Goal: Task Accomplishment & Management: Use online tool/utility

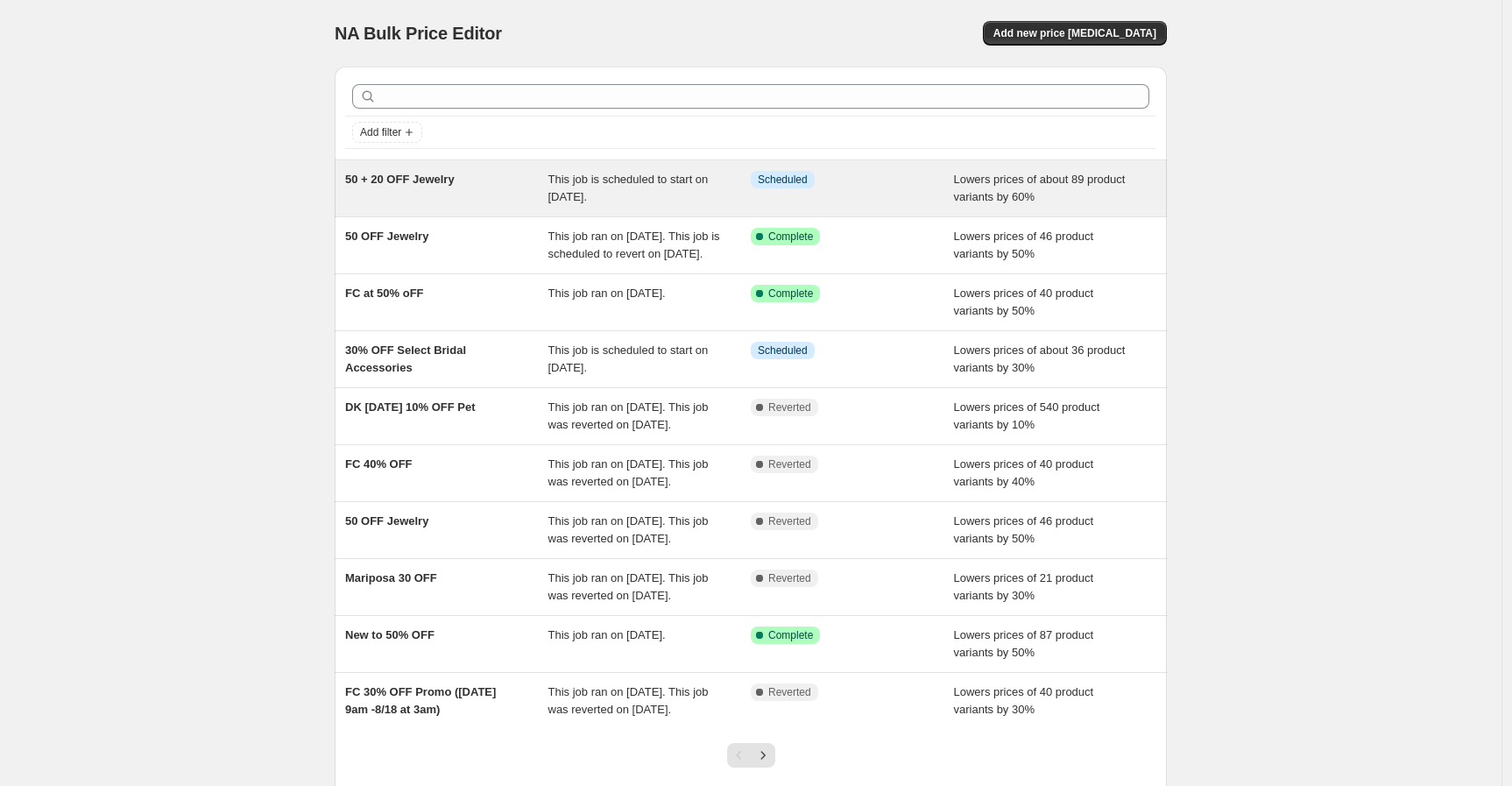
click at [478, 188] on div "50 + 20 OFF Jewelry" at bounding box center [446, 188] width 203 height 35
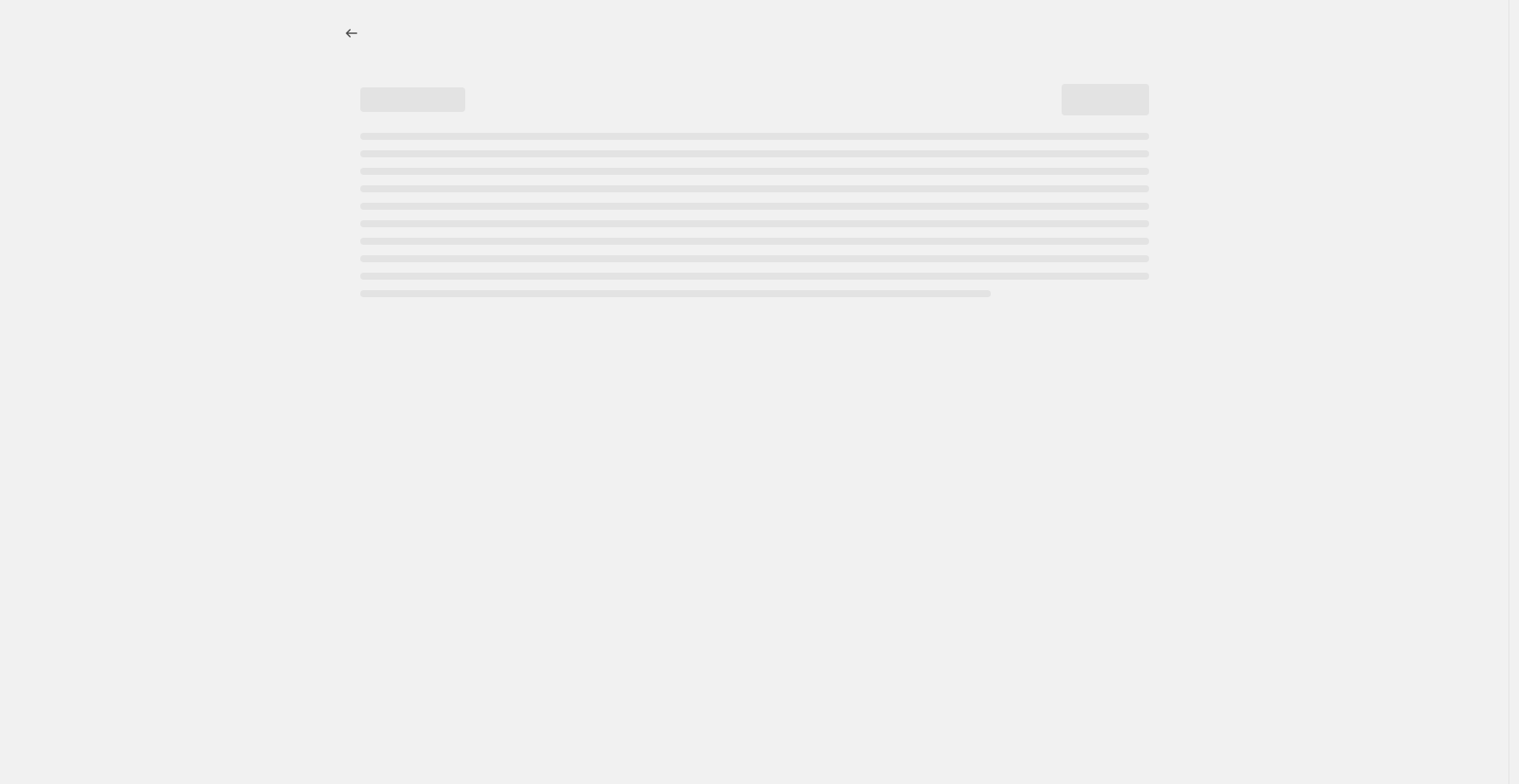
select select "percentage"
select select "not_equal"
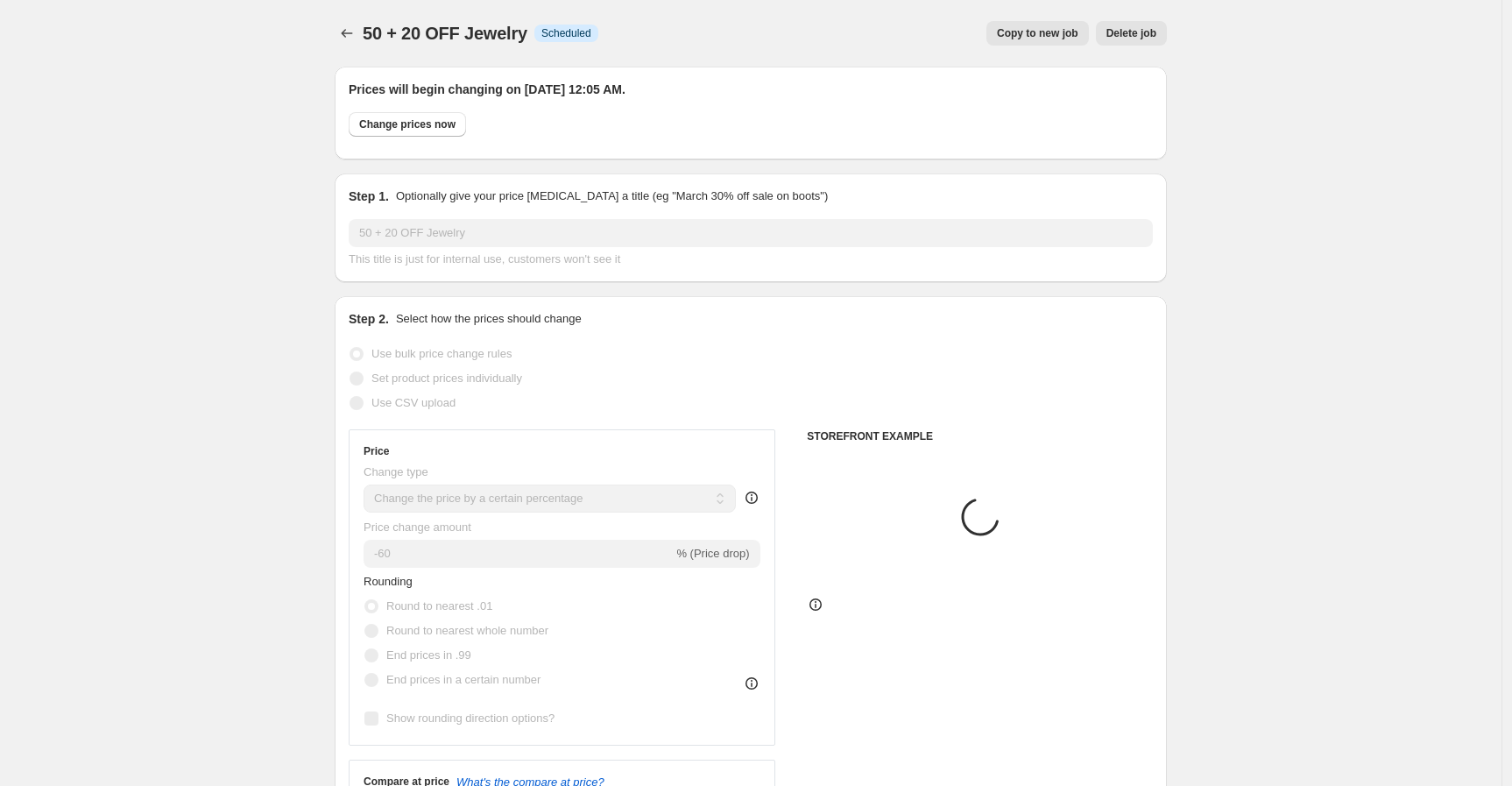
select select "vendor"
select select "tag"
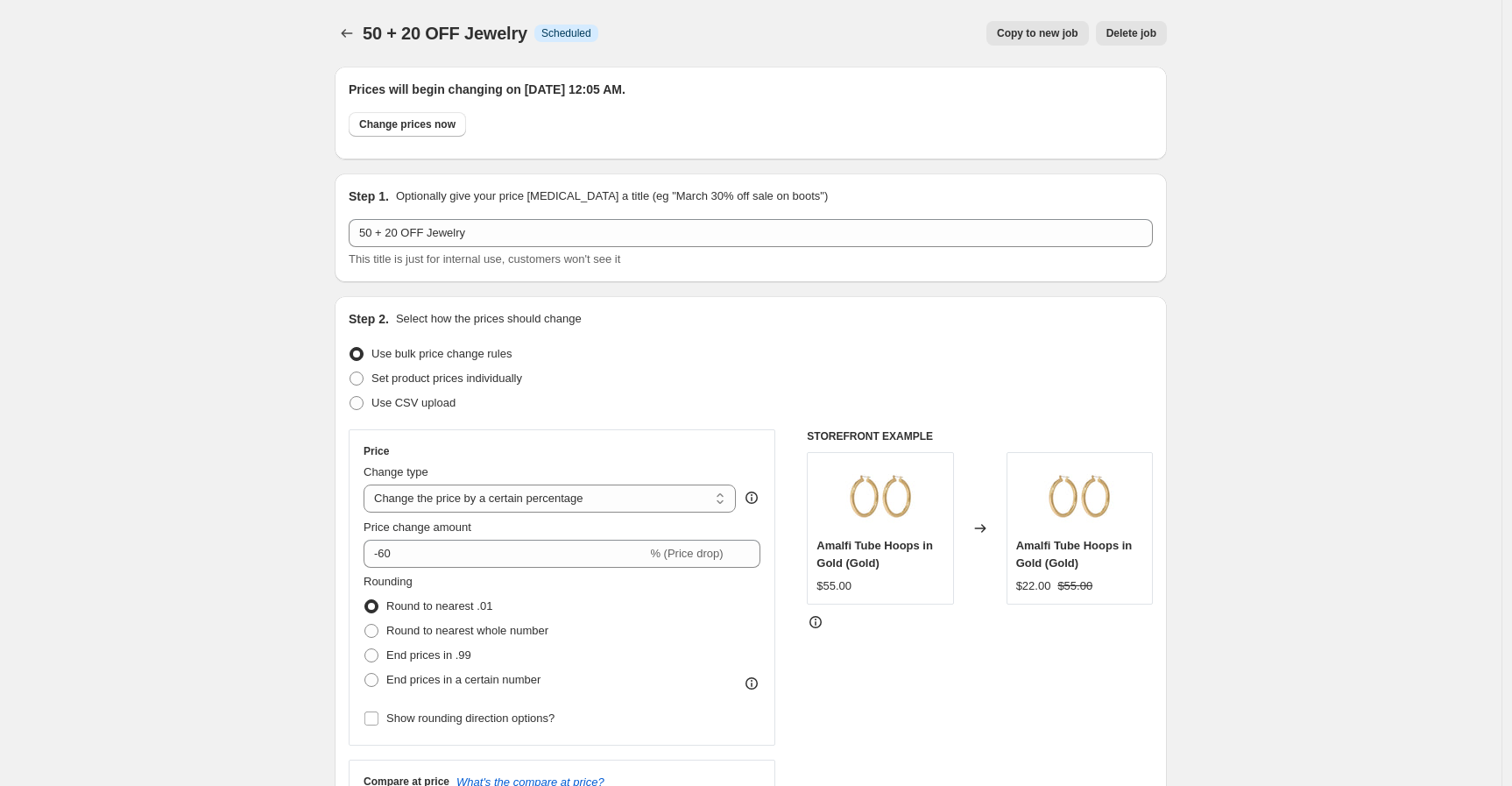
click at [1142, 35] on span "Delete job" at bounding box center [1131, 33] width 50 height 14
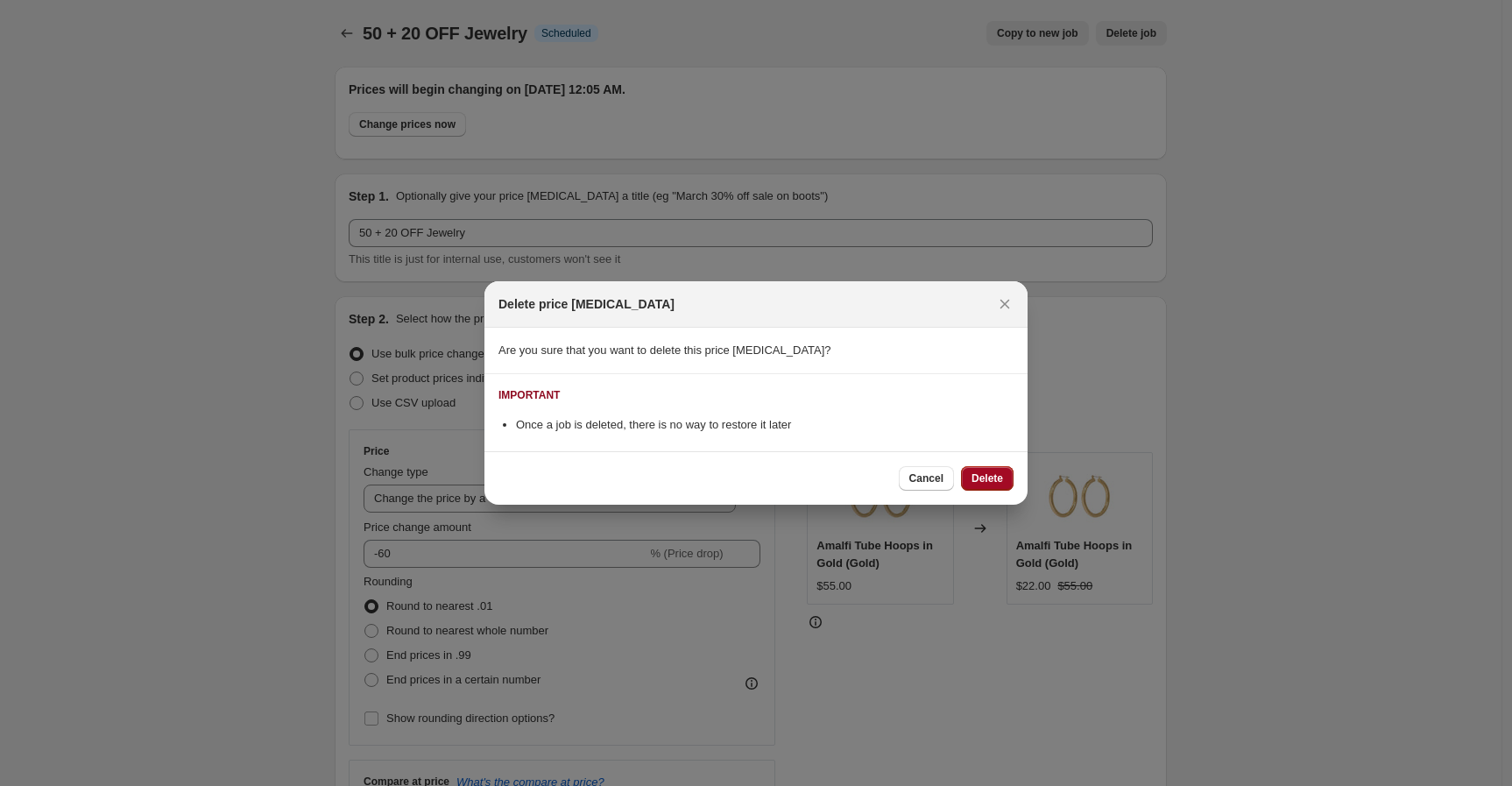
click at [994, 476] on span "Delete" at bounding box center [988, 478] width 31 height 14
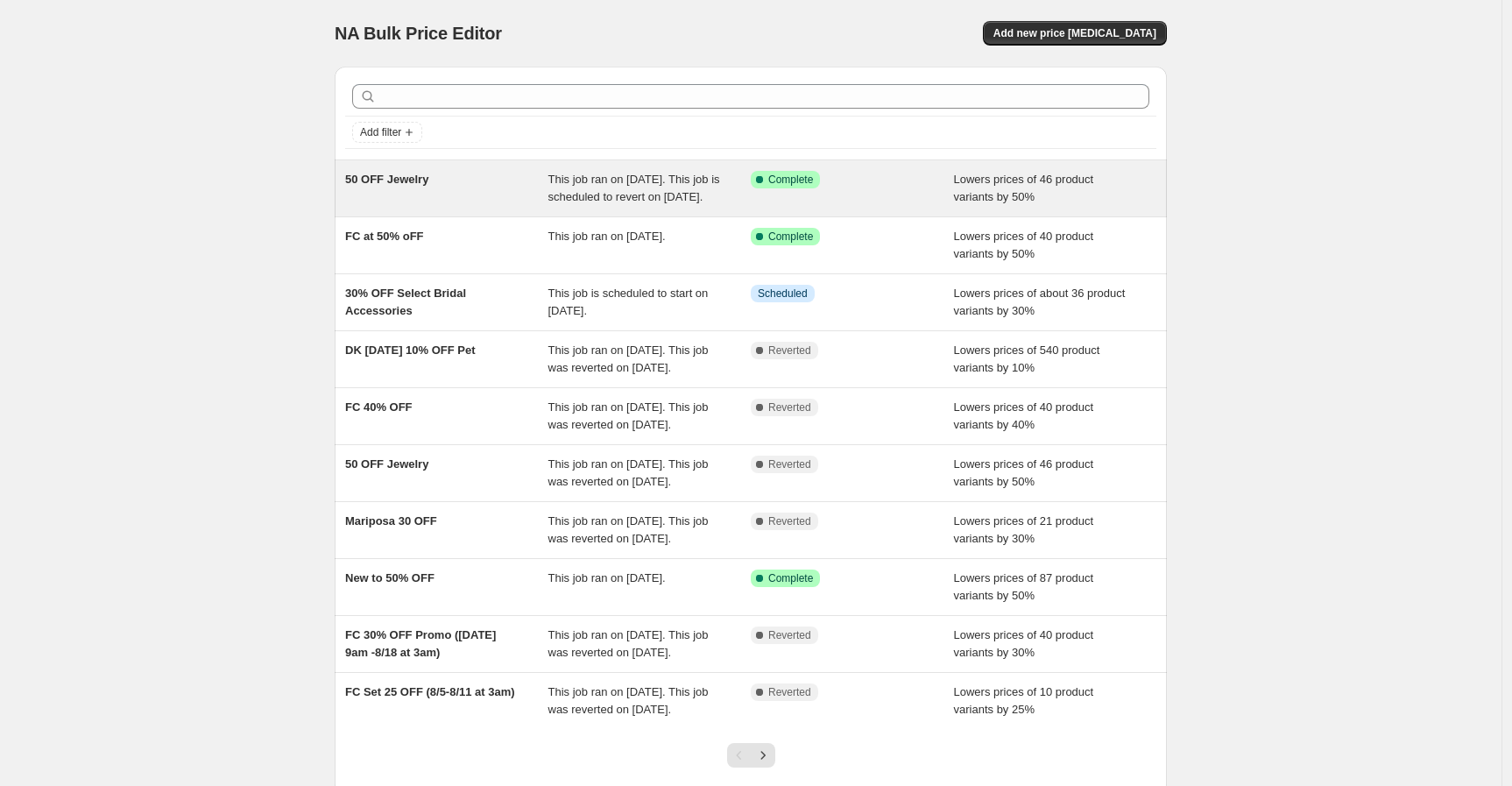
click at [487, 204] on div "50 OFF Jewelry" at bounding box center [446, 188] width 203 height 35
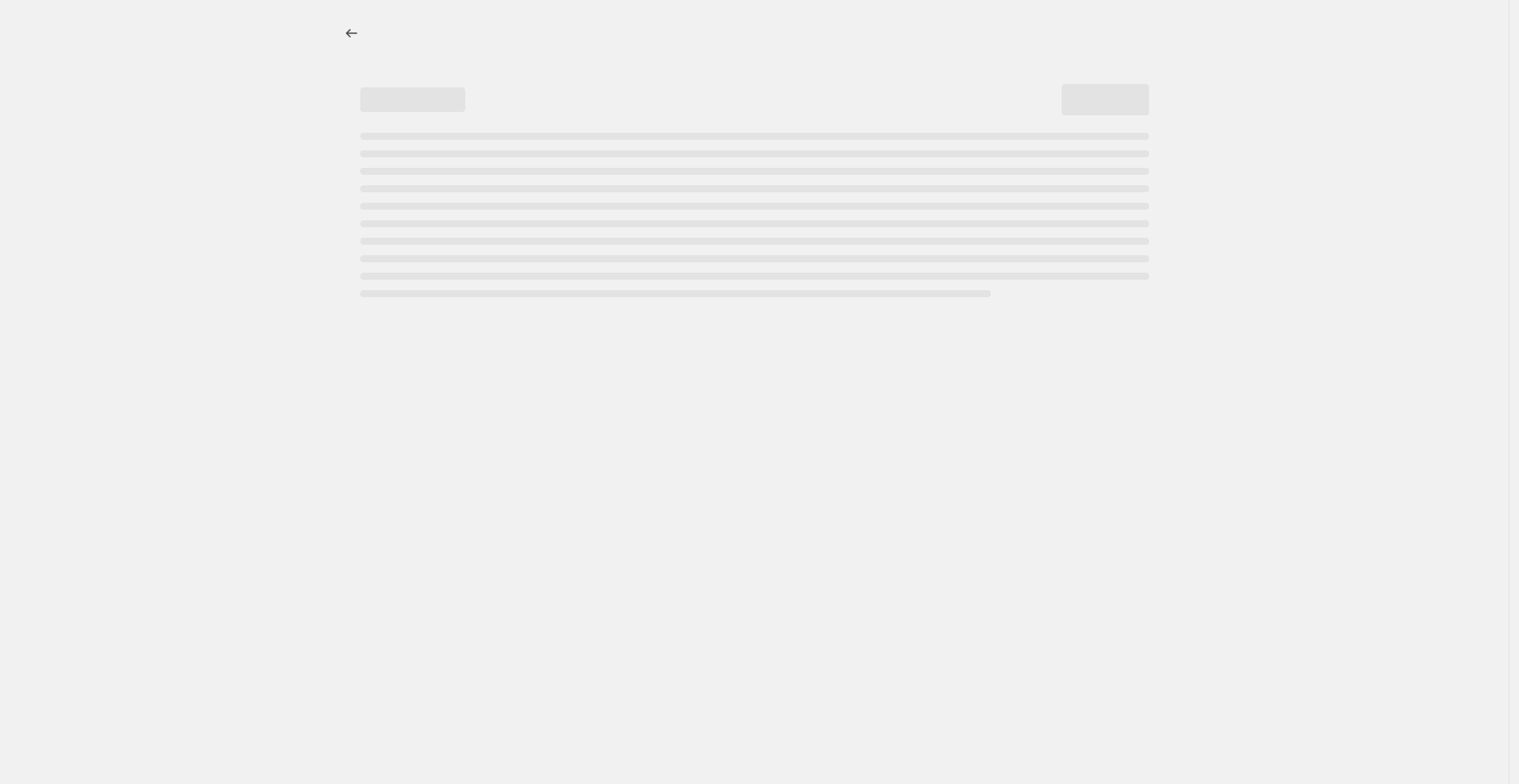
select select "percentage"
select select "tag"
select select "not_equal"
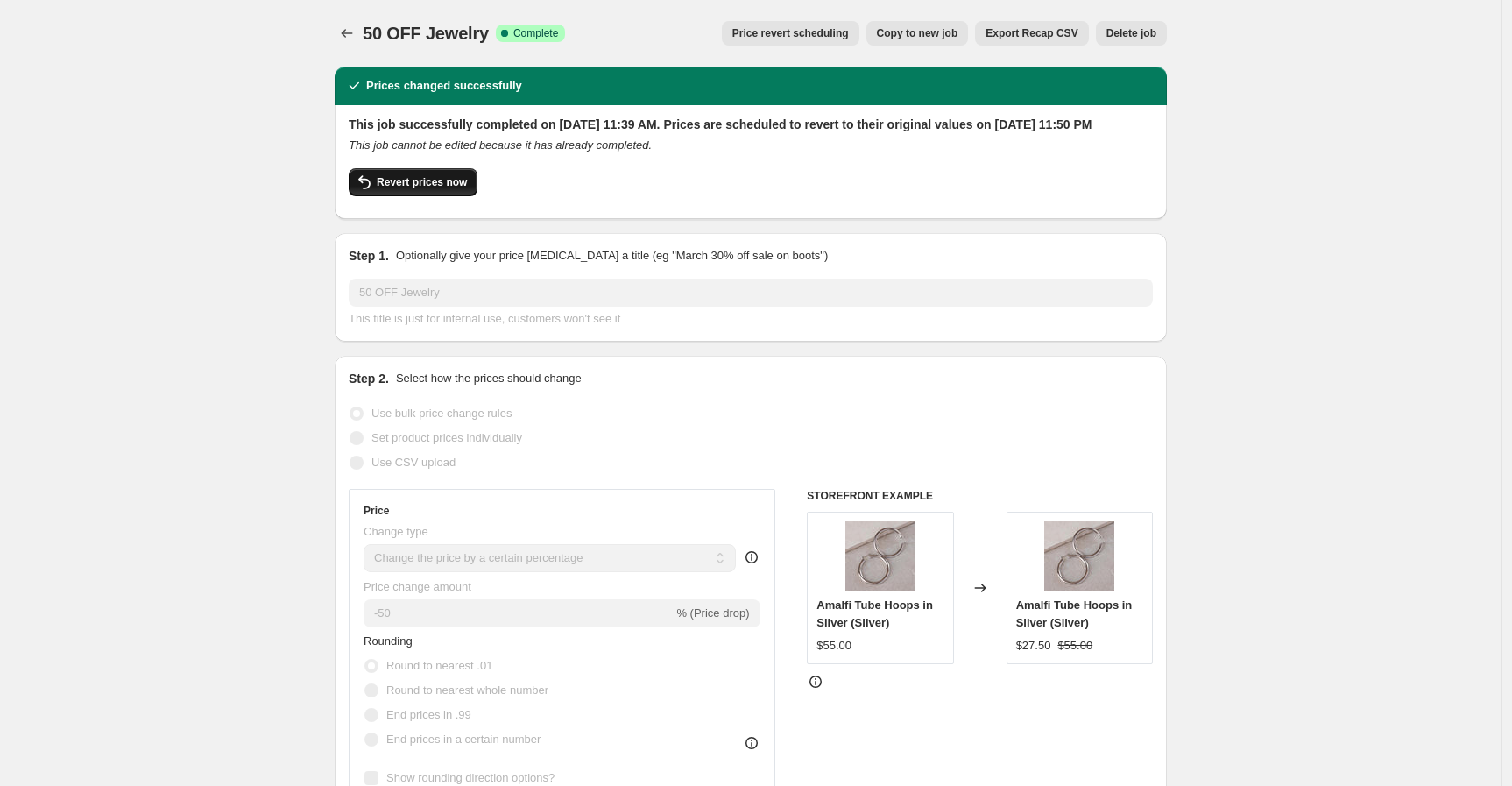
click at [463, 189] on span "Revert prices now" at bounding box center [422, 182] width 90 height 14
checkbox input "false"
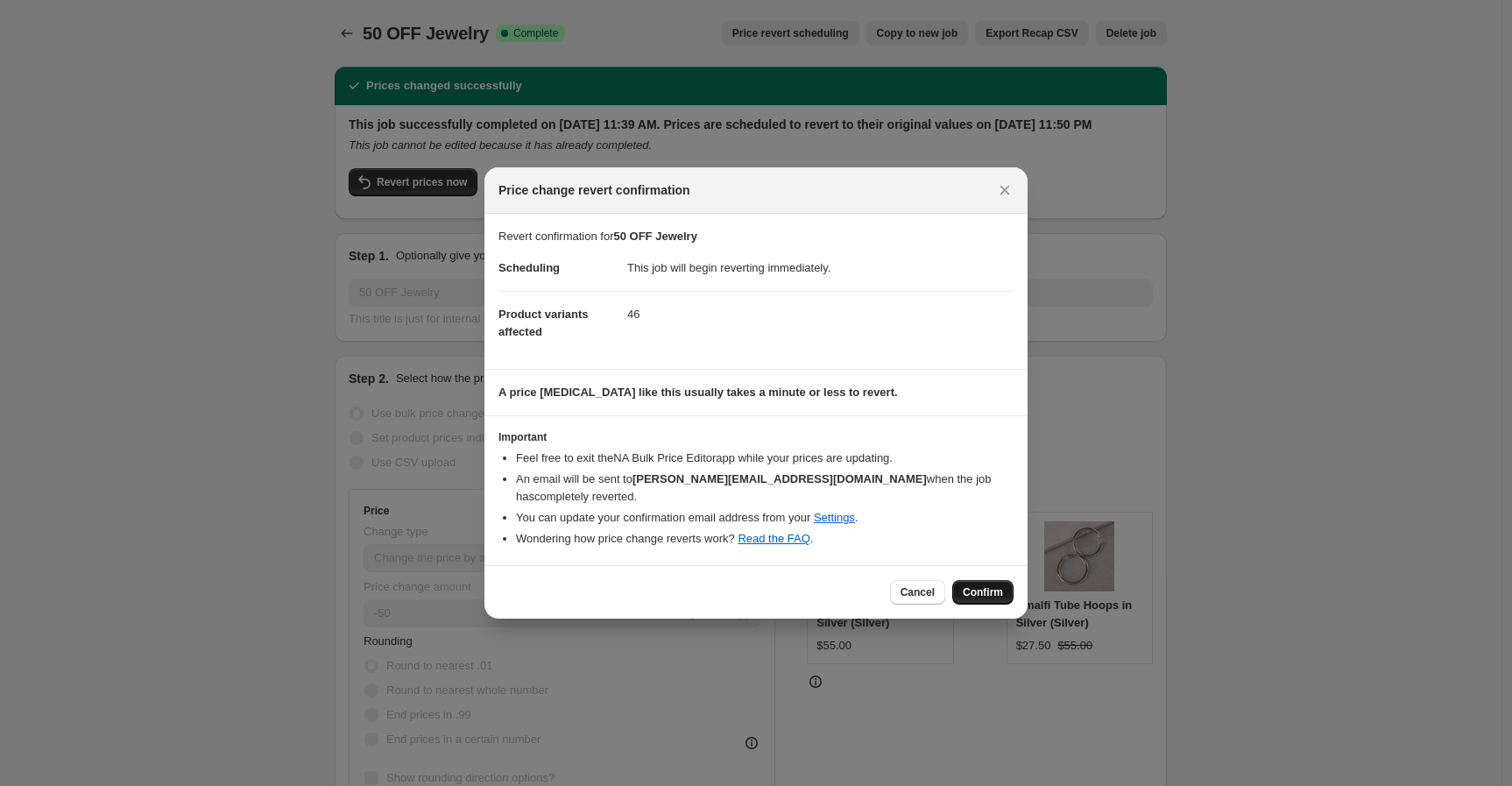
click at [983, 585] on span "Confirm" at bounding box center [983, 592] width 40 height 14
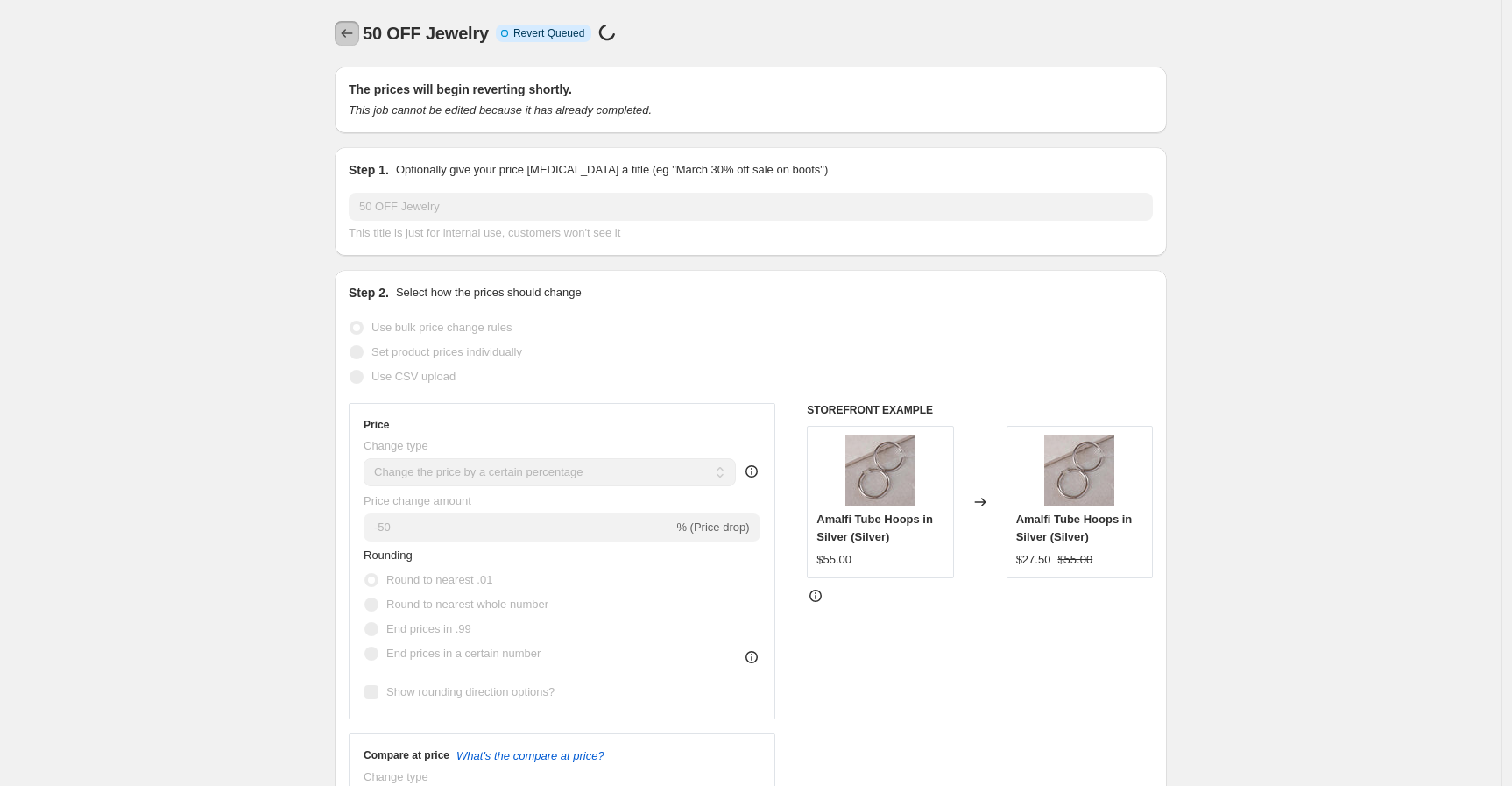
click at [344, 32] on icon "Price change jobs" at bounding box center [347, 33] width 18 height 18
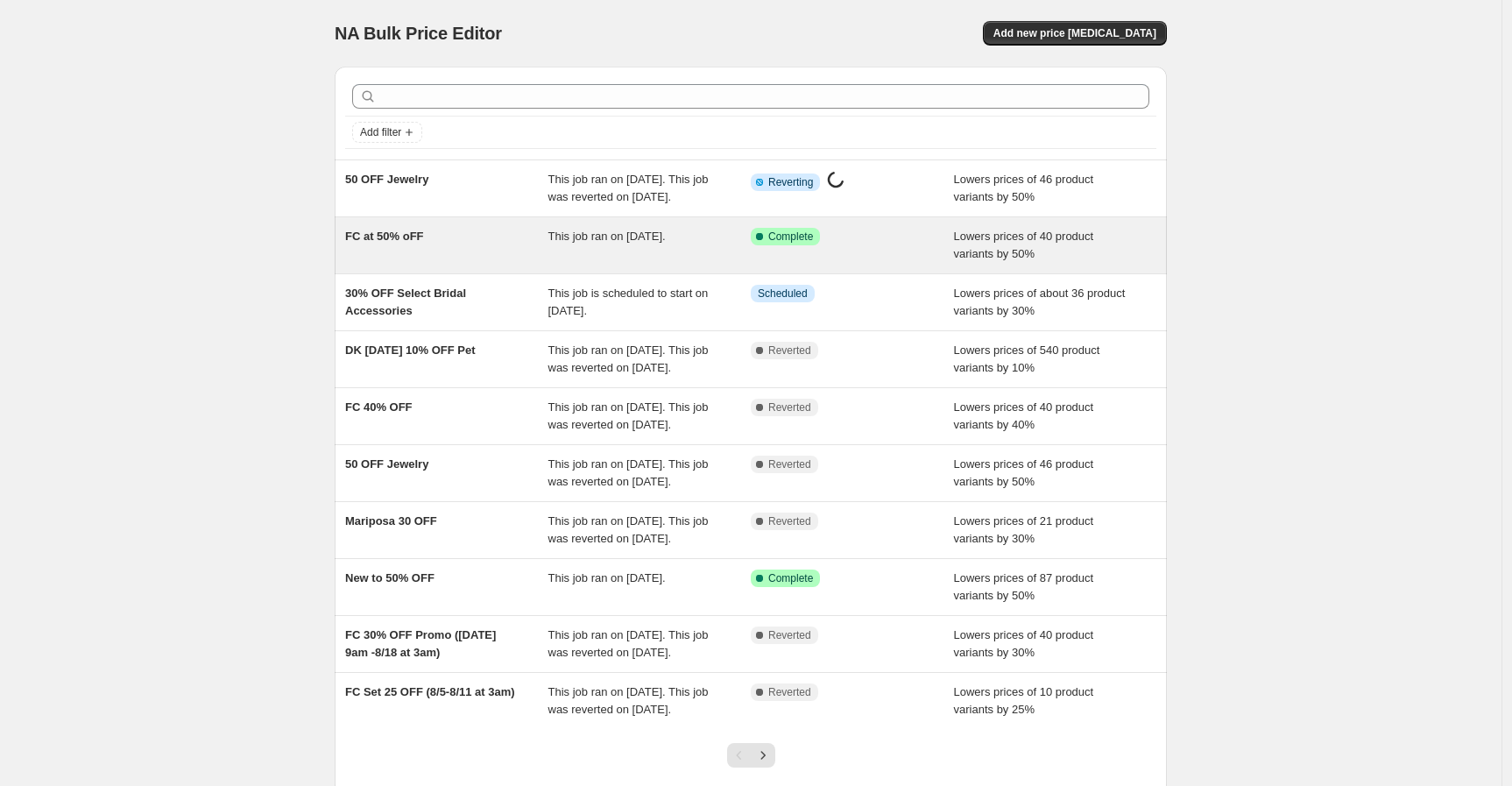
click at [467, 263] on div "FC at 50% oFF" at bounding box center [446, 245] width 203 height 35
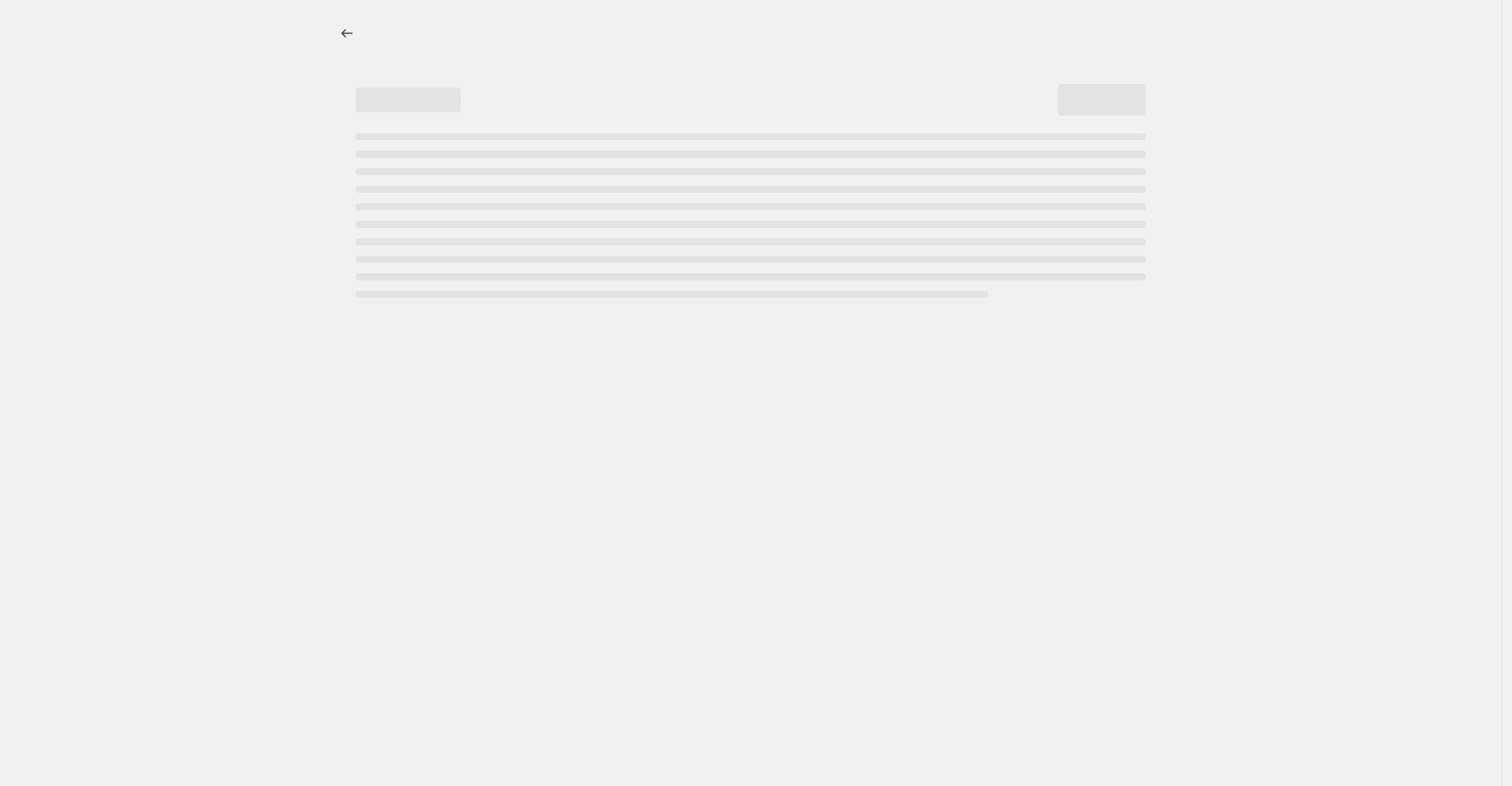
select select "percentage"
select select "tag"
select select "not_equal"
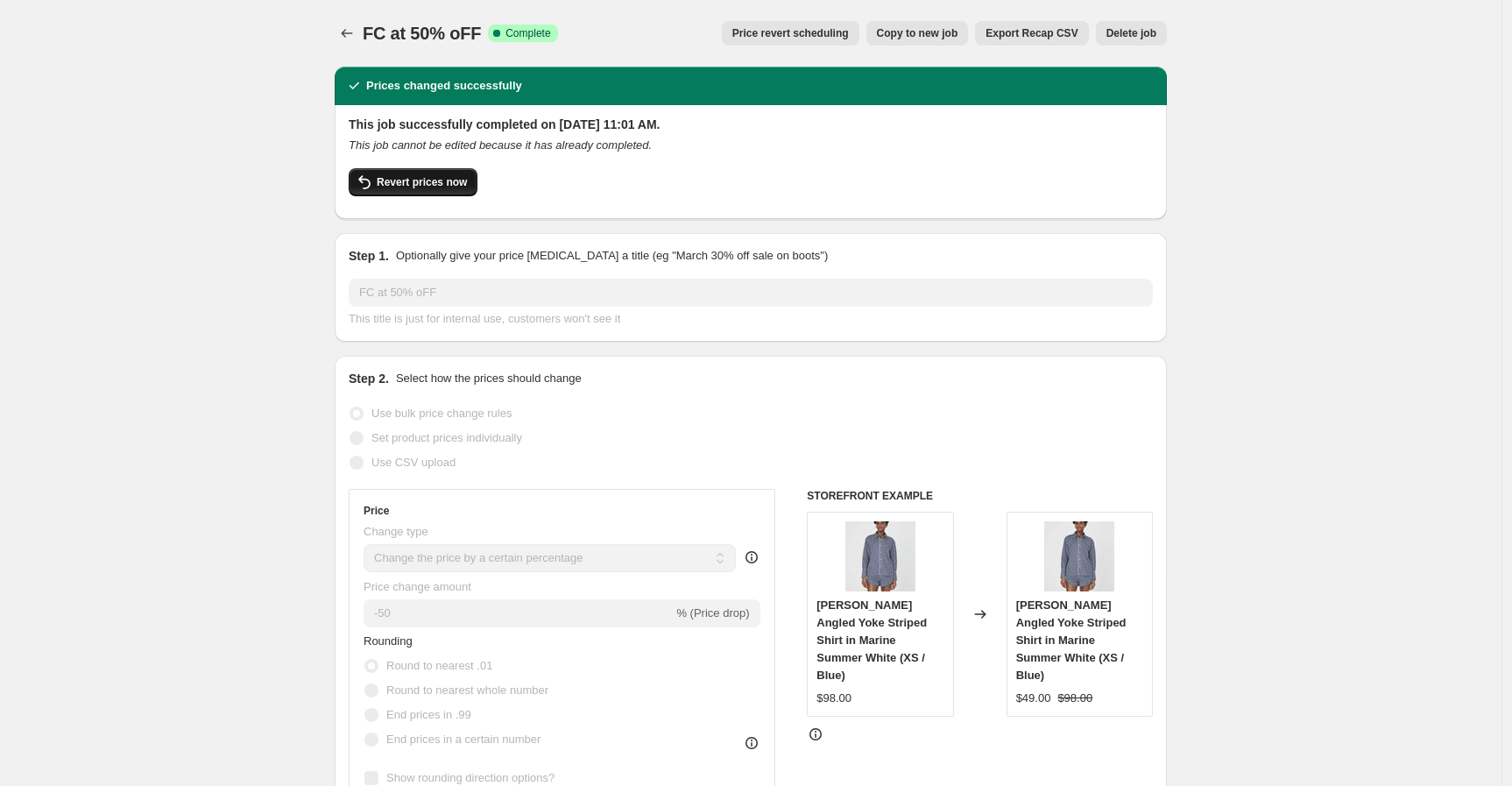
click at [436, 184] on span "Revert prices now" at bounding box center [422, 182] width 90 height 14
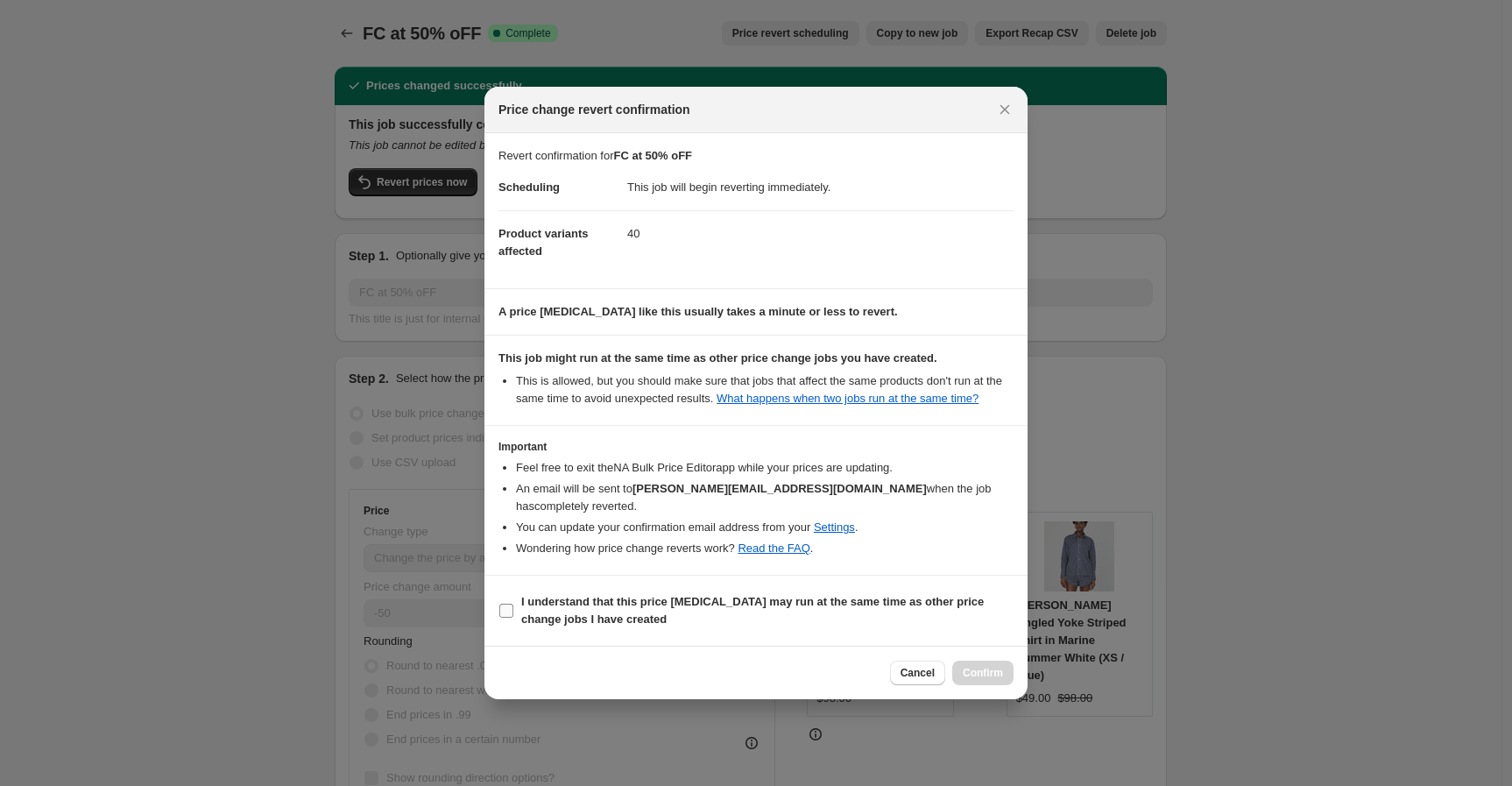
click at [510, 604] on input "I understand that this price change job may run at the same time as other price…" at bounding box center [507, 611] width 14 height 14
checkbox input "true"
click at [984, 666] on span "Confirm" at bounding box center [983, 673] width 40 height 14
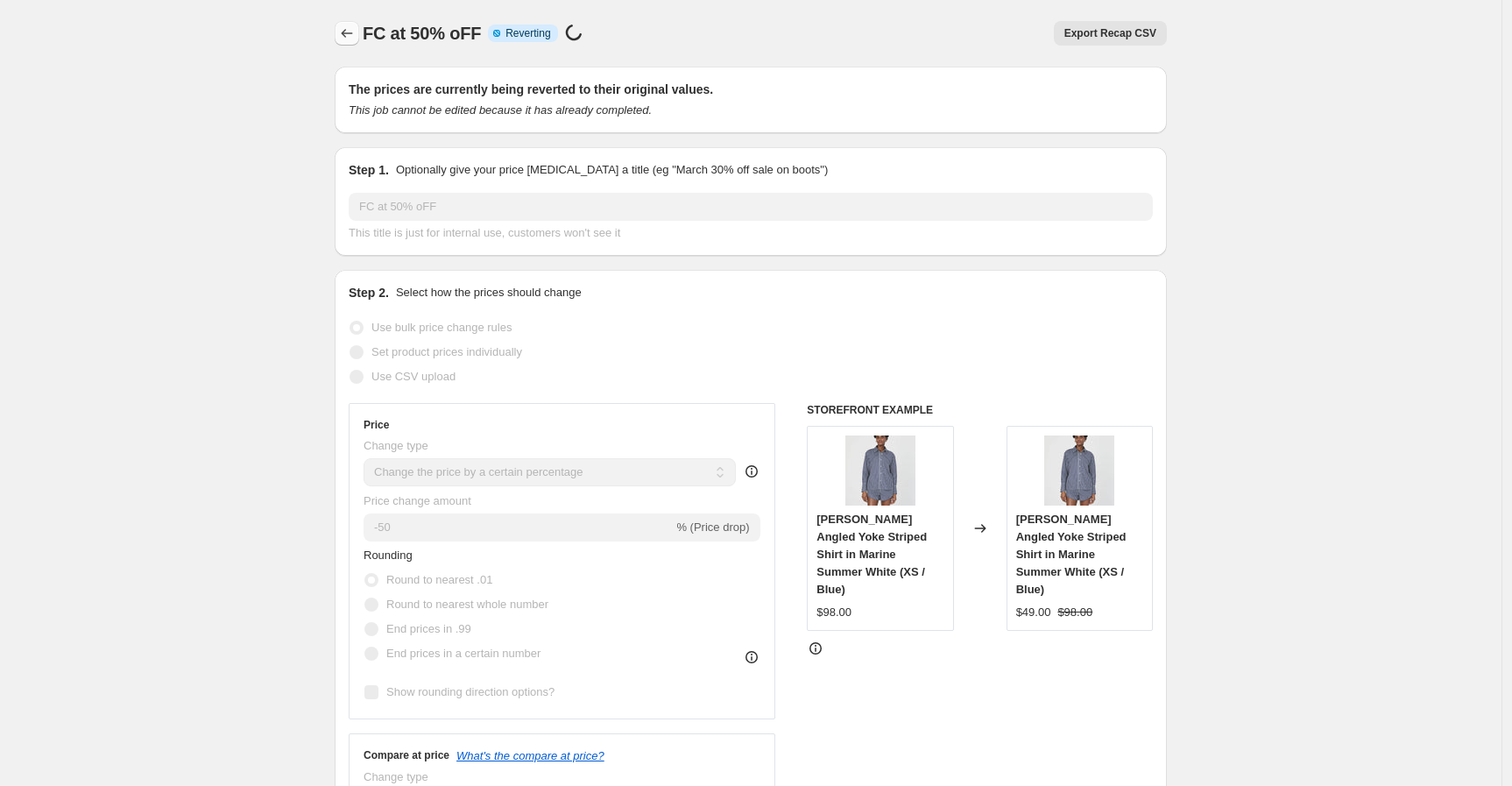
click at [354, 36] on icon "Price change jobs" at bounding box center [347, 33] width 18 height 18
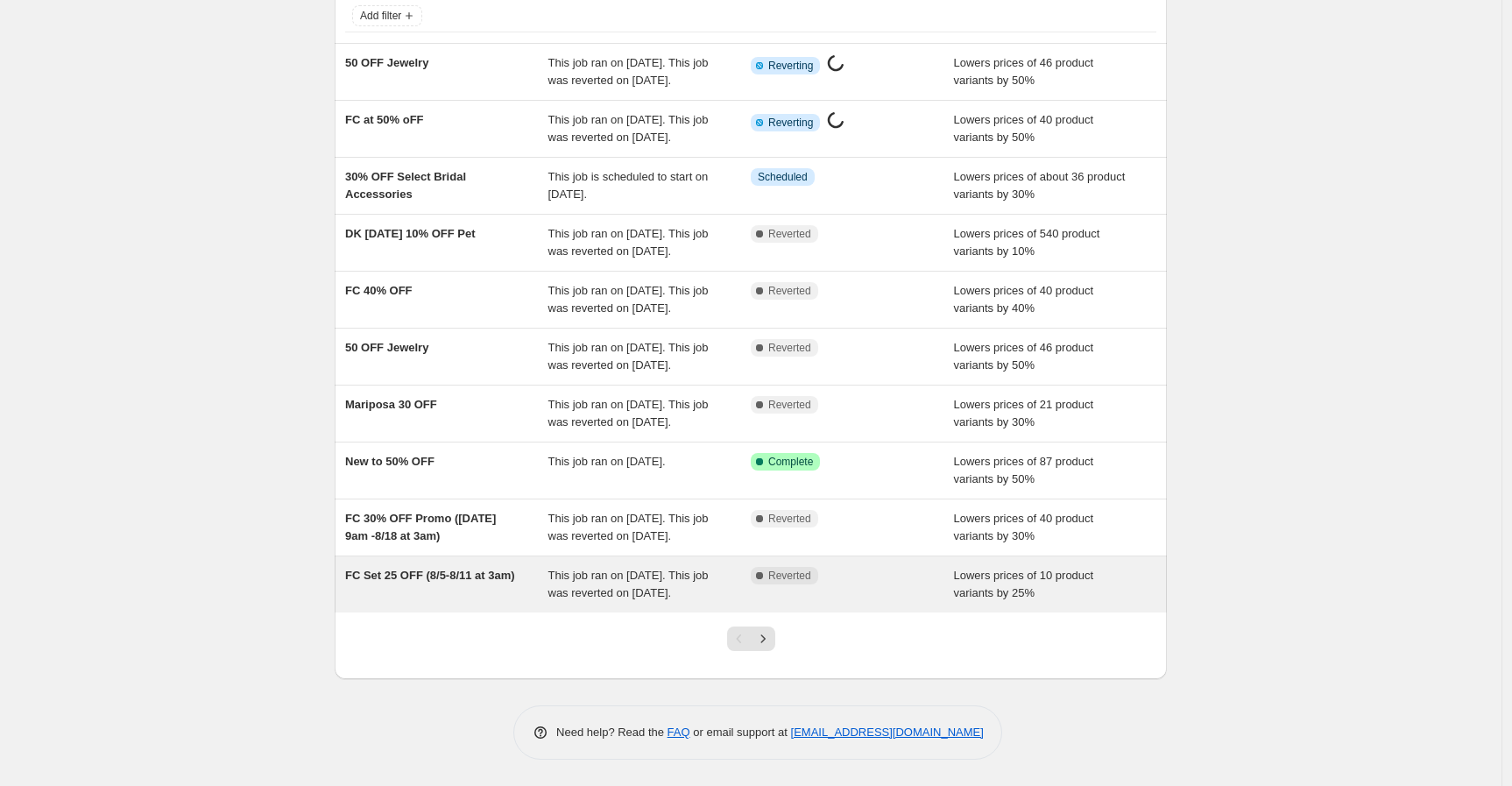
scroll to position [257, 0]
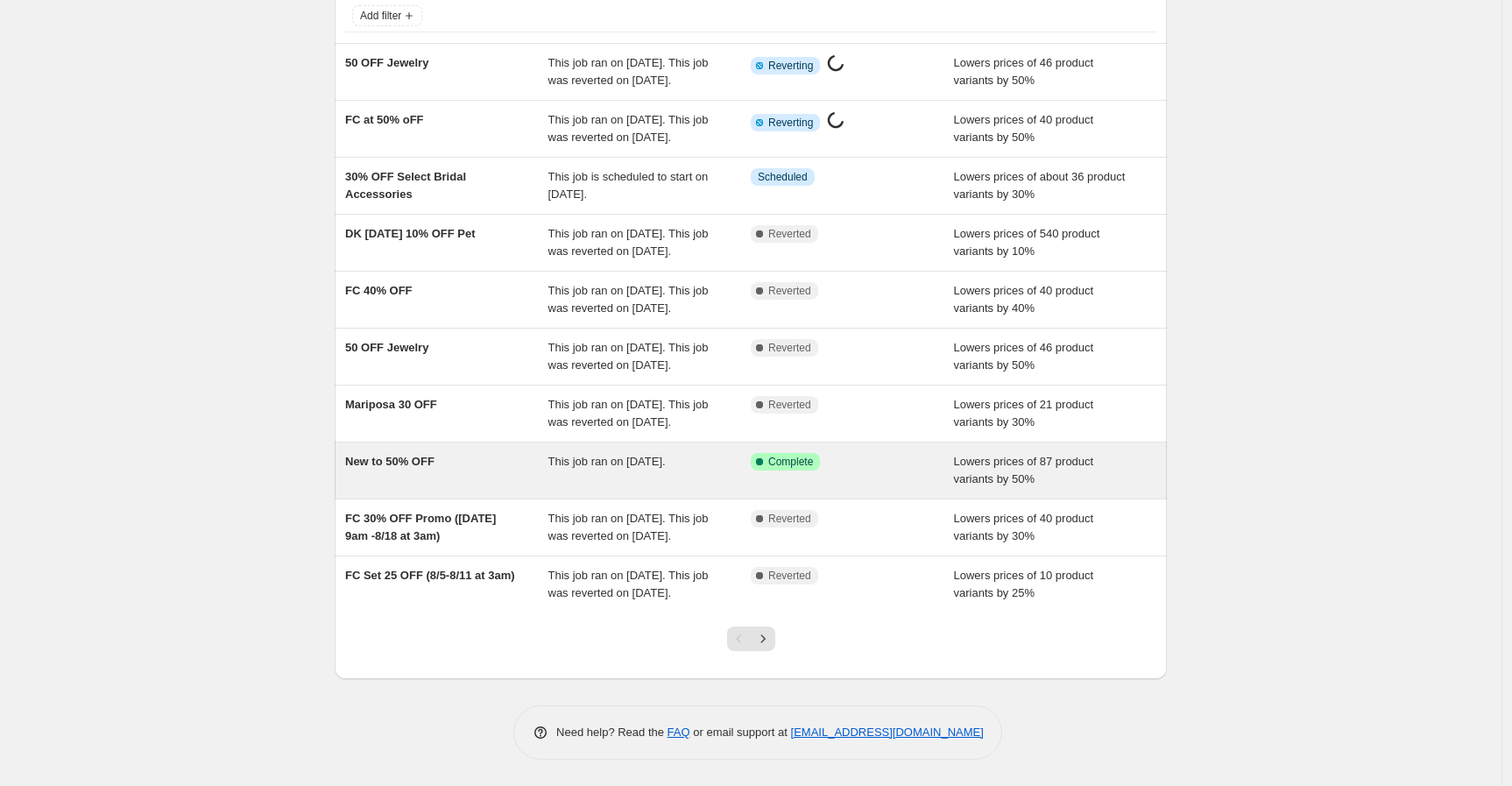
click at [513, 453] on div "New to 50% OFF" at bounding box center [446, 470] width 203 height 35
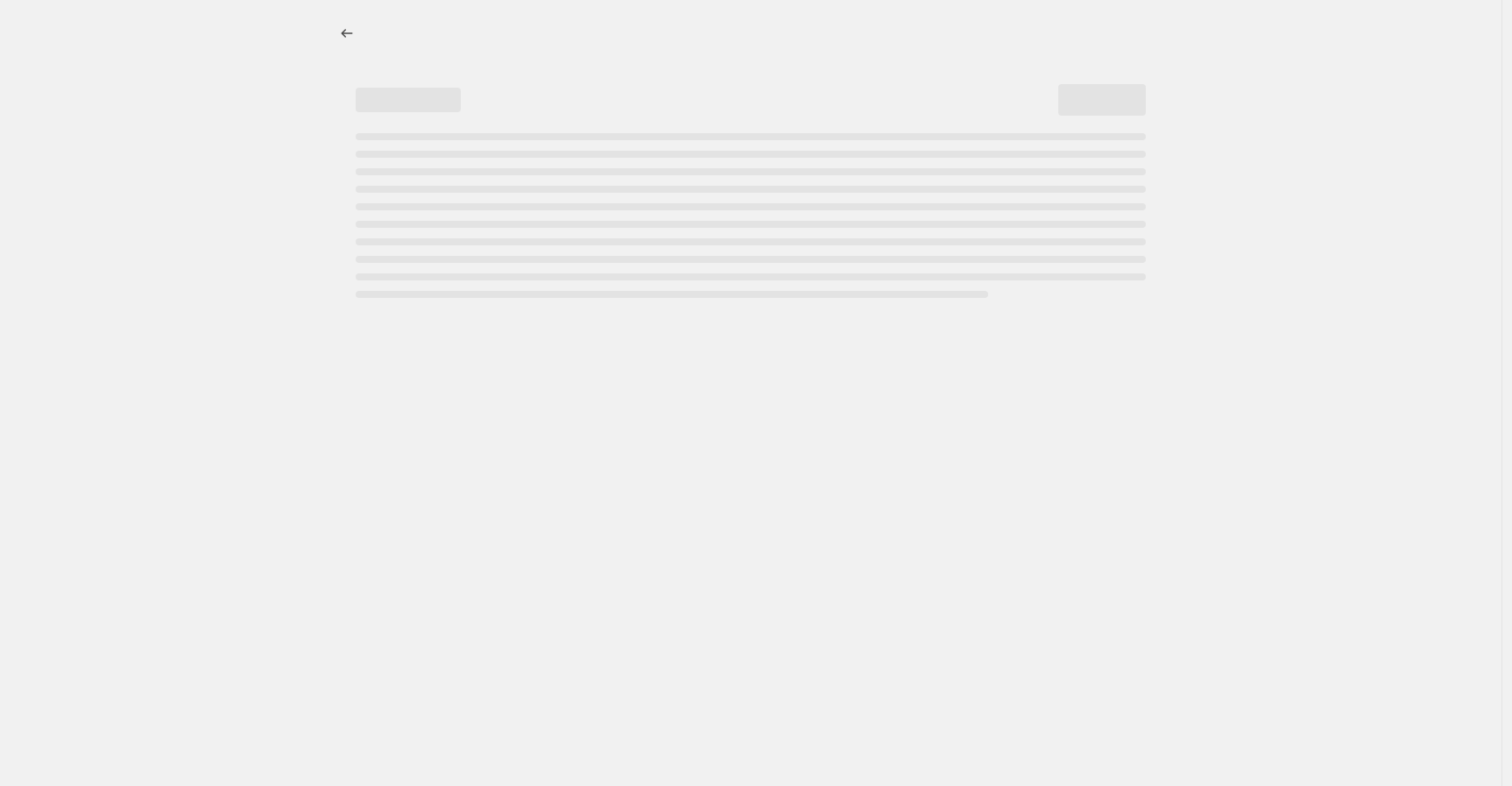
select select "percentage"
select select "tag"
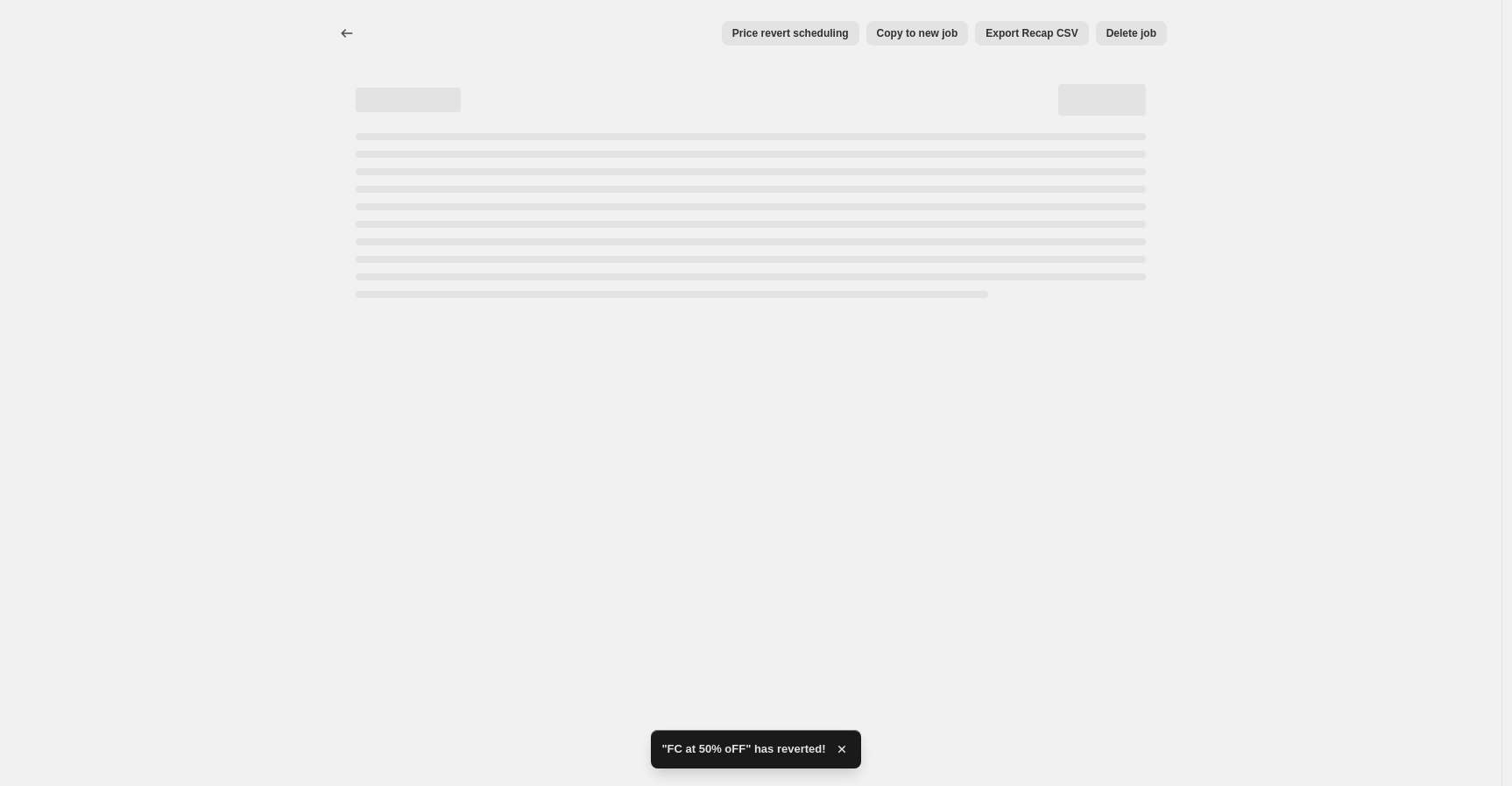
select select "percentage"
select select "tag"
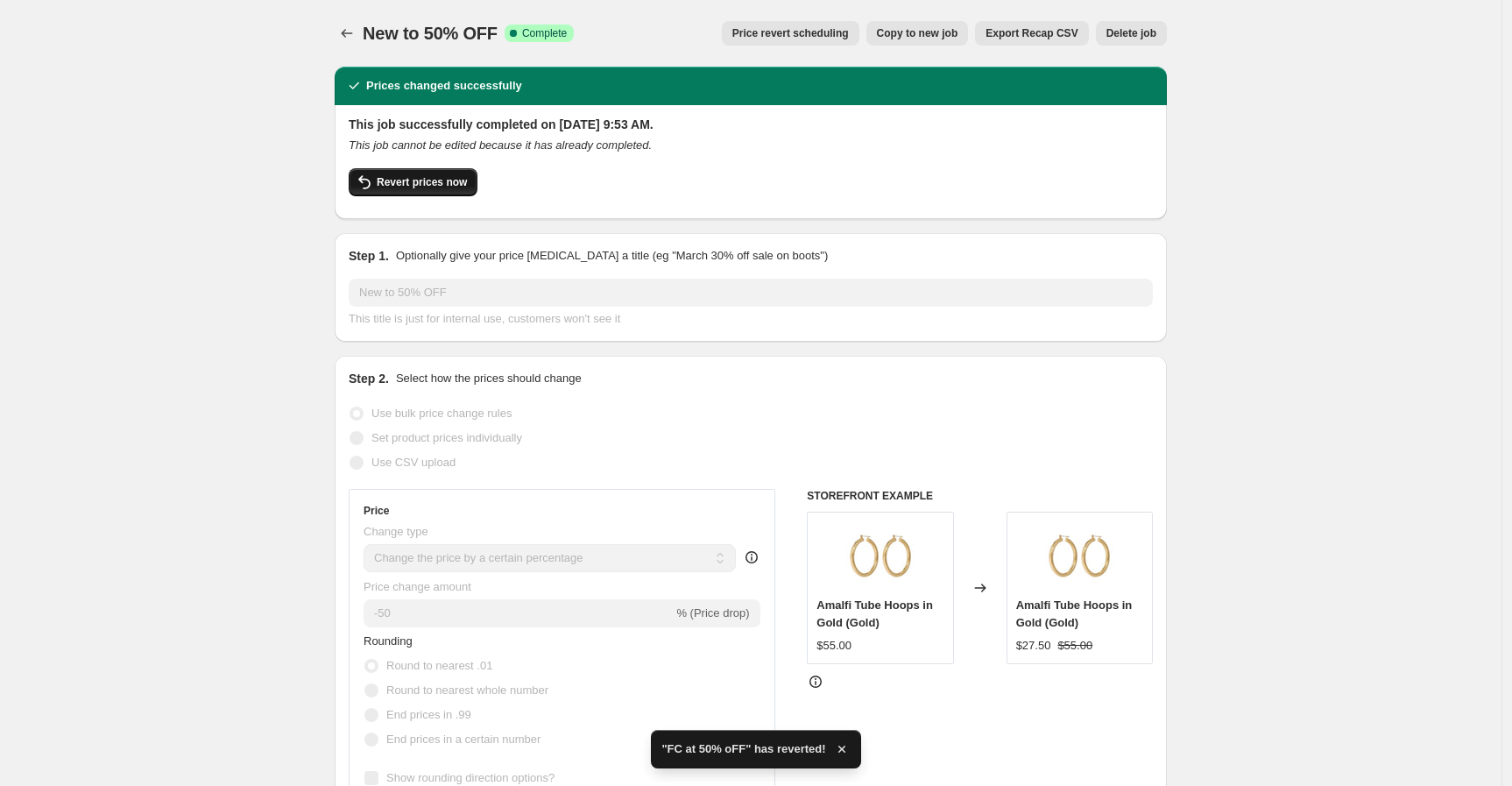
click at [427, 185] on span "Revert prices now" at bounding box center [422, 182] width 90 height 14
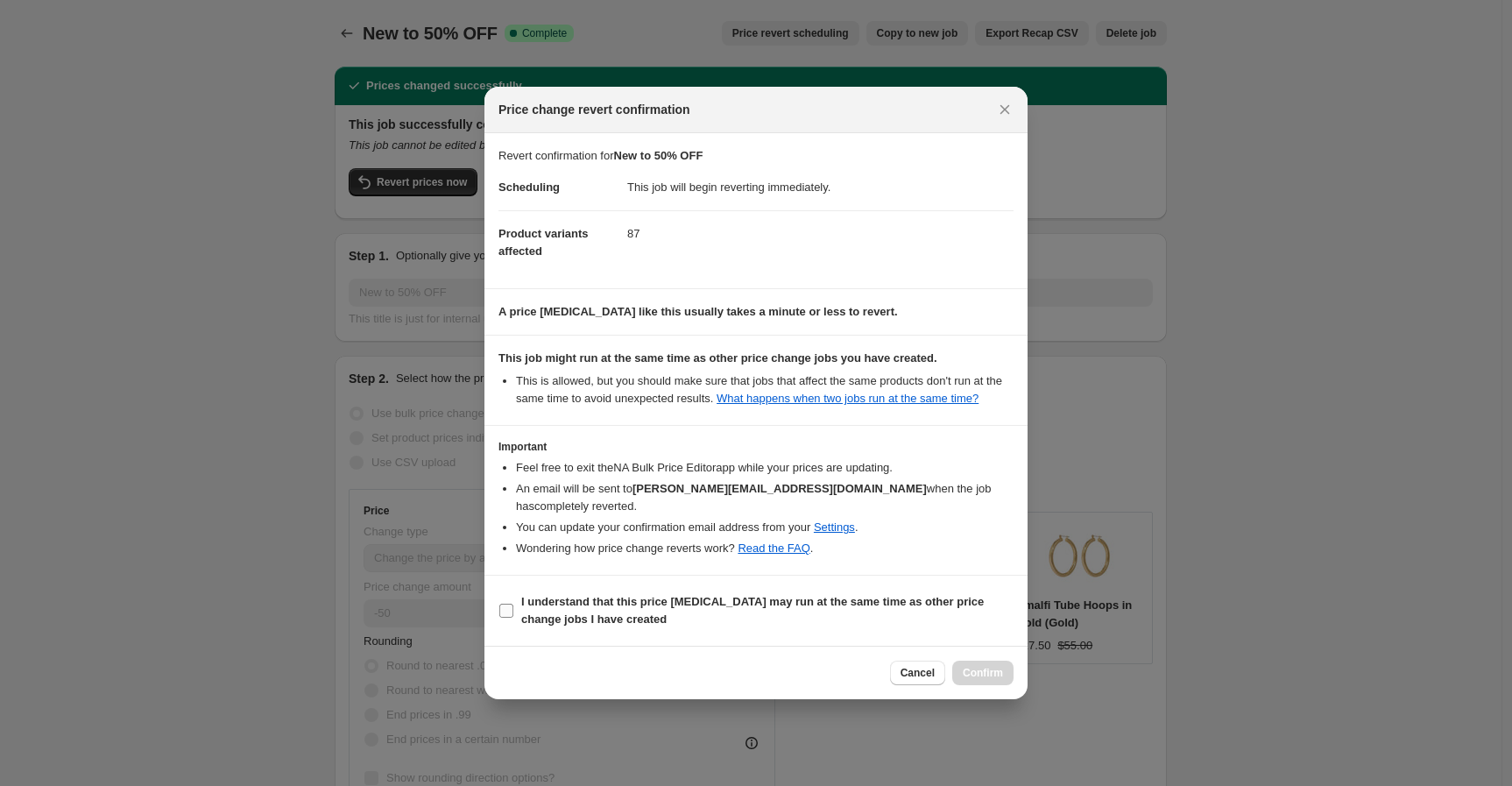
click at [510, 609] on input "I understand that this price change job may run at the same time as other price…" at bounding box center [507, 611] width 14 height 14
checkbox input "true"
click at [990, 666] on span "Confirm" at bounding box center [983, 673] width 40 height 14
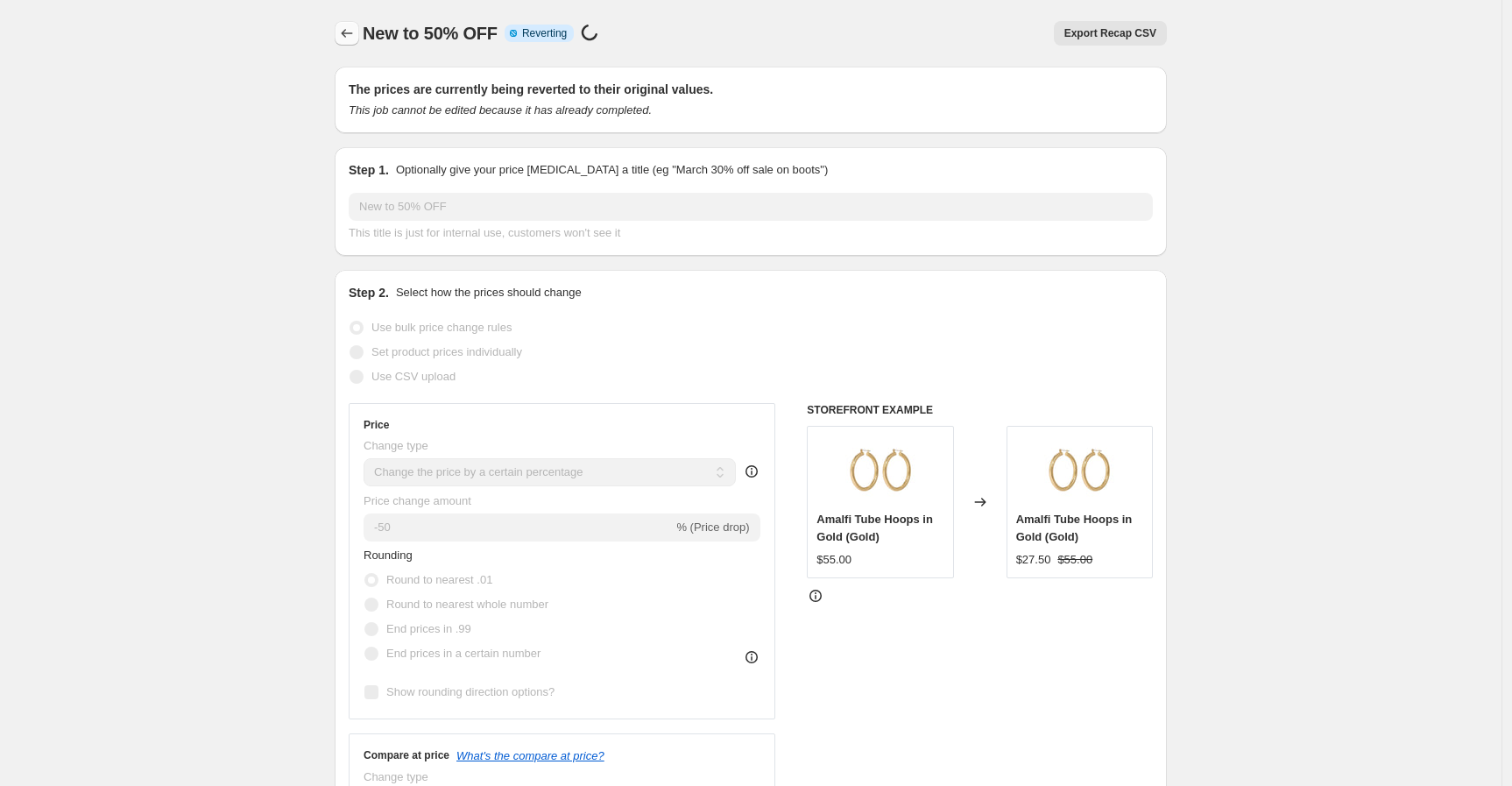
click at [354, 34] on icon "Price change jobs" at bounding box center [347, 33] width 18 height 18
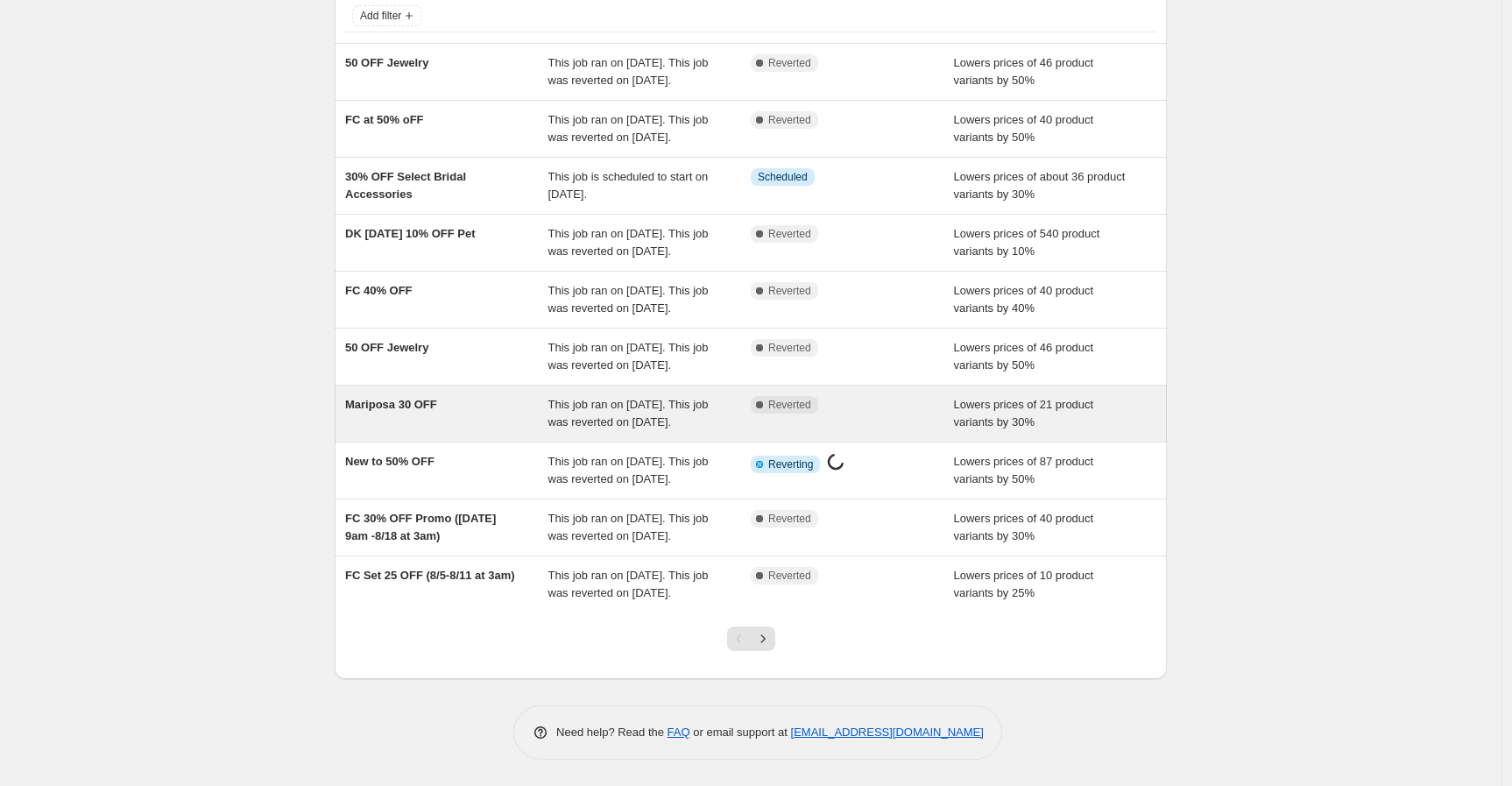
scroll to position [274, 0]
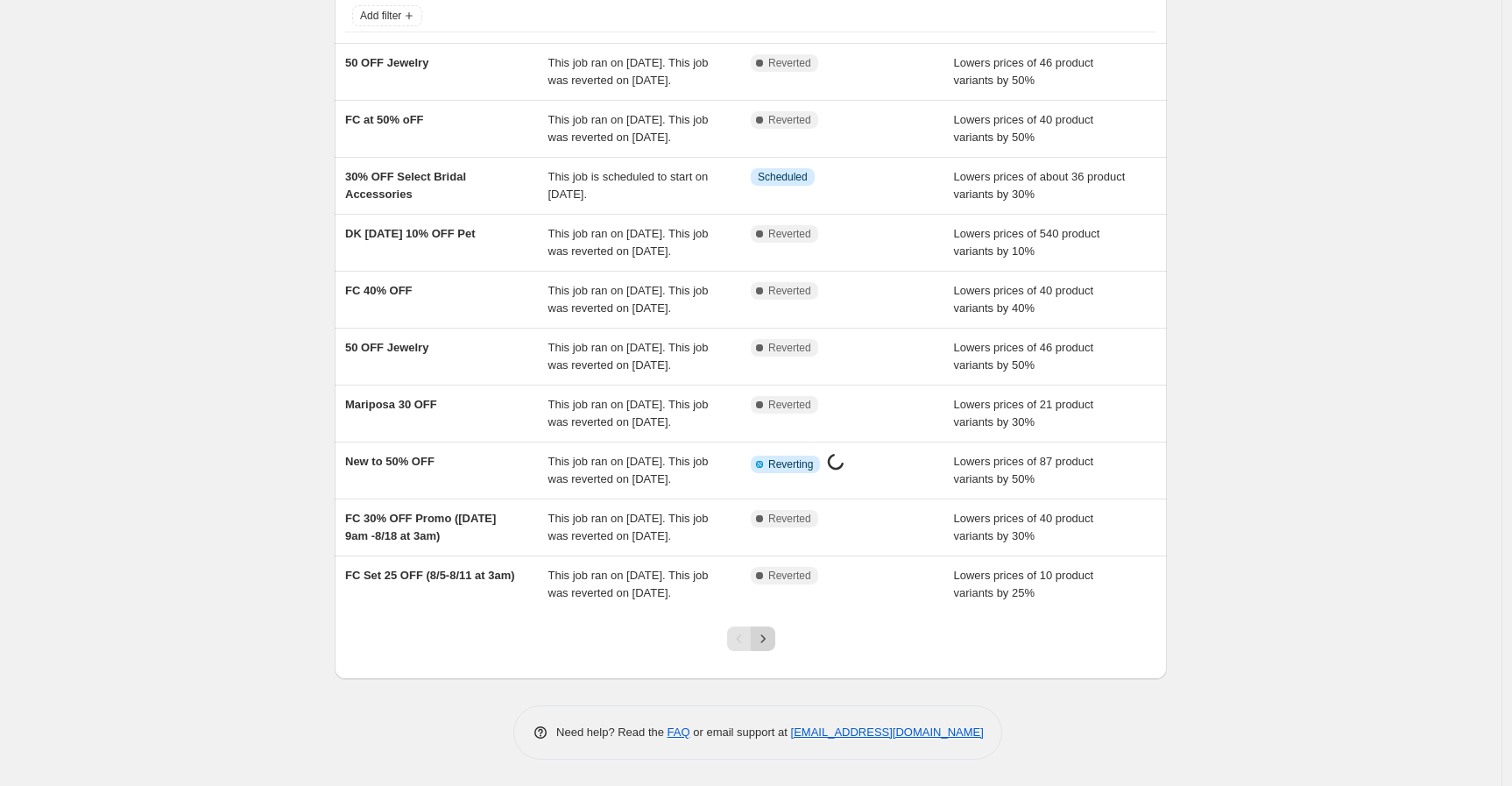
click at [766, 647] on icon "Next" at bounding box center [763, 639] width 18 height 18
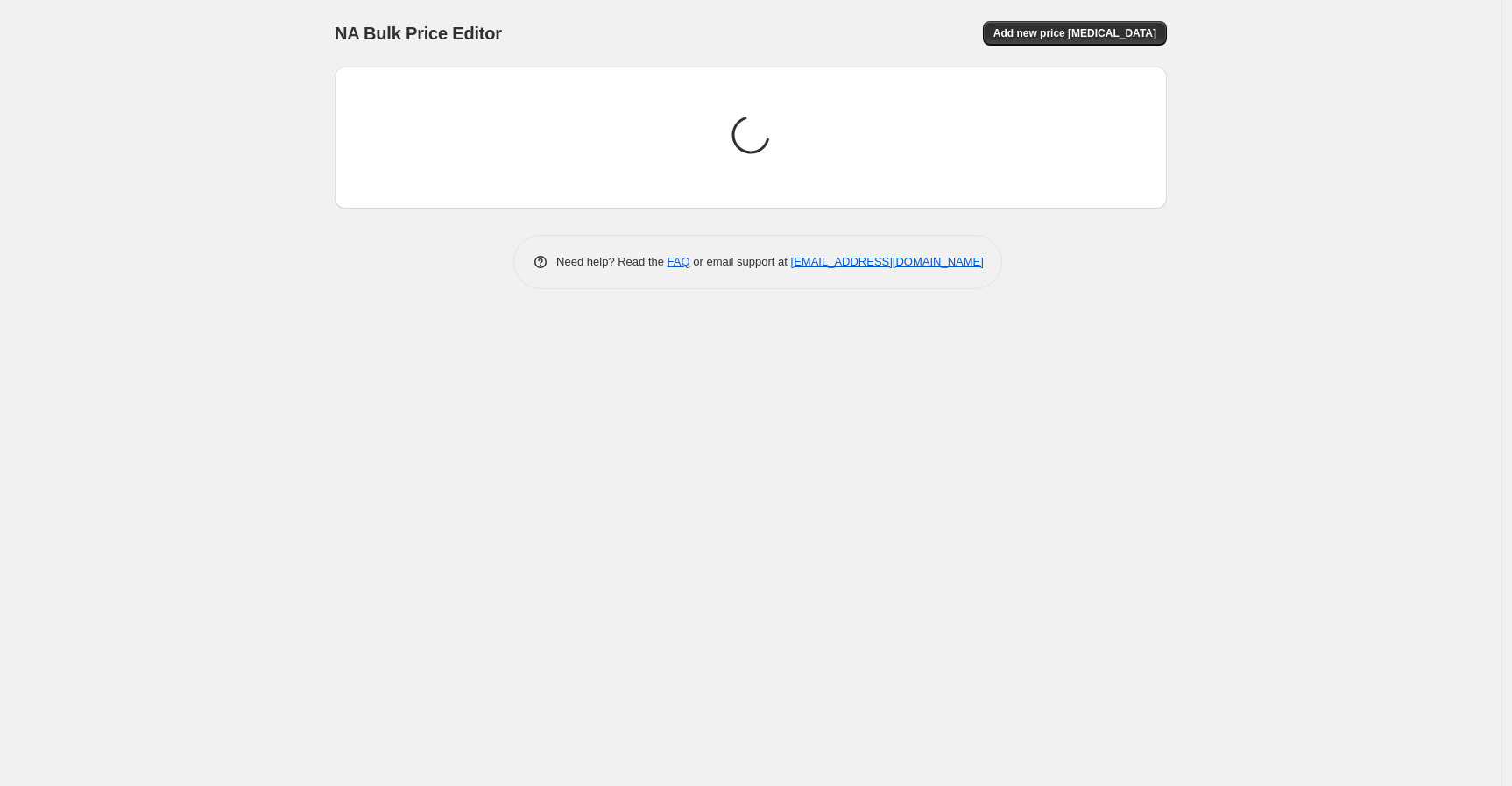
scroll to position [0, 0]
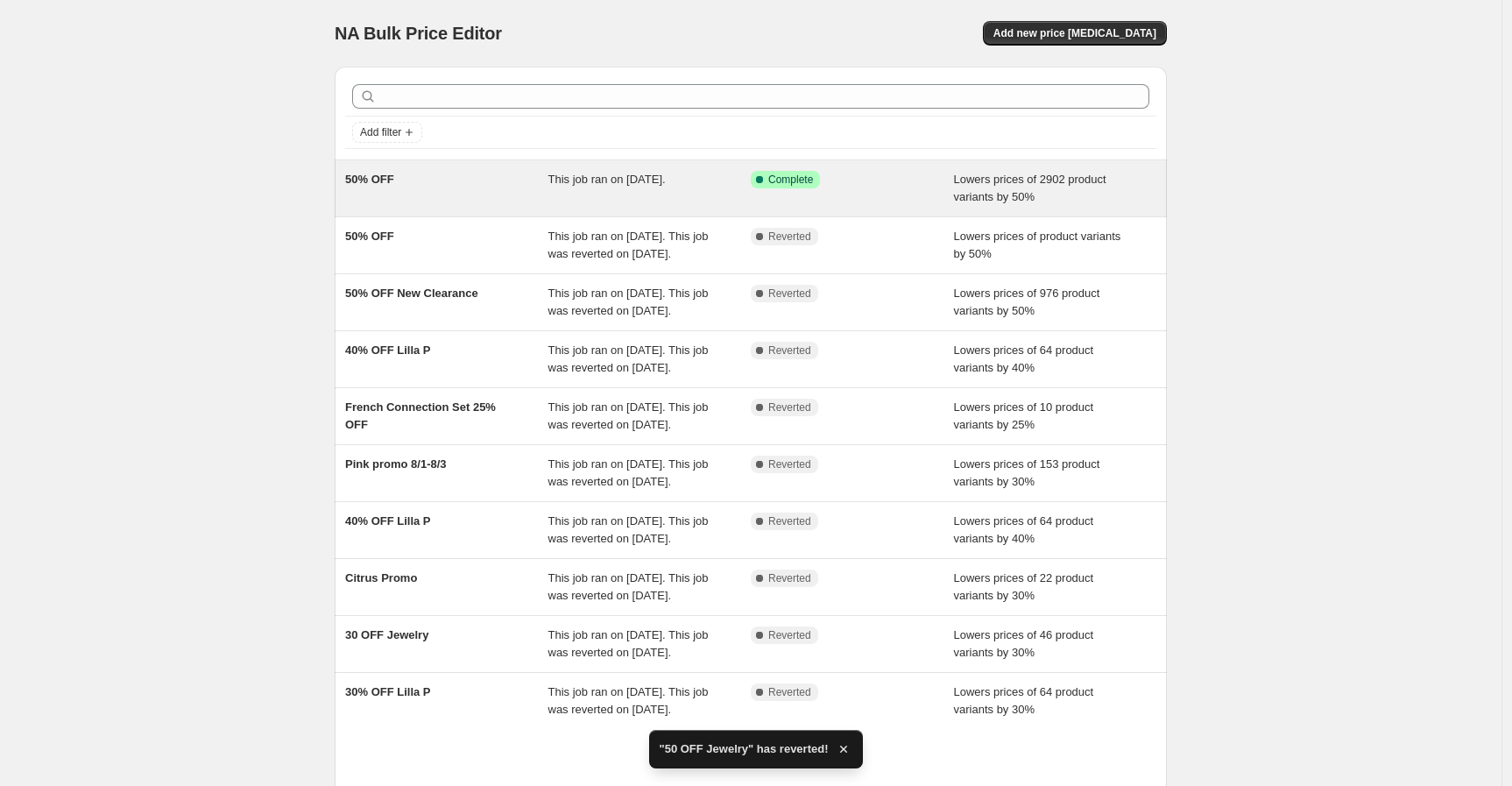
click at [489, 200] on div "50% OFF" at bounding box center [446, 188] width 203 height 35
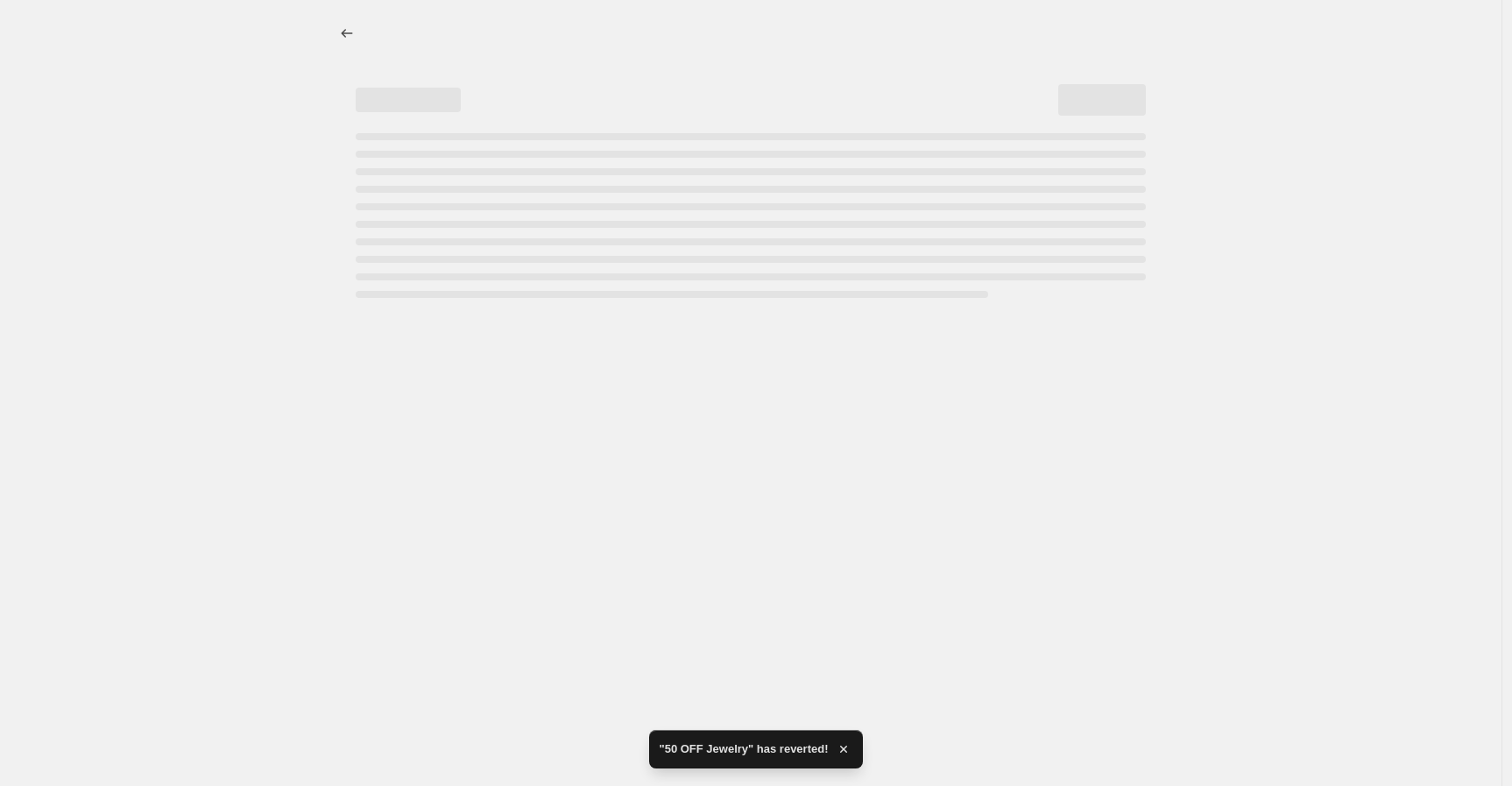
select select "percentage"
select select "tag"
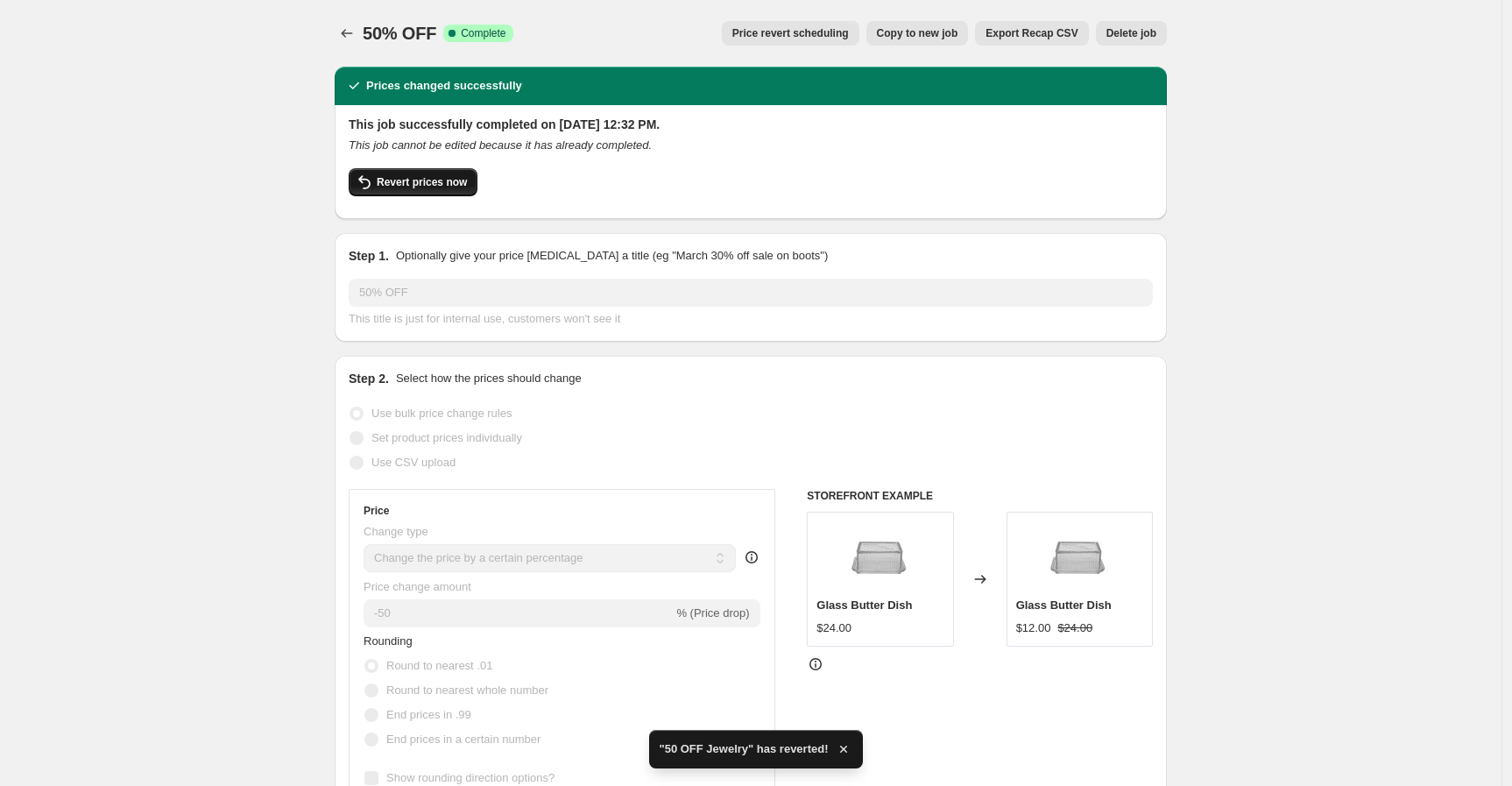
click at [410, 187] on span "Revert prices now" at bounding box center [422, 182] width 90 height 14
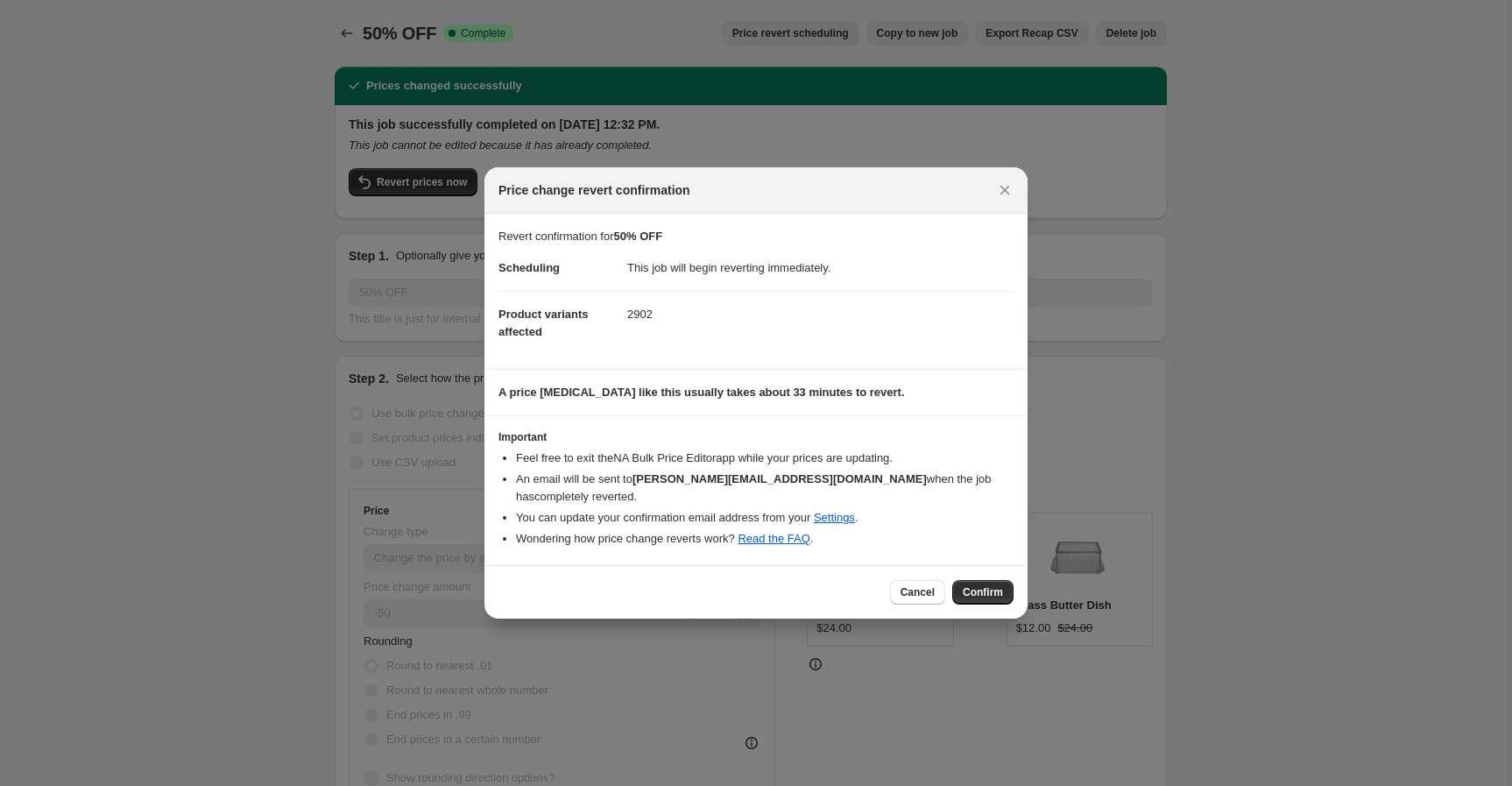
select select "percentage"
select select "tag"
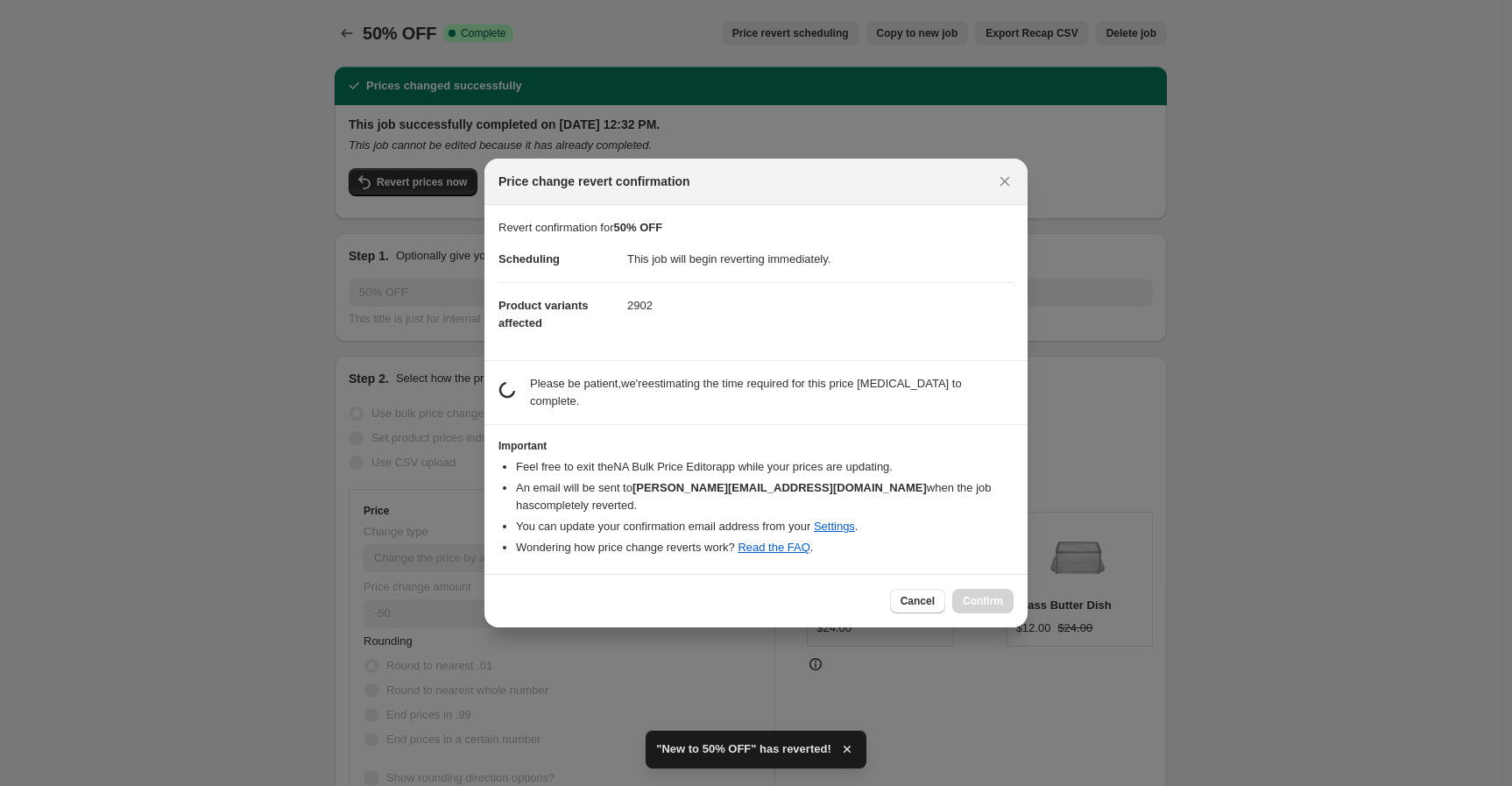
click at [979, 589] on div "Cancel Confirm" at bounding box center [952, 601] width 123 height 25
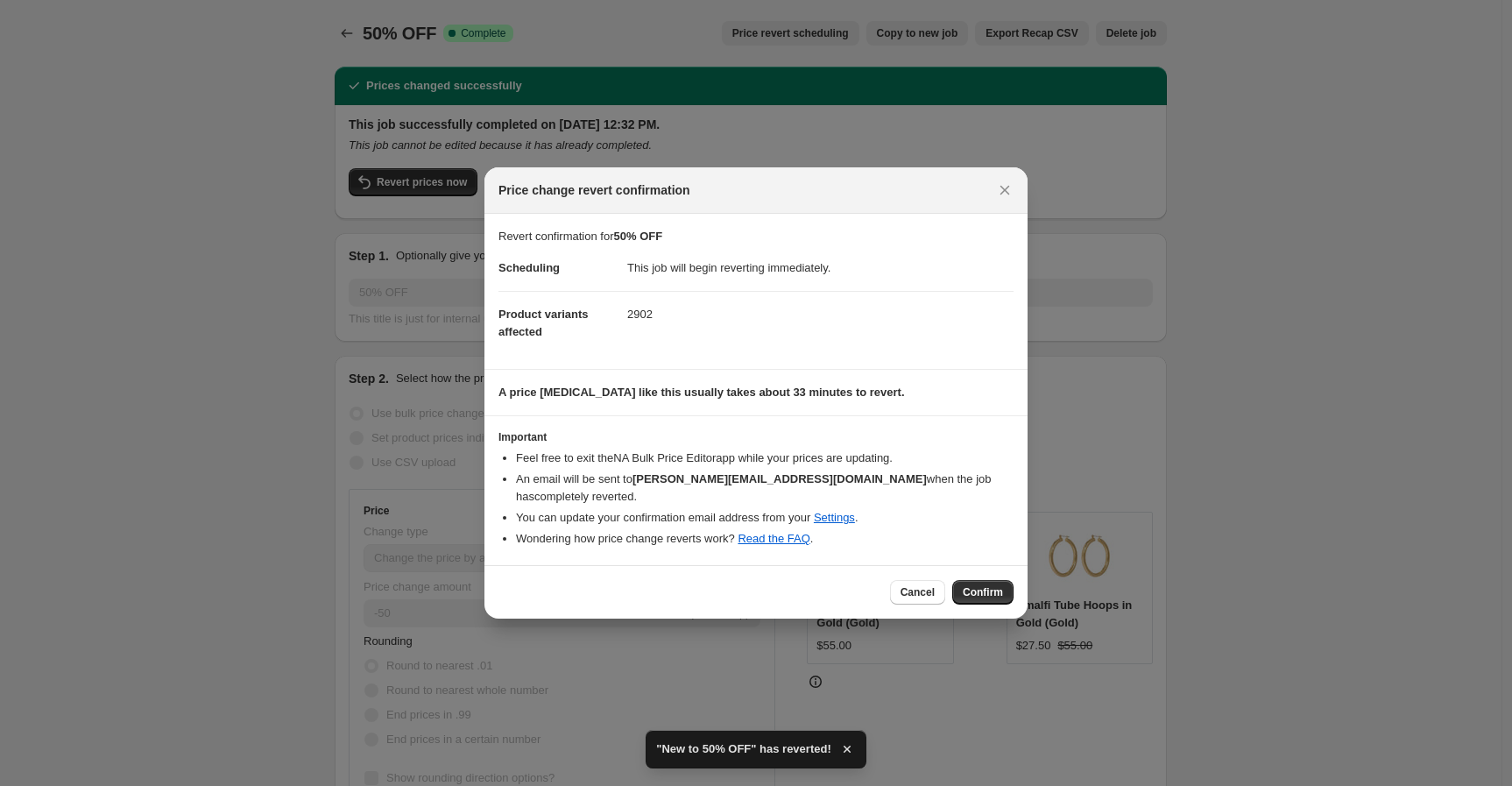
click at [979, 588] on span "Confirm" at bounding box center [983, 592] width 40 height 14
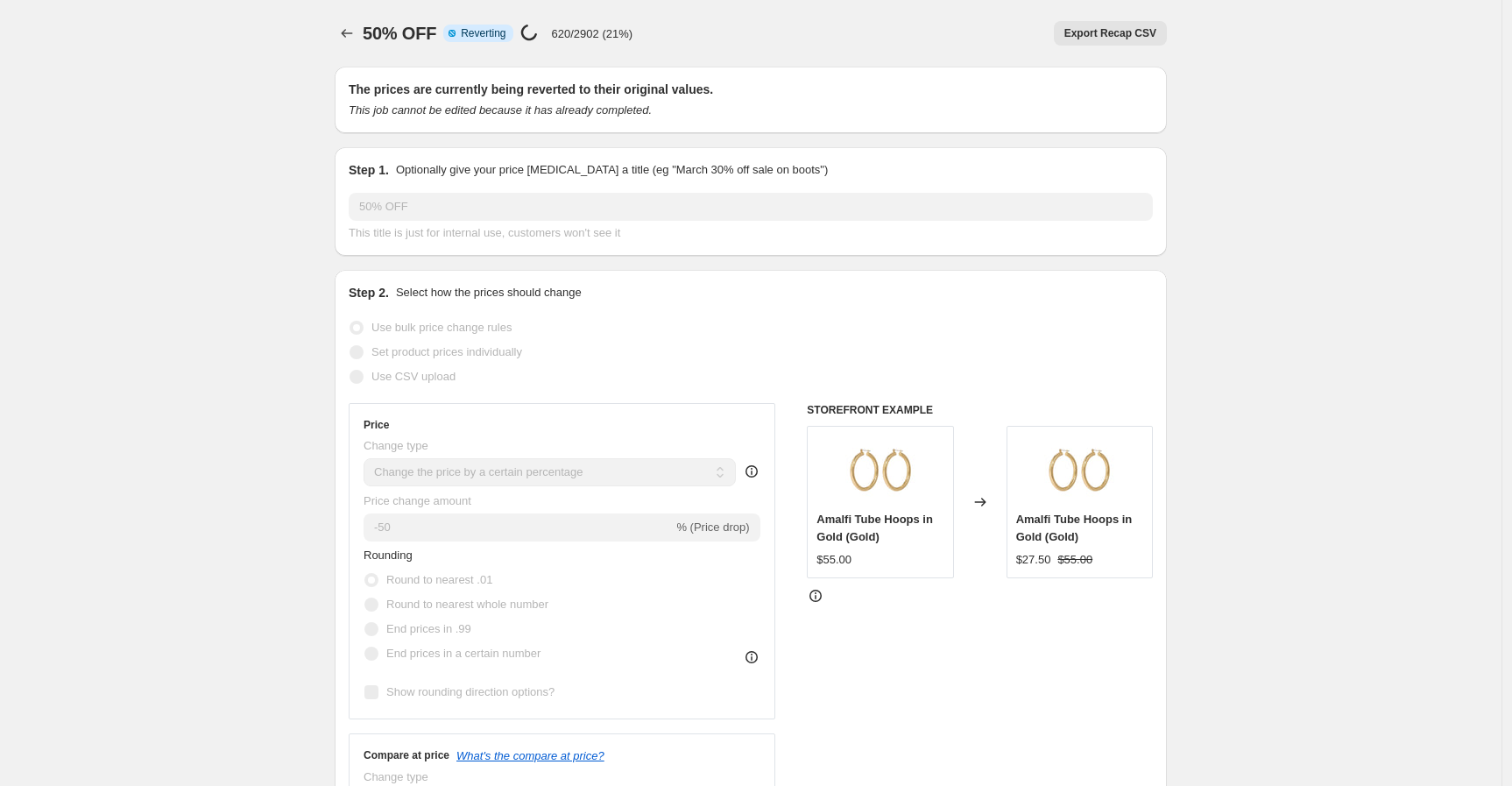
click at [363, 28] on div at bounding box center [349, 32] width 28 height 25
click at [353, 35] on icon "Price change jobs" at bounding box center [347, 33] width 18 height 18
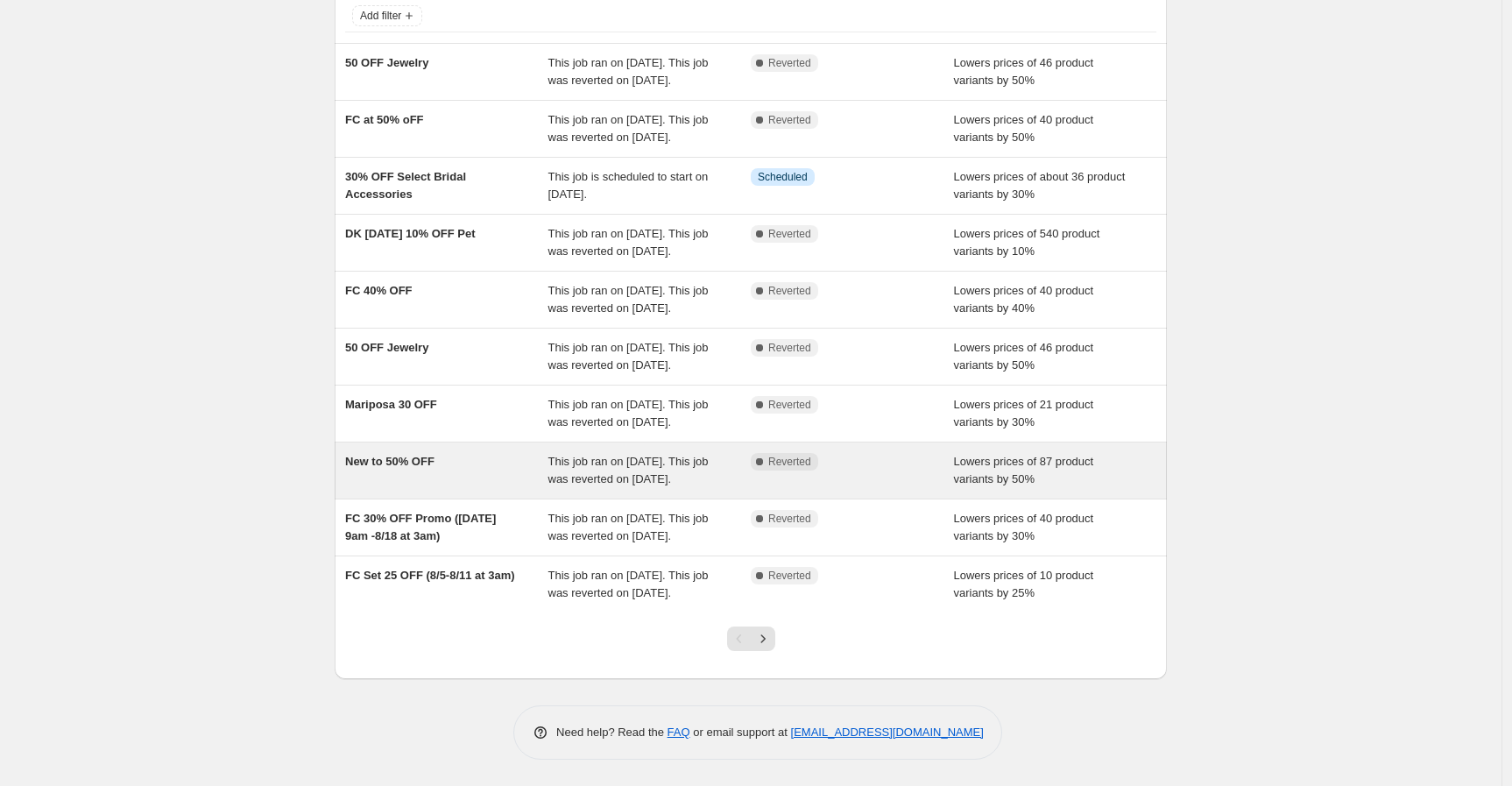
scroll to position [274, 0]
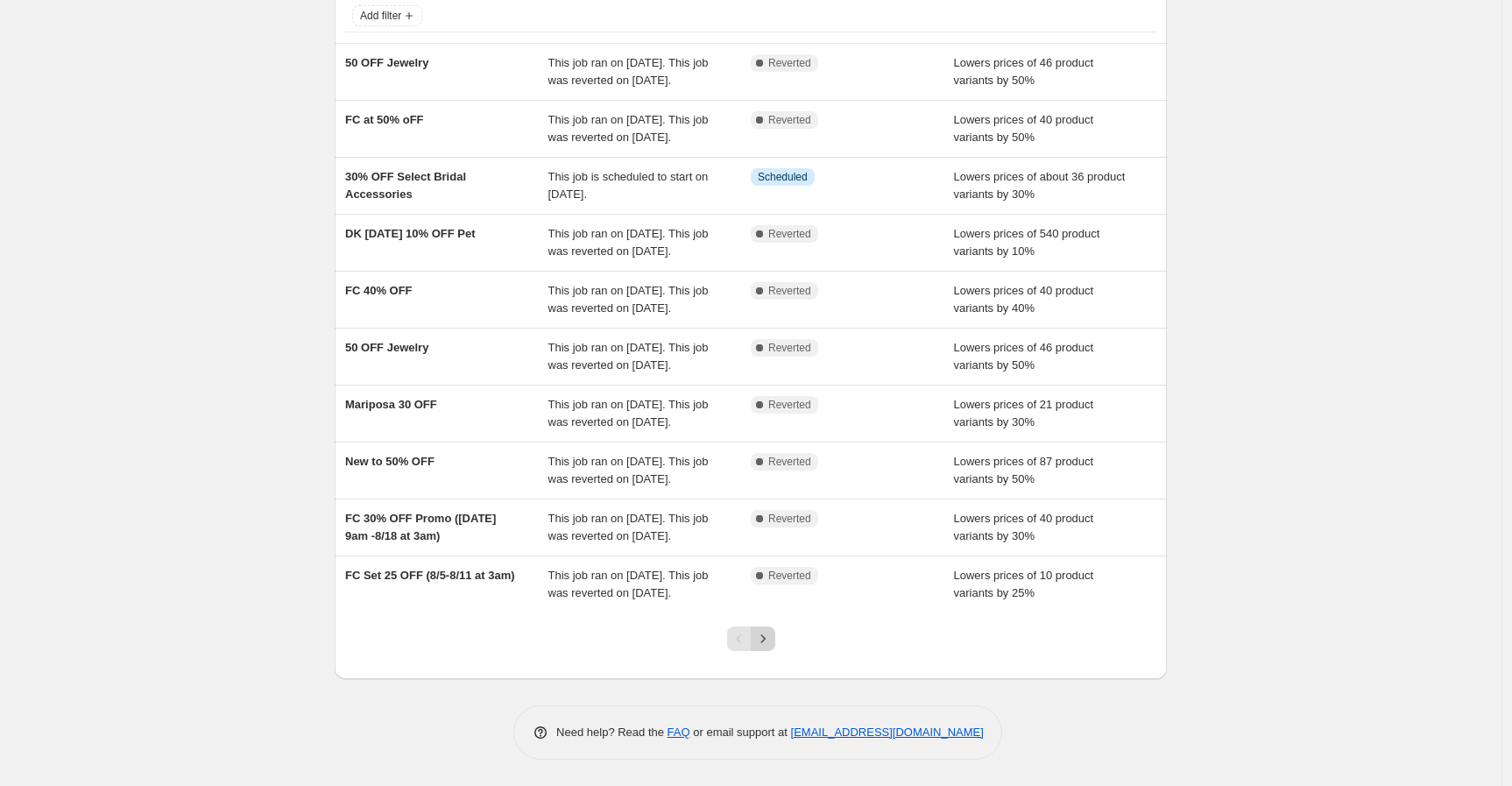
click at [768, 644] on icon "Next" at bounding box center [763, 639] width 18 height 18
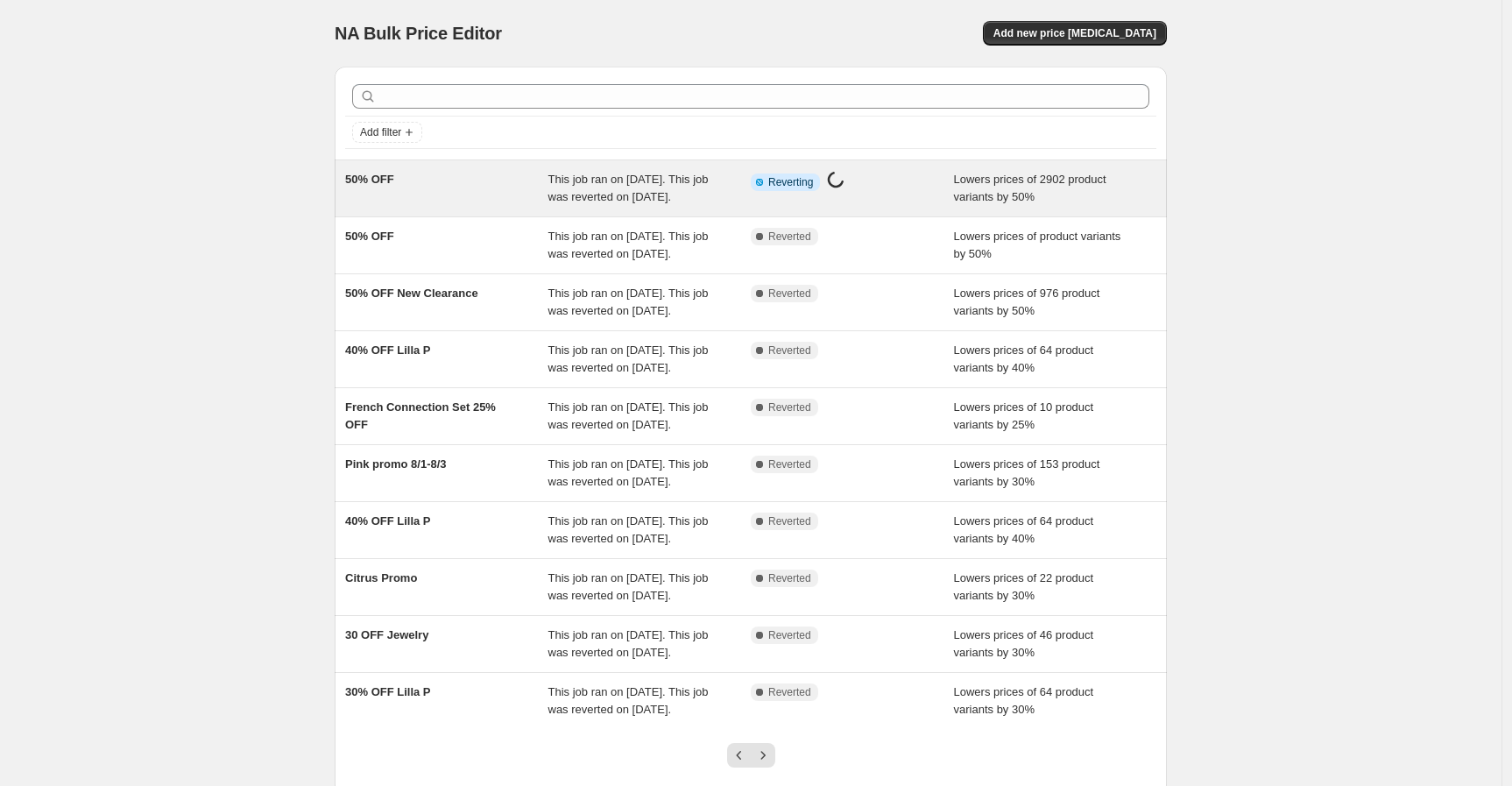
click at [484, 195] on div "50% OFF" at bounding box center [446, 188] width 203 height 35
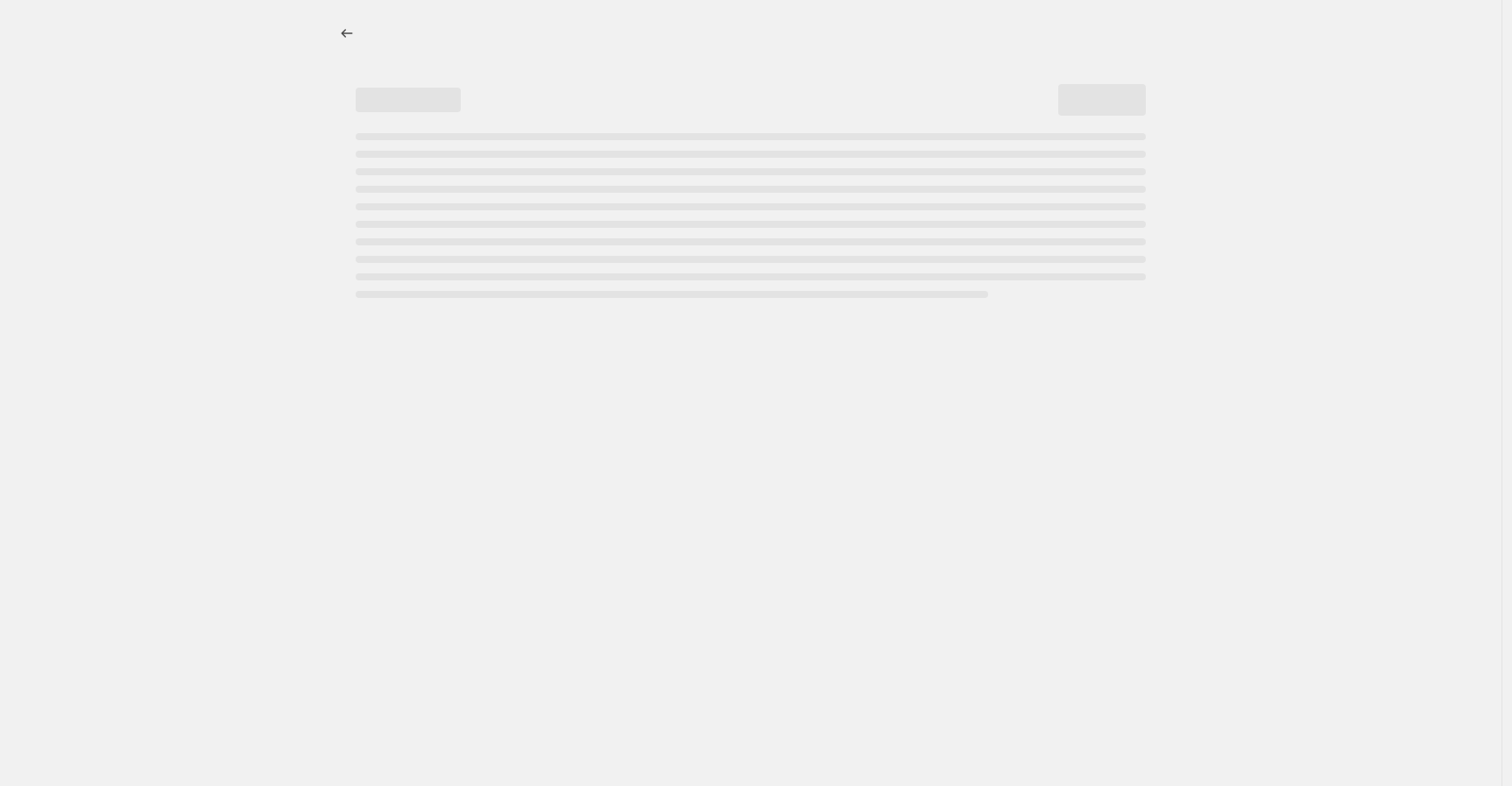
select select "percentage"
select select "tag"
select select "percentage"
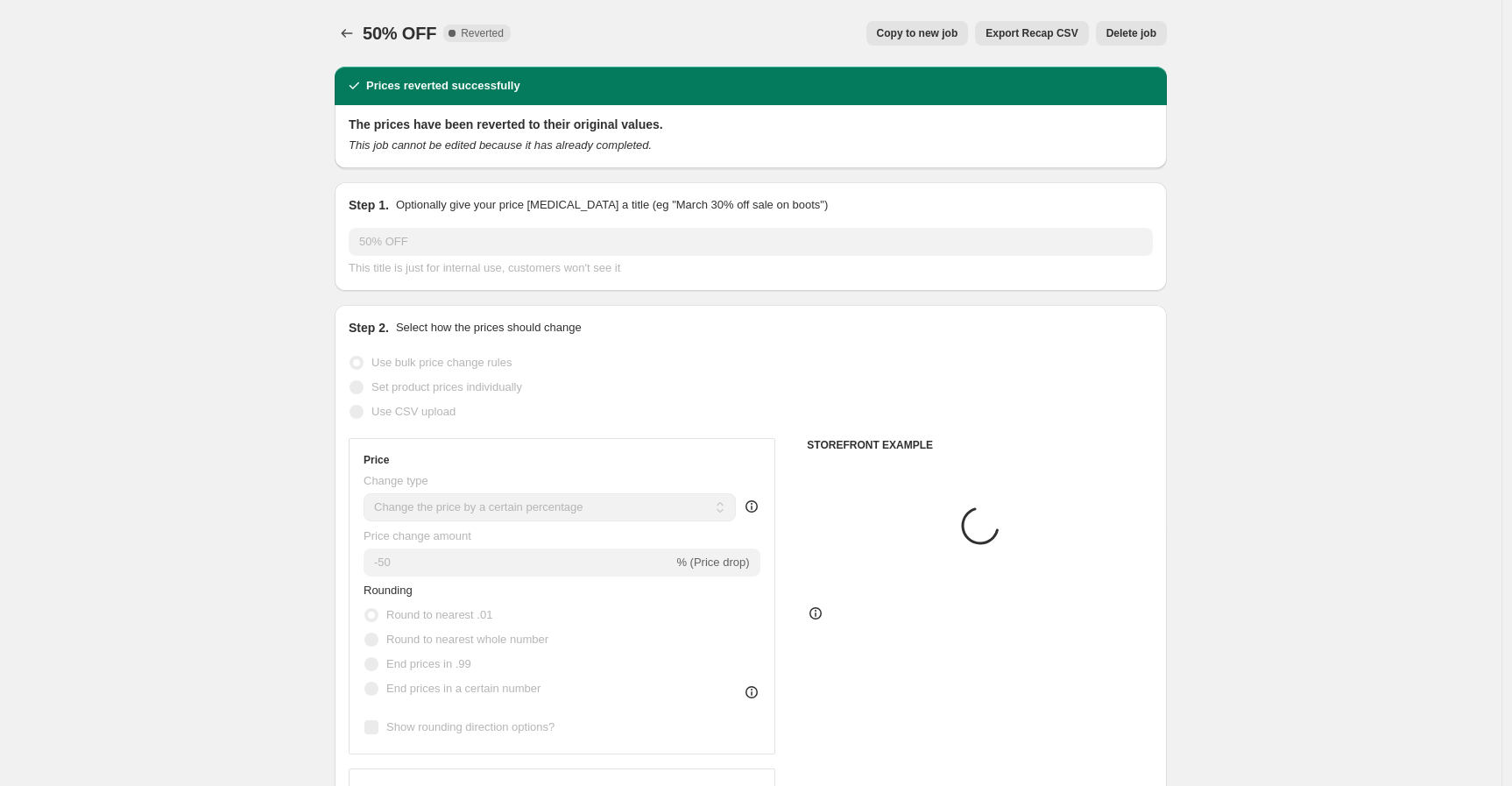
select select "tag"
click at [349, 31] on icon "Price change jobs" at bounding box center [347, 33] width 18 height 18
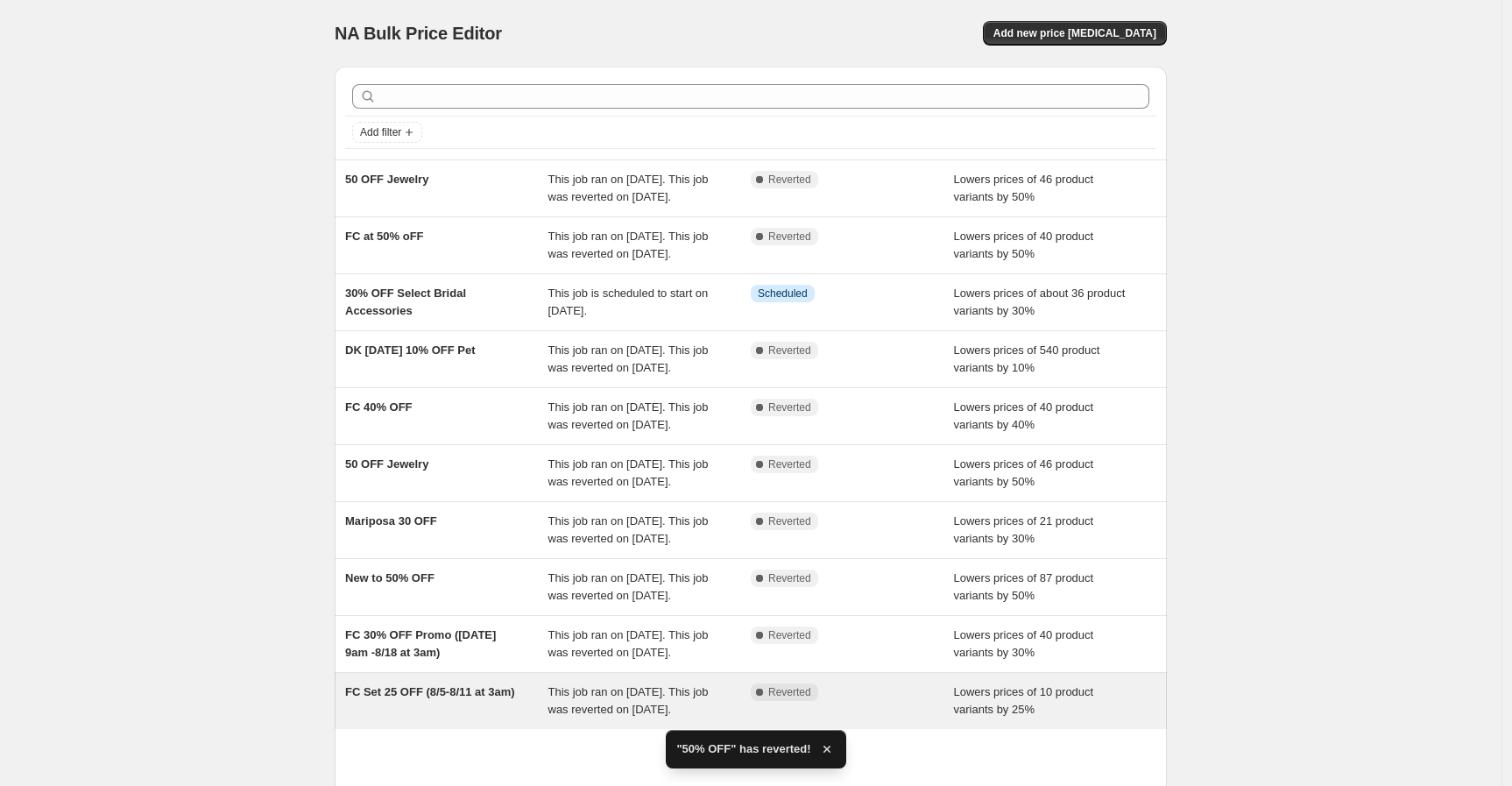
scroll to position [274, 0]
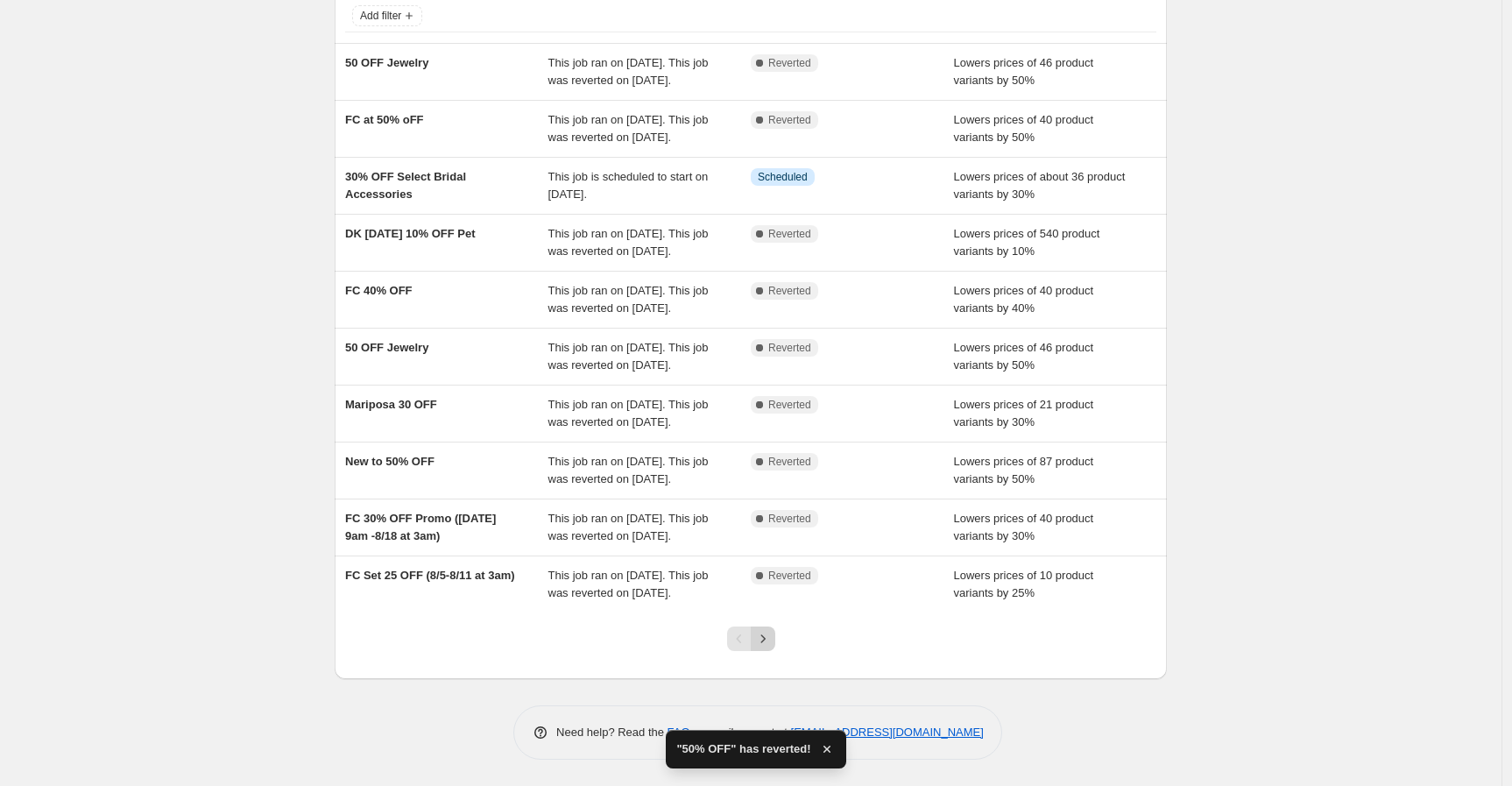
click at [772, 642] on icon "Next" at bounding box center [763, 639] width 18 height 18
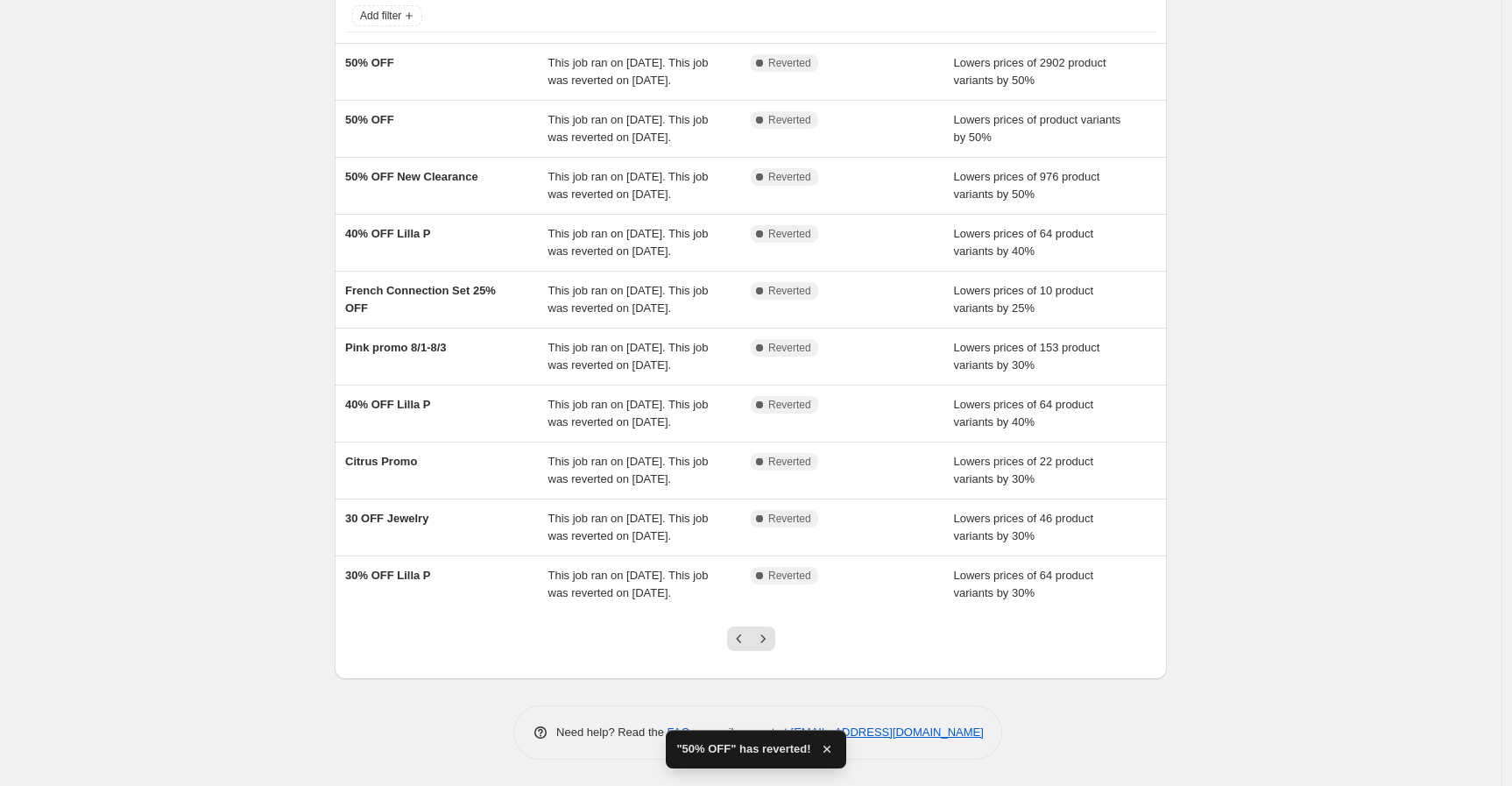
scroll to position [257, 0]
click at [772, 640] on icon "Next" at bounding box center [763, 639] width 18 height 18
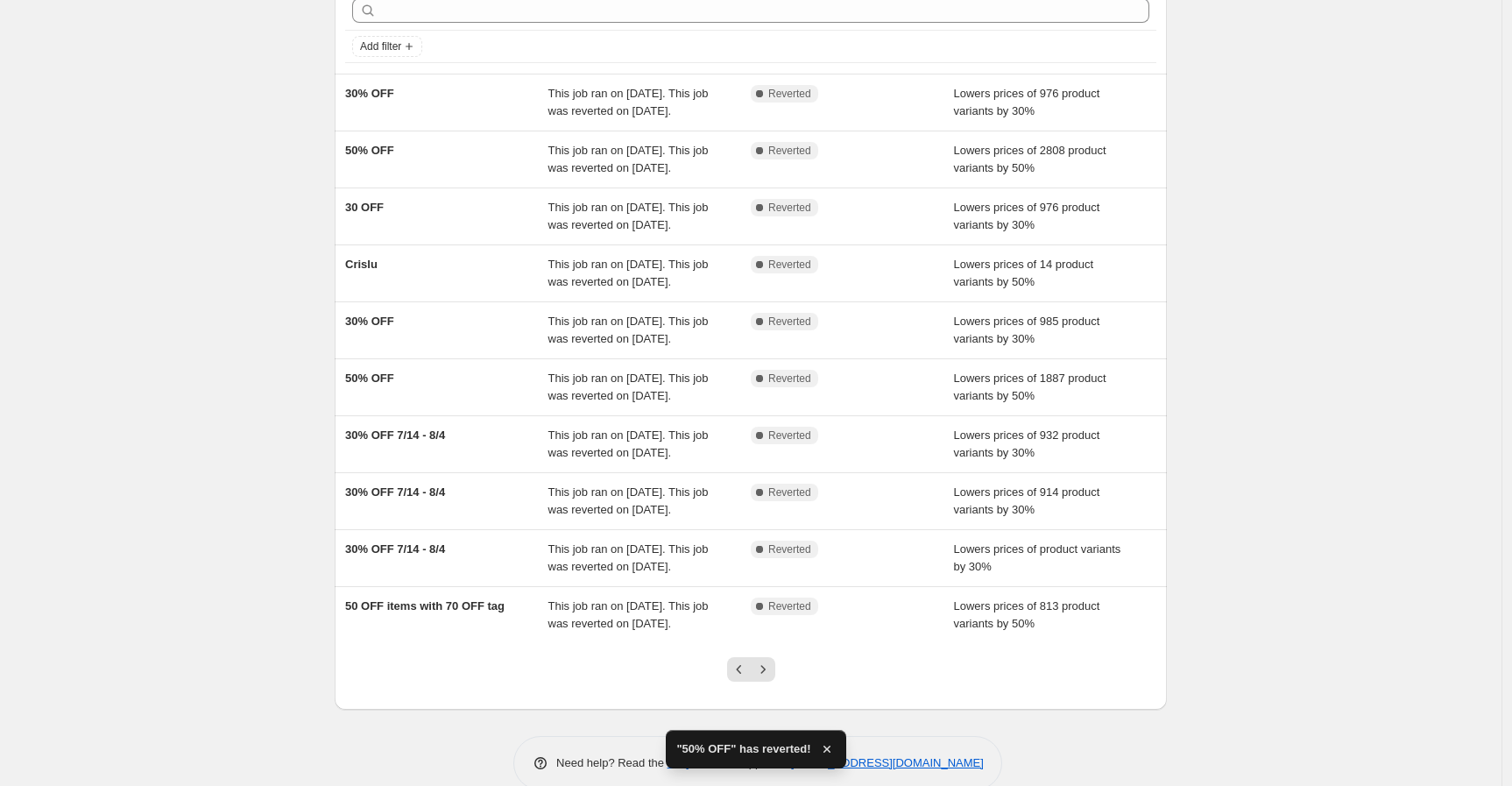
scroll to position [152, 0]
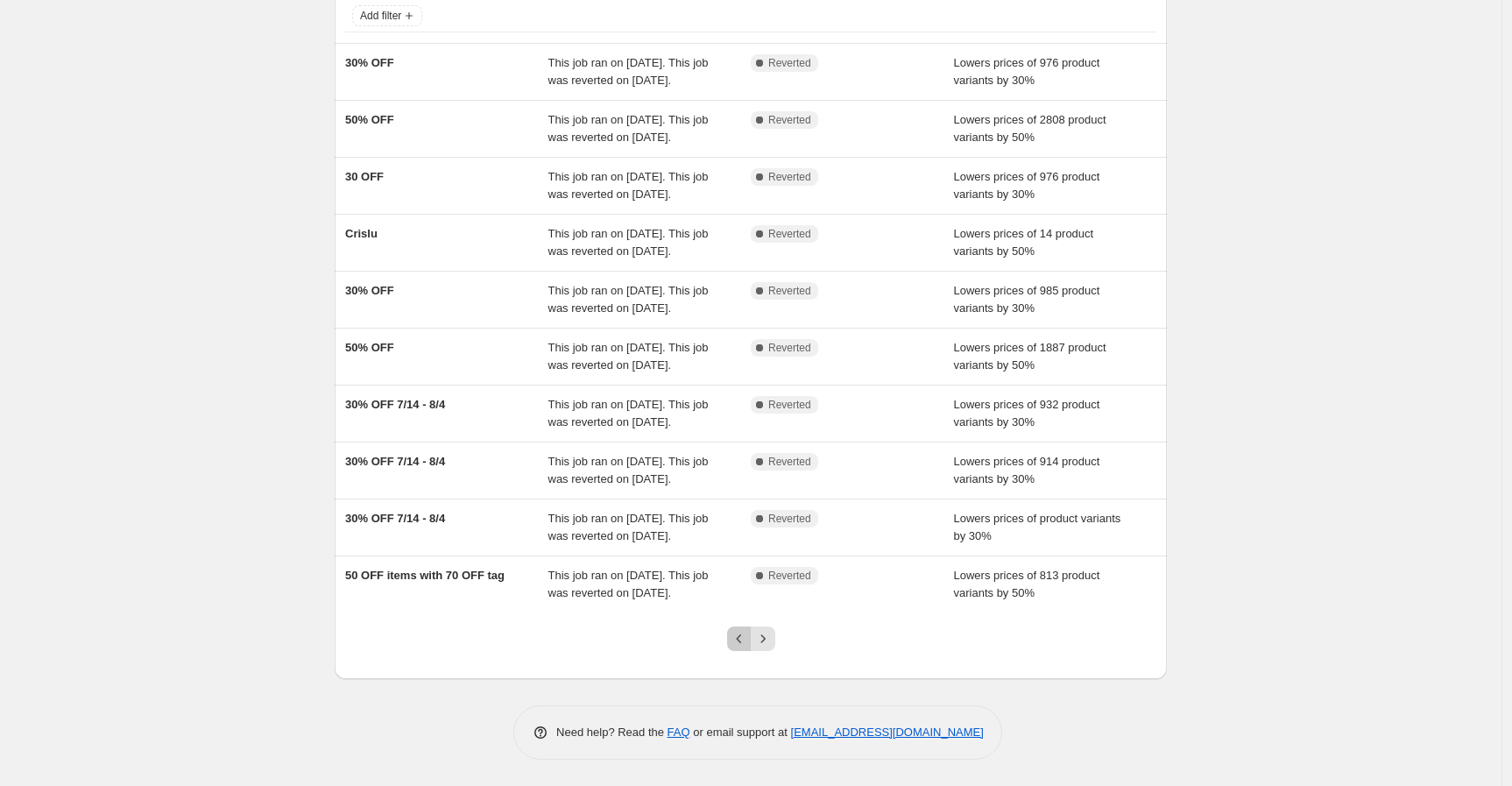
click at [723, 637] on div at bounding box center [752, 646] width 71 height 67
click at [740, 635] on icon "Previous" at bounding box center [740, 639] width 18 height 18
click at [743, 647] on icon "Previous" at bounding box center [740, 639] width 18 height 18
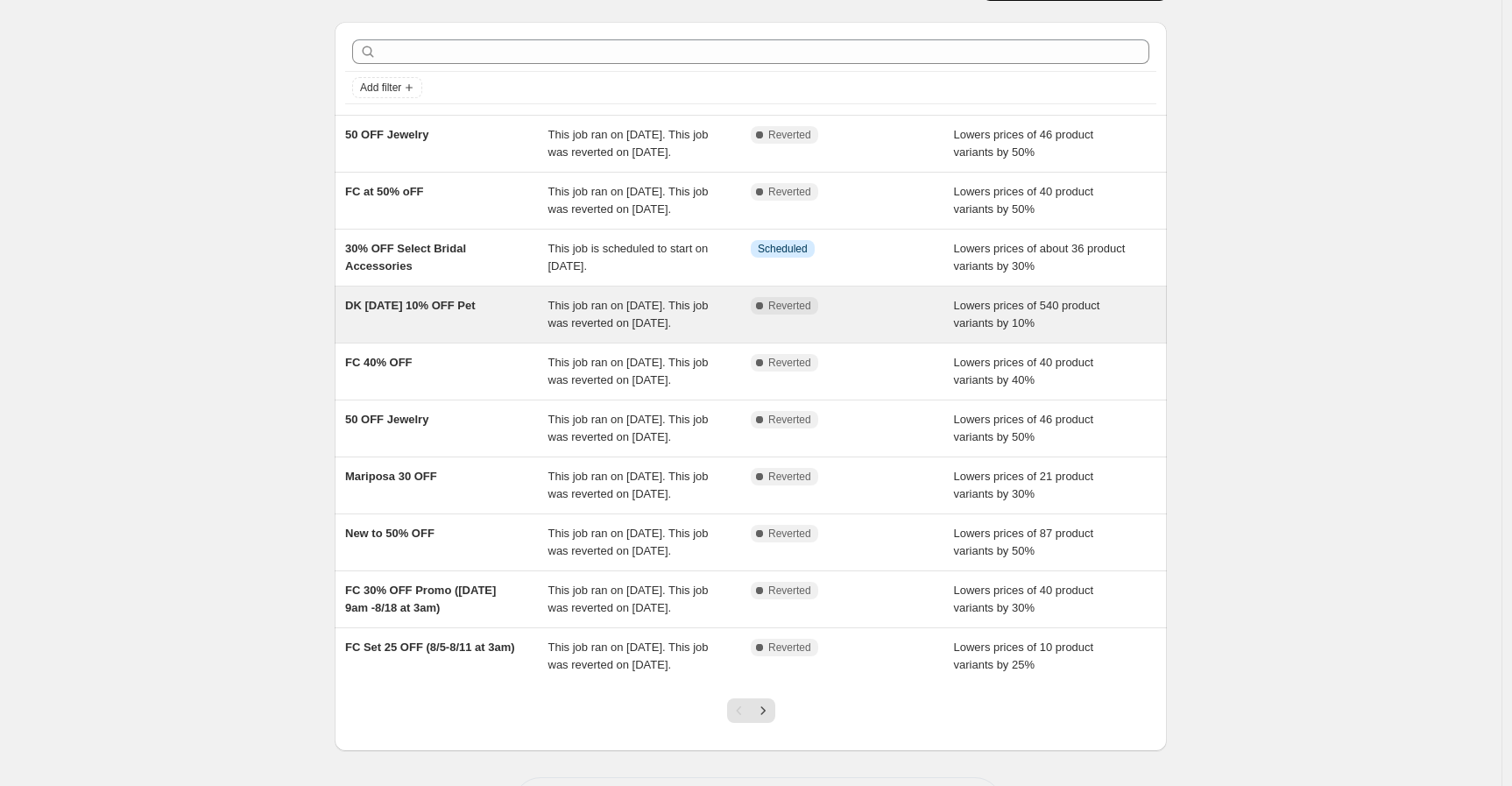
scroll to position [0, 0]
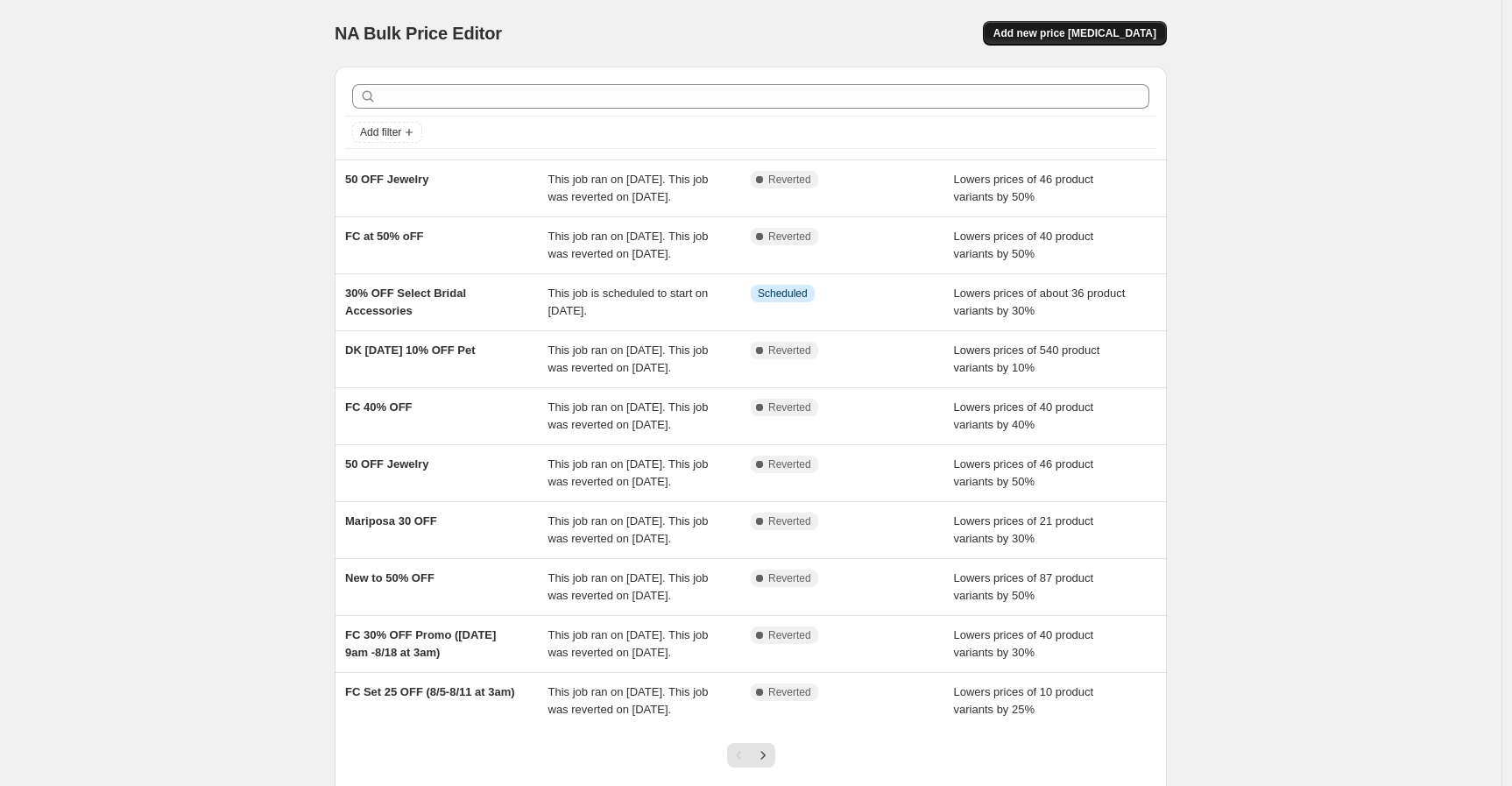
click at [1118, 36] on span "Add new price change job" at bounding box center [1075, 33] width 163 height 14
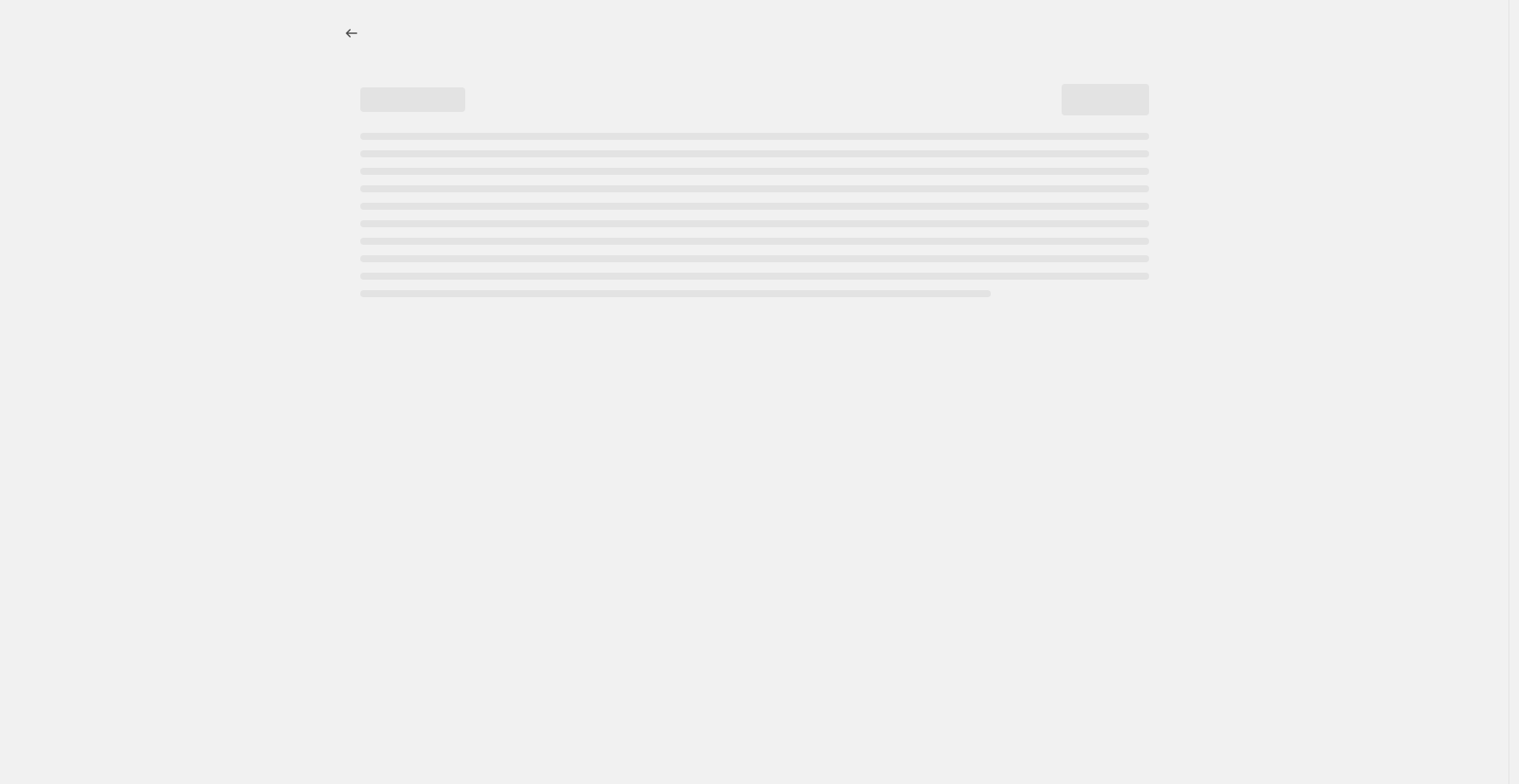
select select "percentage"
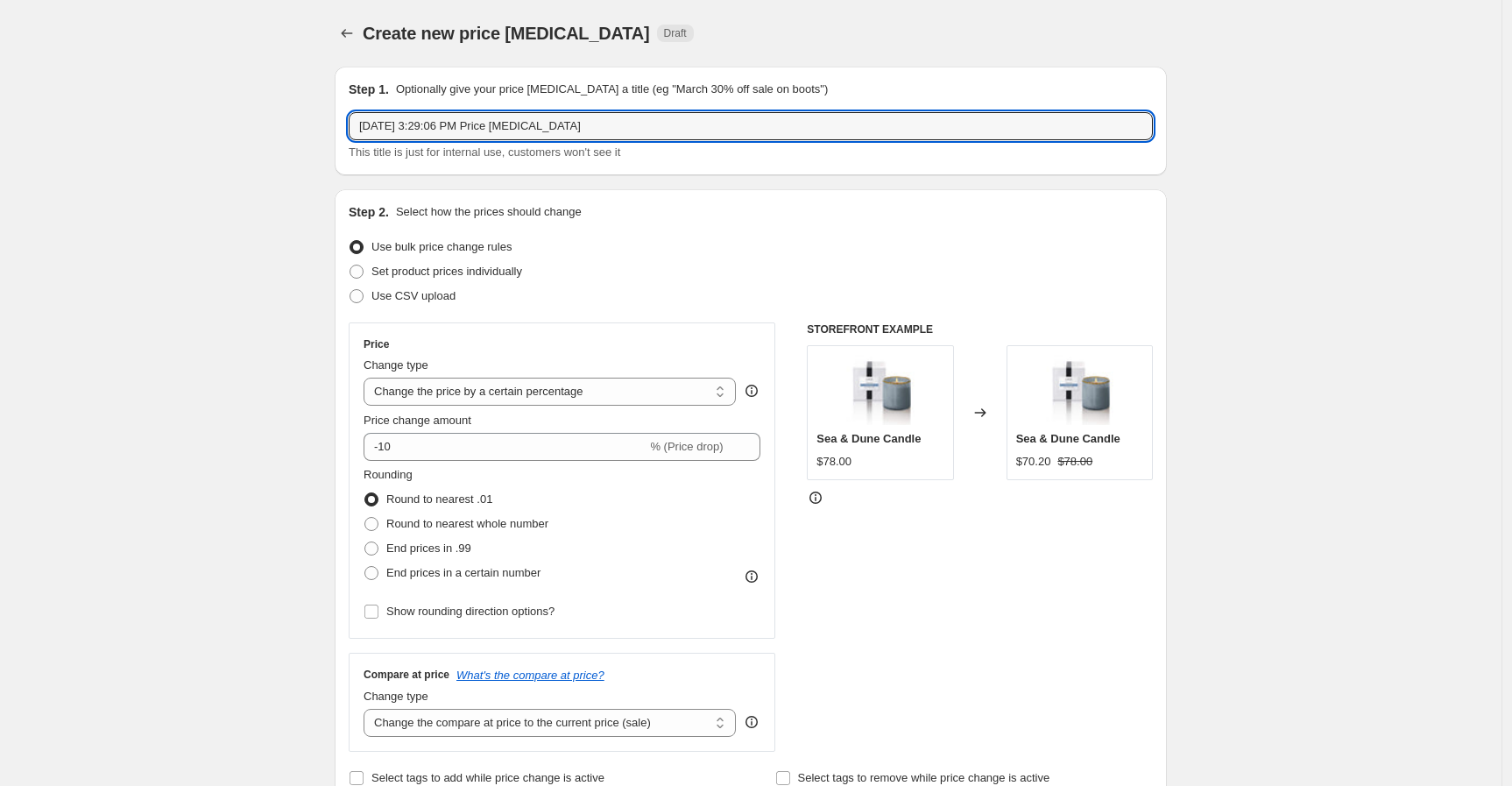
drag, startPoint x: 622, startPoint y: 130, endPoint x: 282, endPoint y: 147, distance: 340.4
type input "50% + 20% OFF"
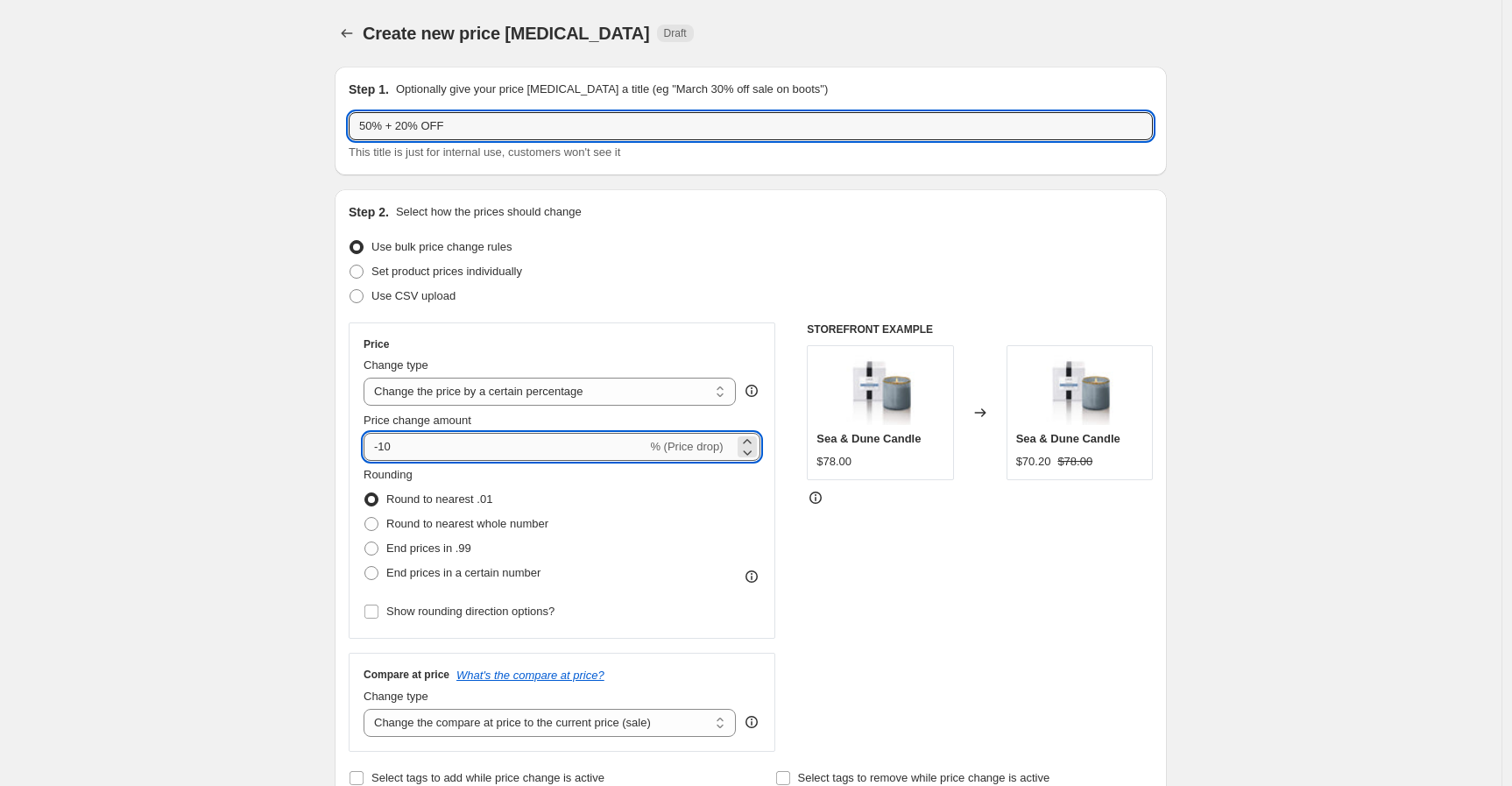
click at [384, 446] on input "-10" at bounding box center [505, 447] width 283 height 28
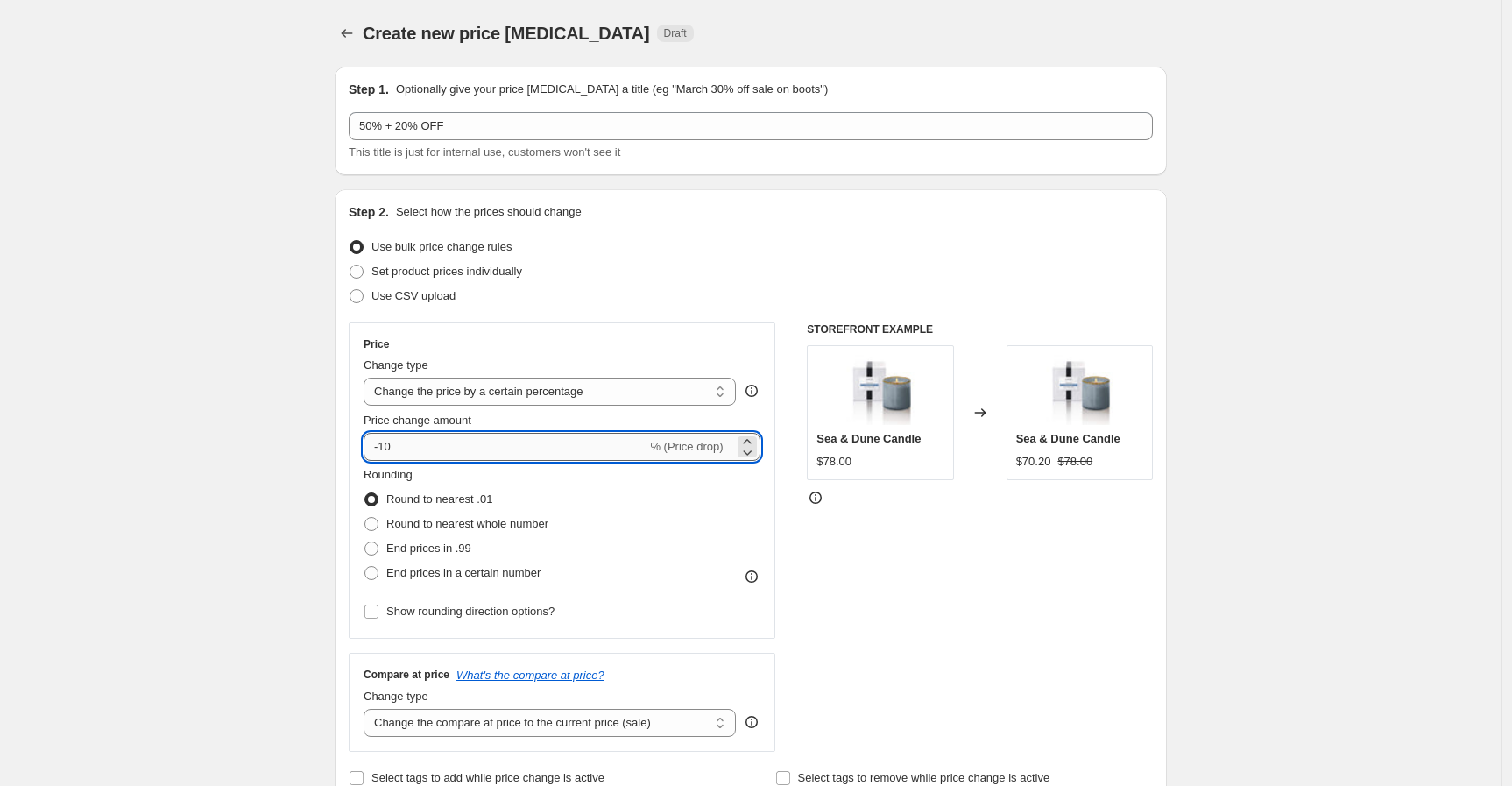
click at [390, 446] on input "-10" at bounding box center [505, 447] width 283 height 28
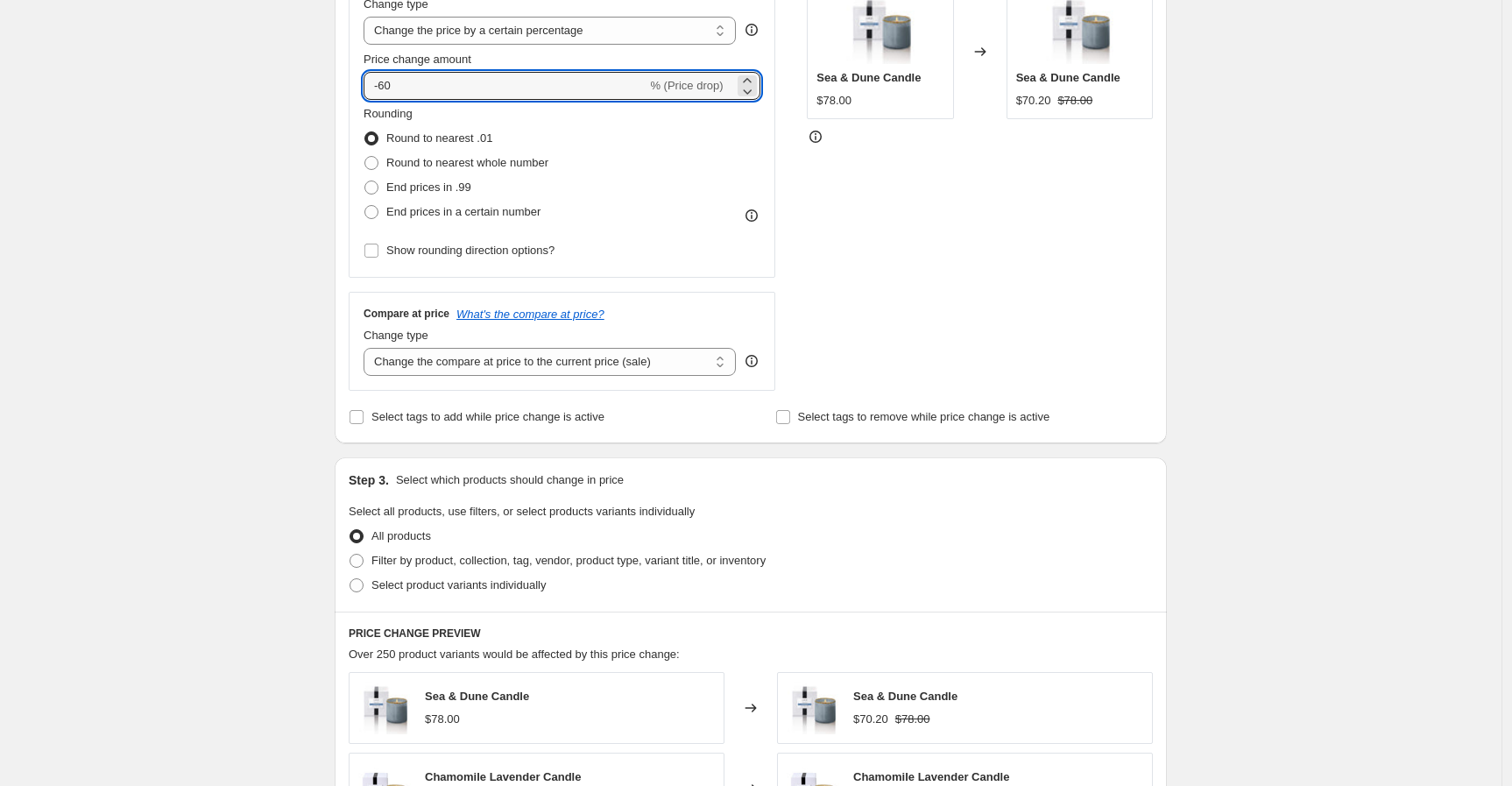
scroll to position [389, 0]
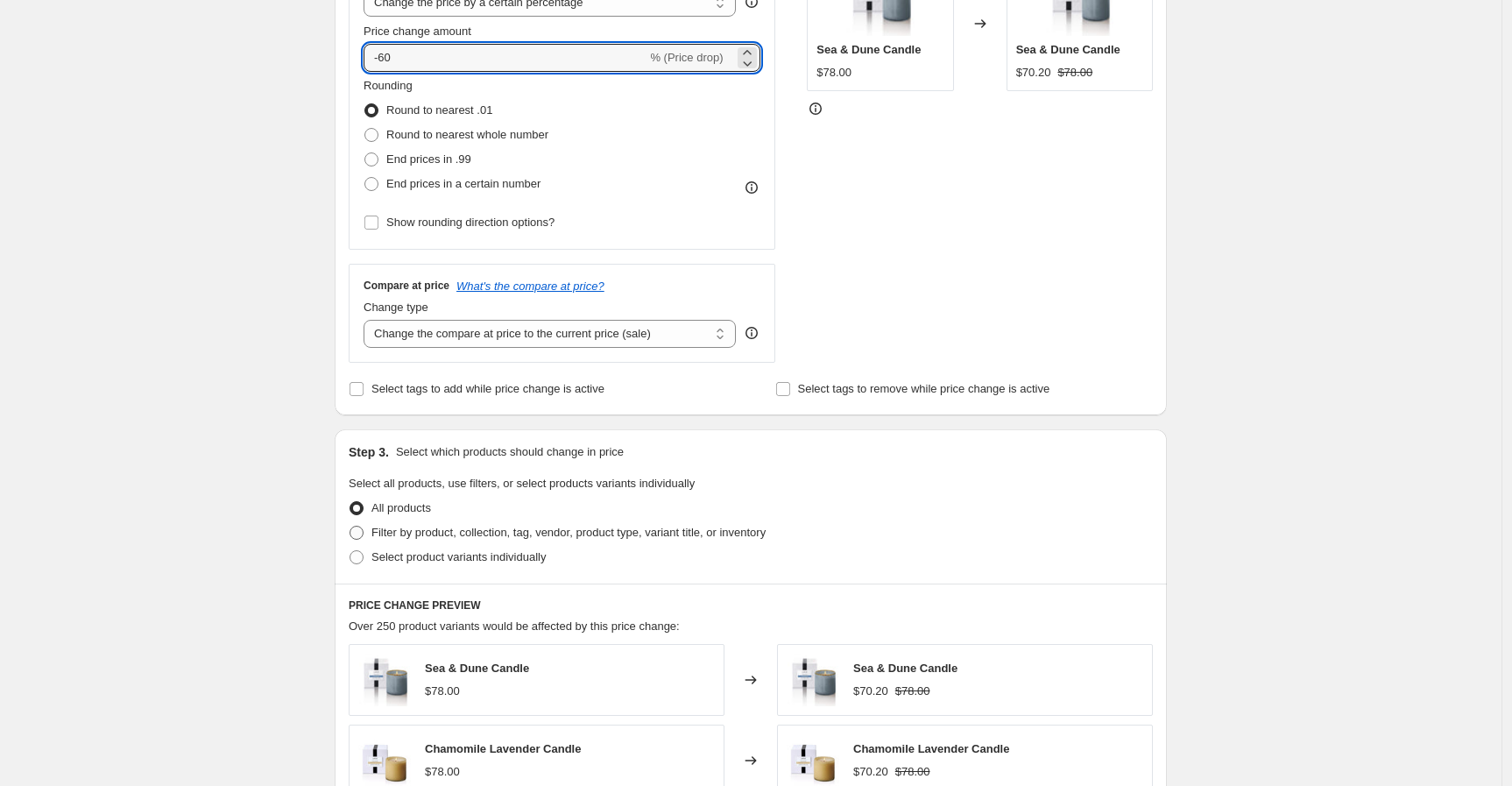
type input "-60"
click at [362, 539] on span at bounding box center [357, 533] width 14 height 14
click at [351, 526] on input "Filter by product, collection, tag, vendor, product type, variant title, or inv…" at bounding box center [350, 526] width 1 height 1
radio input "true"
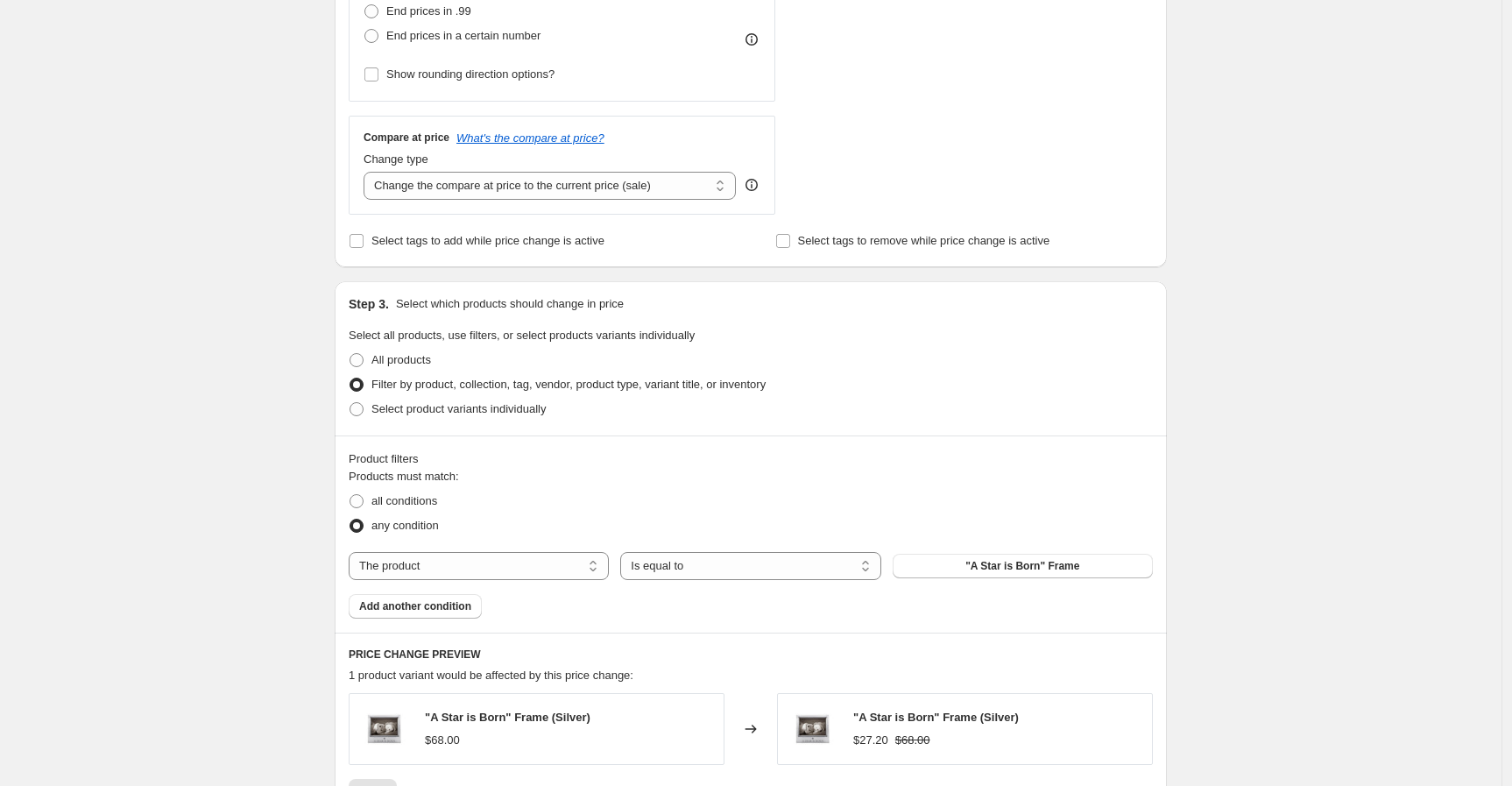
scroll to position [584, 0]
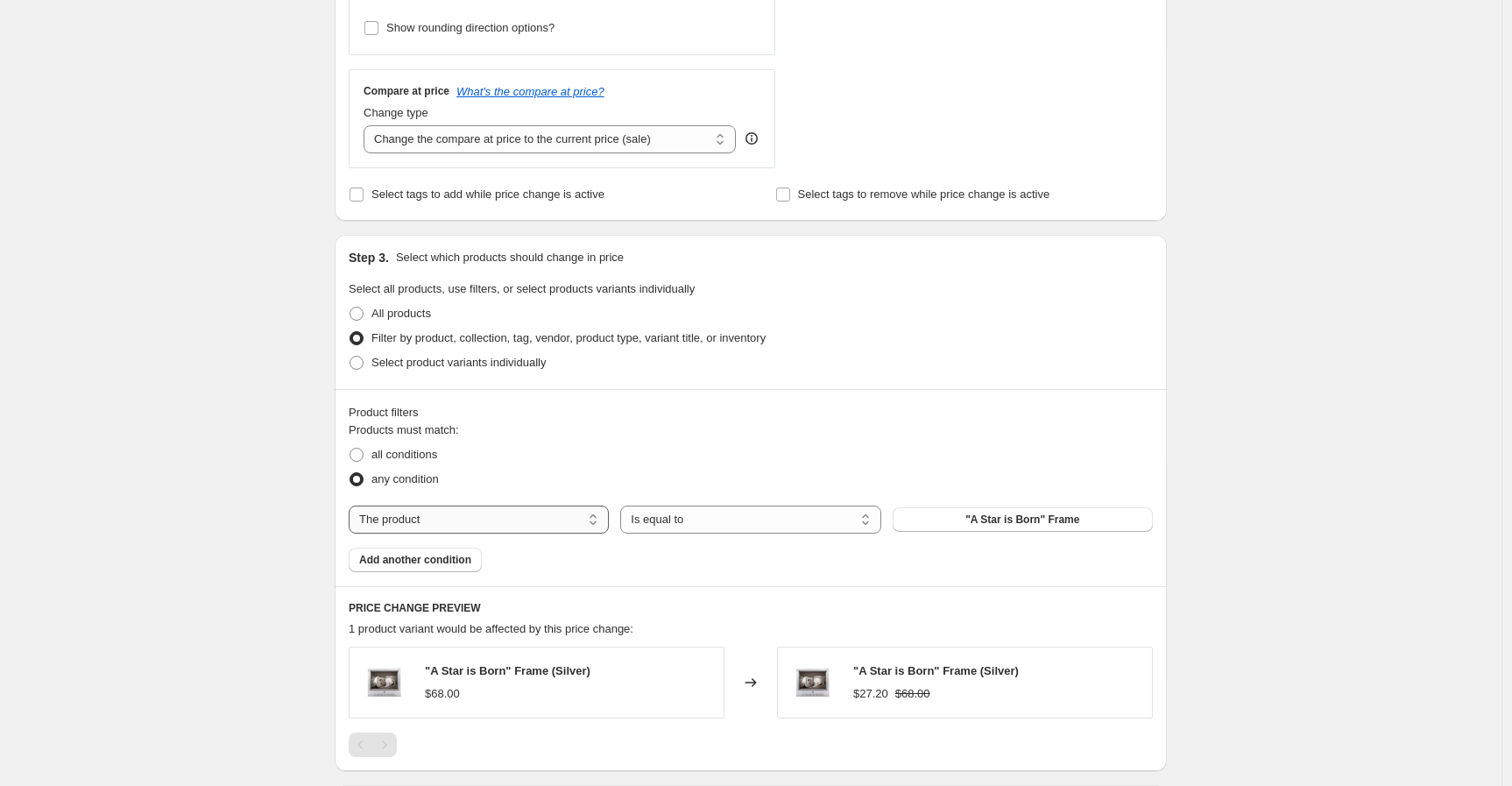
click at [501, 529] on select "The product The product's collection The product's tag The product's vendor The…" at bounding box center [479, 519] width 261 height 28
select select "tag"
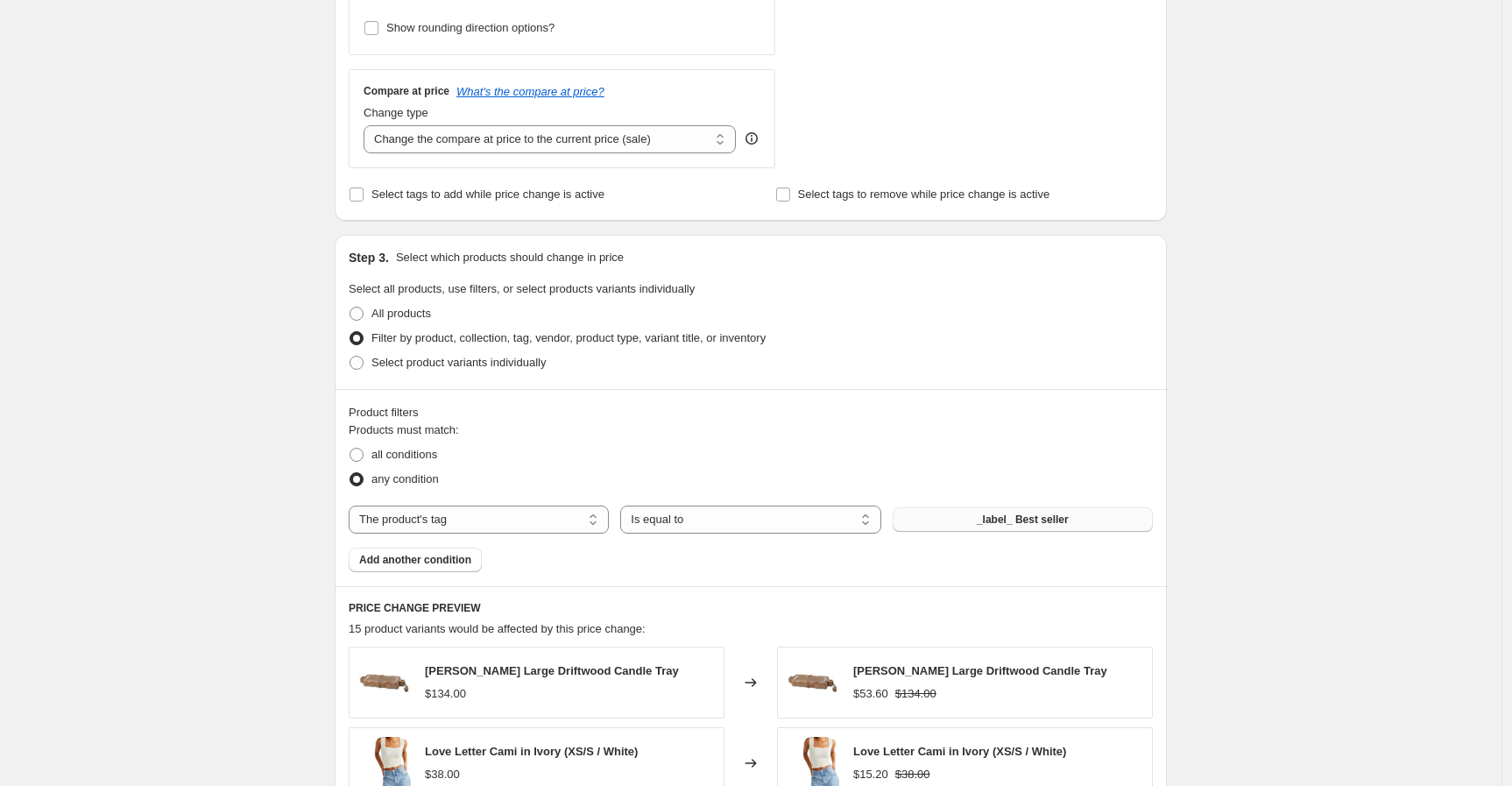
click at [1022, 518] on span "_label_ Best seller" at bounding box center [1023, 519] width 92 height 14
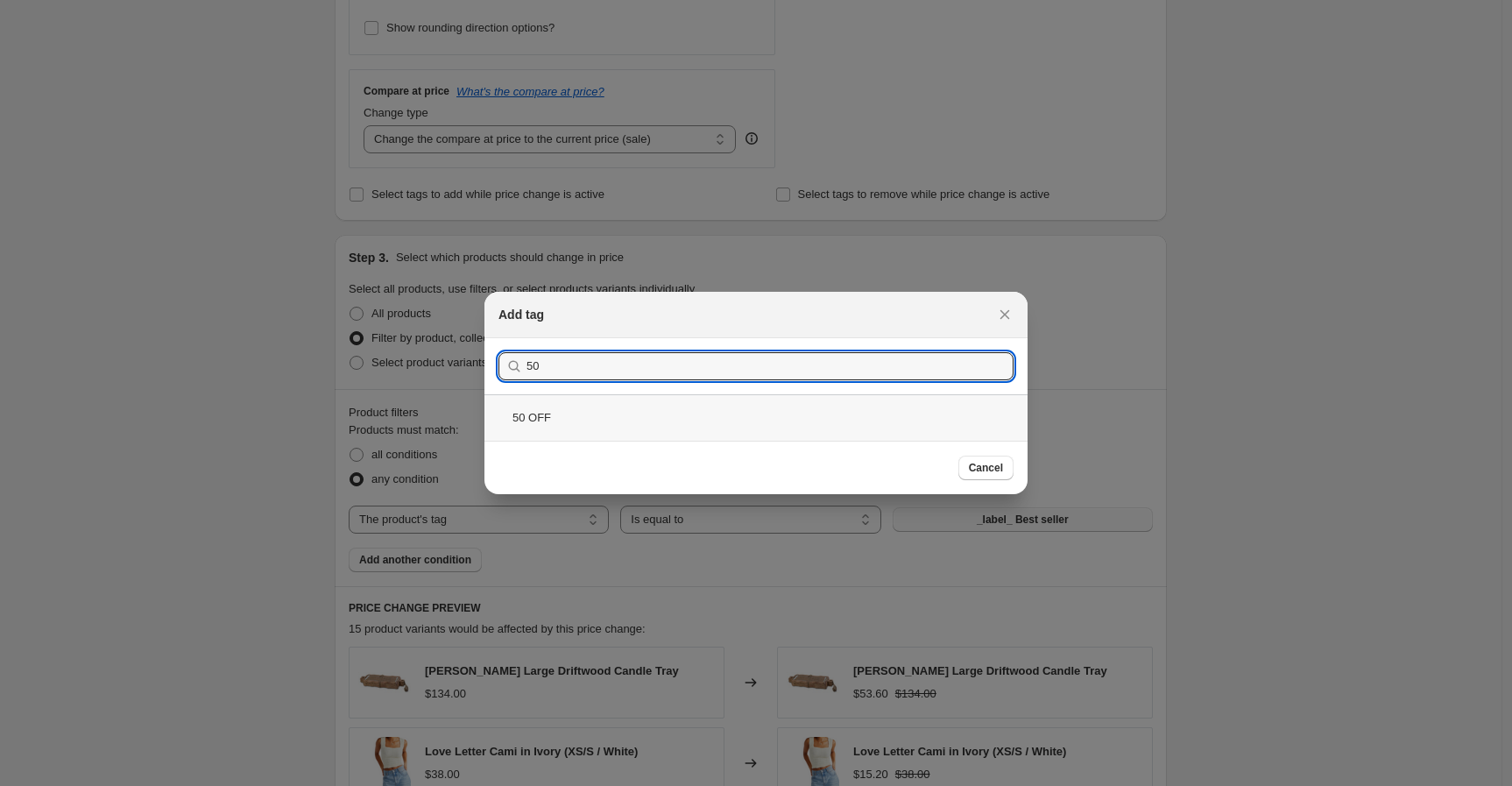
type input "50"
click at [650, 425] on div "50 OFF" at bounding box center [756, 417] width 543 height 46
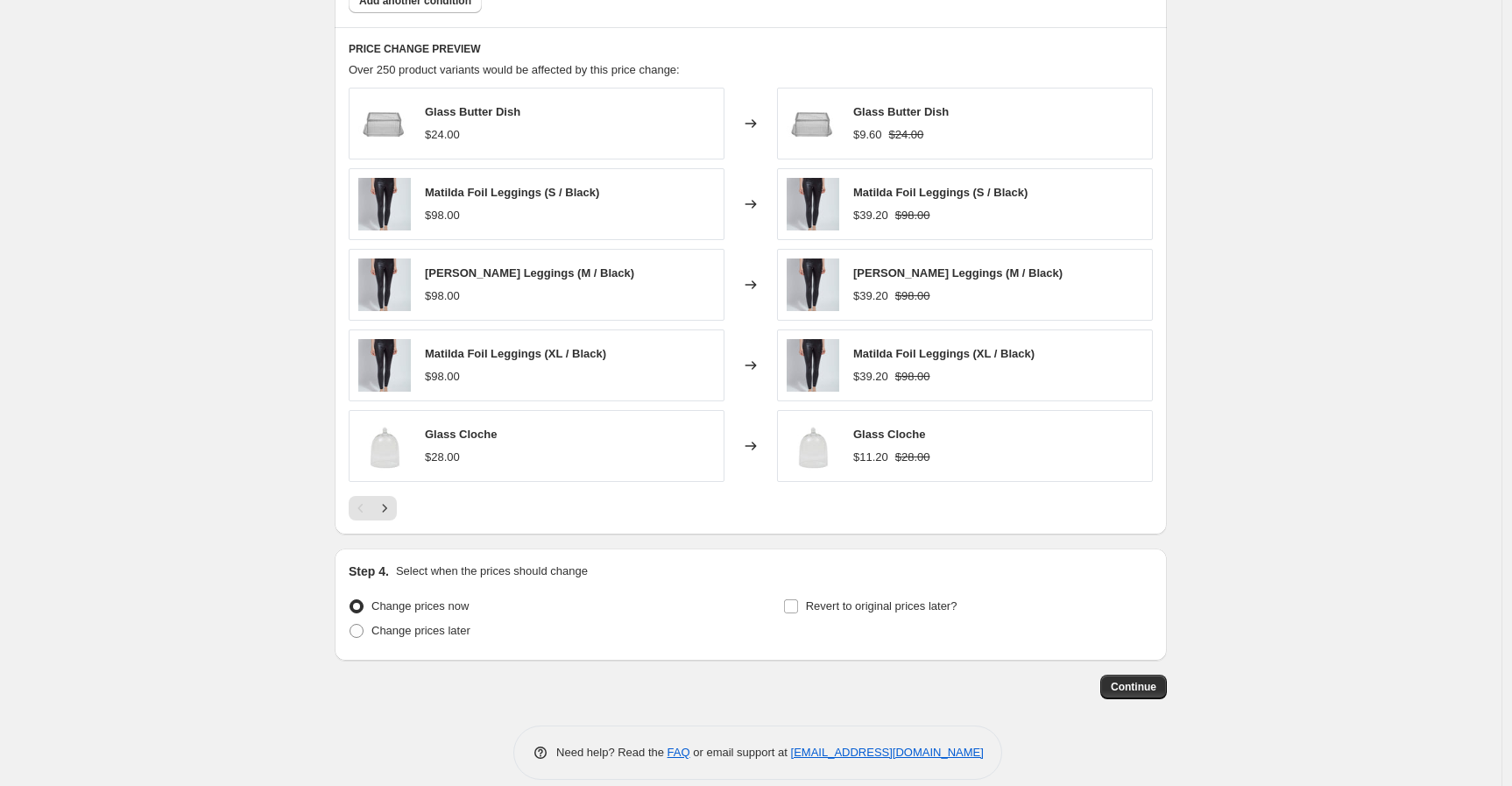
scroll to position [1164, 0]
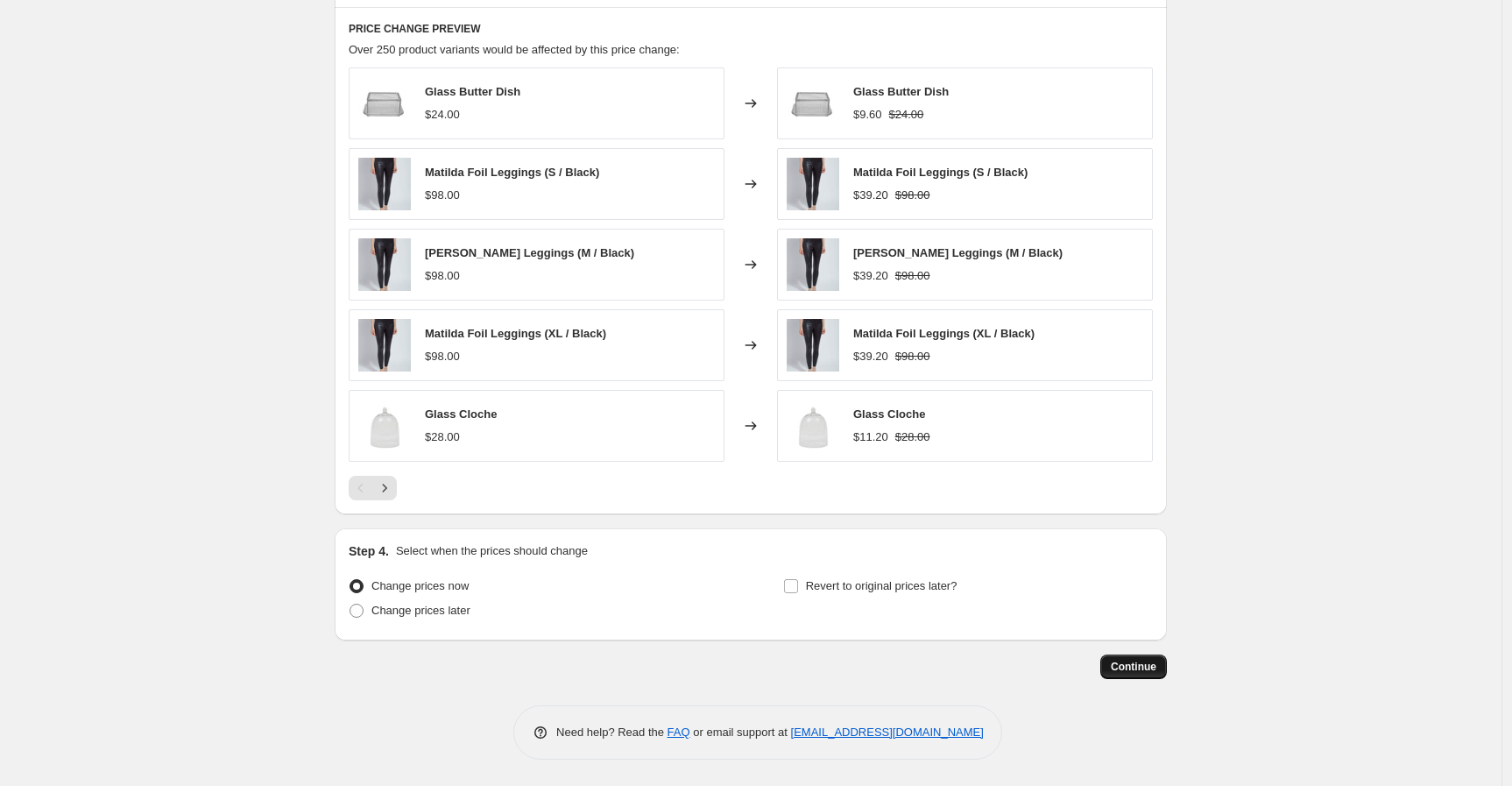
click at [1146, 669] on span "Continue" at bounding box center [1134, 666] width 45 height 14
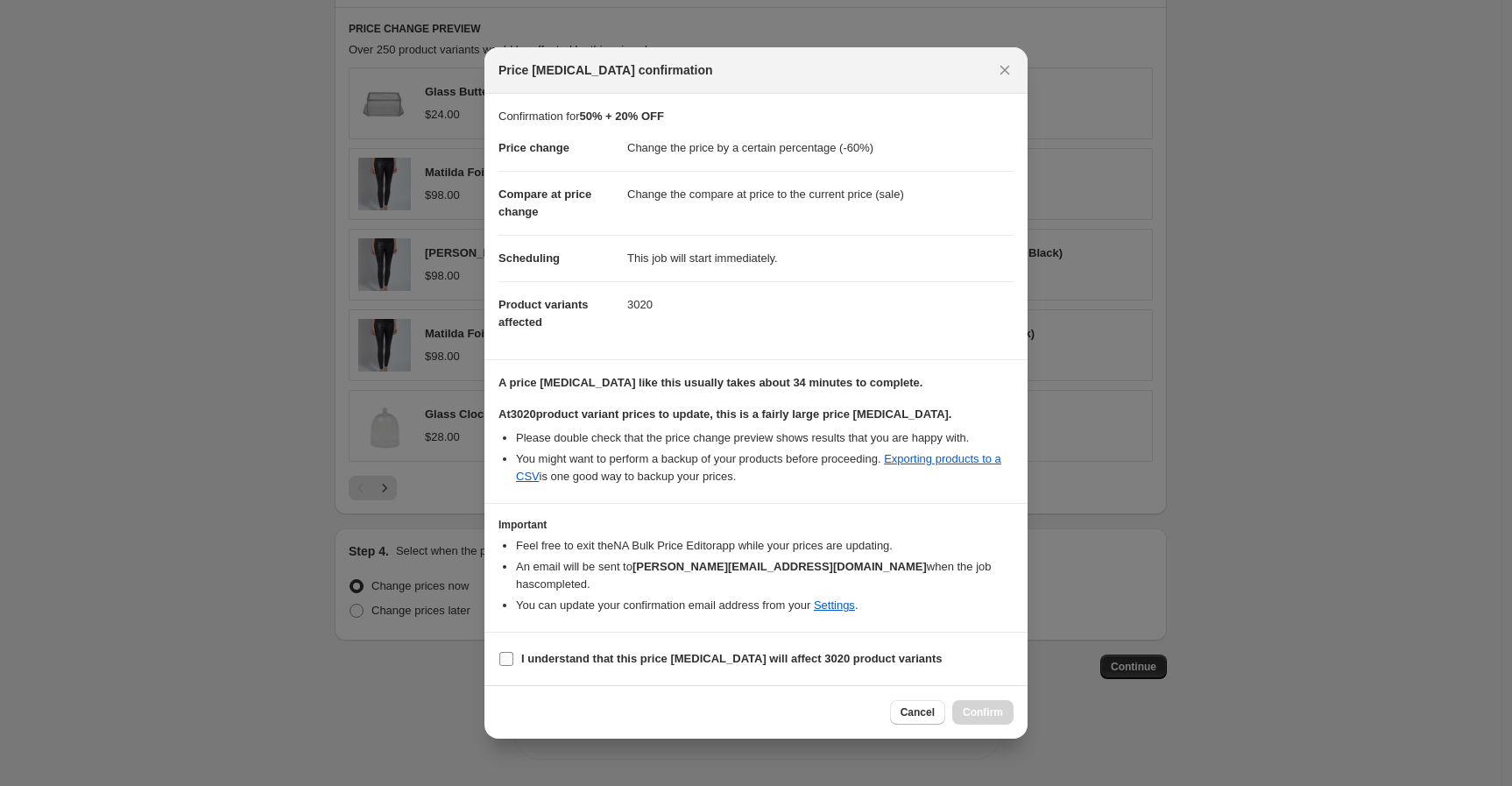
click at [503, 652] on input "I understand that this price change job will affect 3020 product variants" at bounding box center [507, 659] width 14 height 14
checkbox input "true"
click at [991, 706] on span "Confirm" at bounding box center [983, 712] width 40 height 14
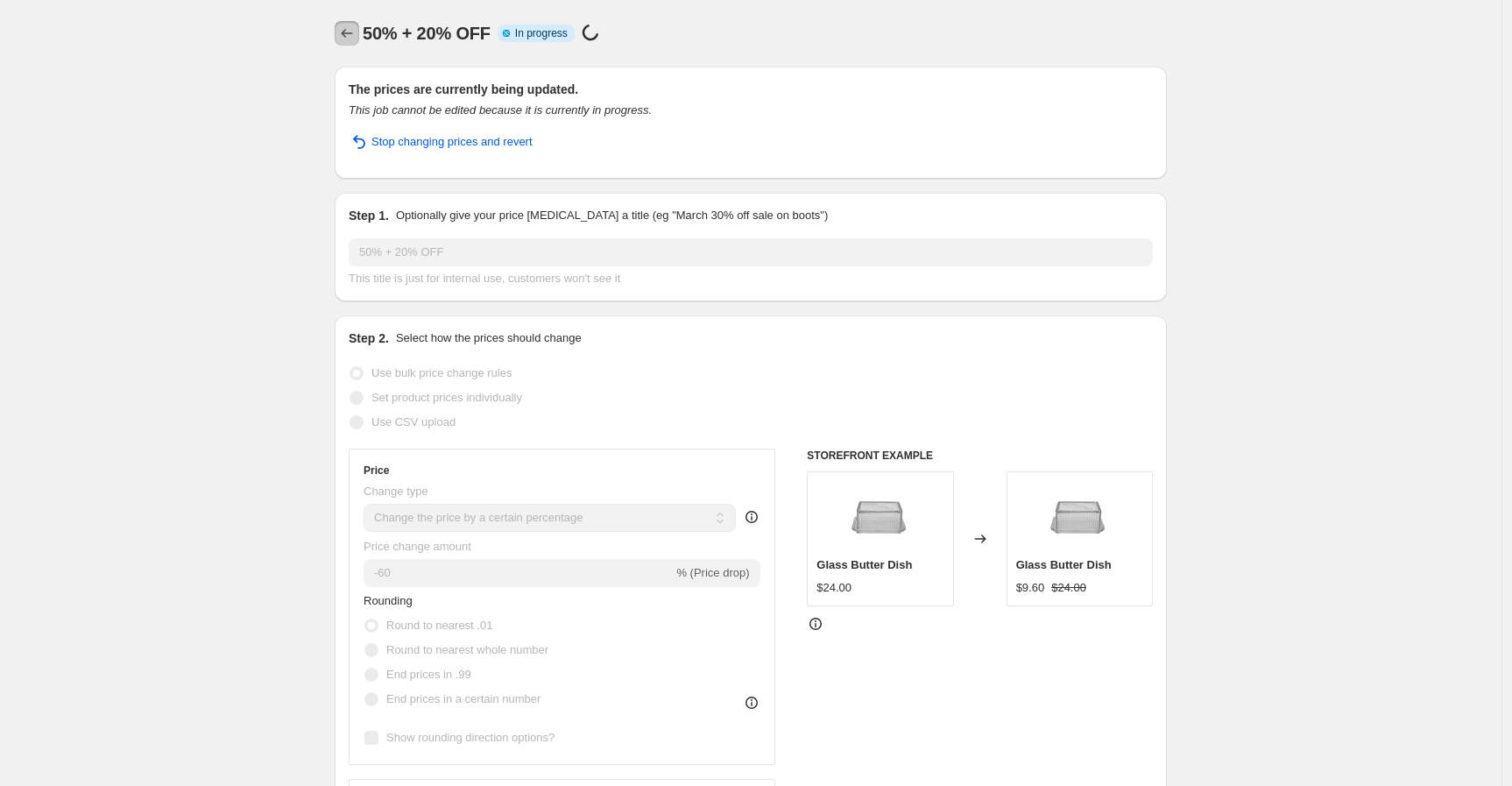
click at [352, 36] on icon "Price change jobs" at bounding box center [347, 33] width 18 height 18
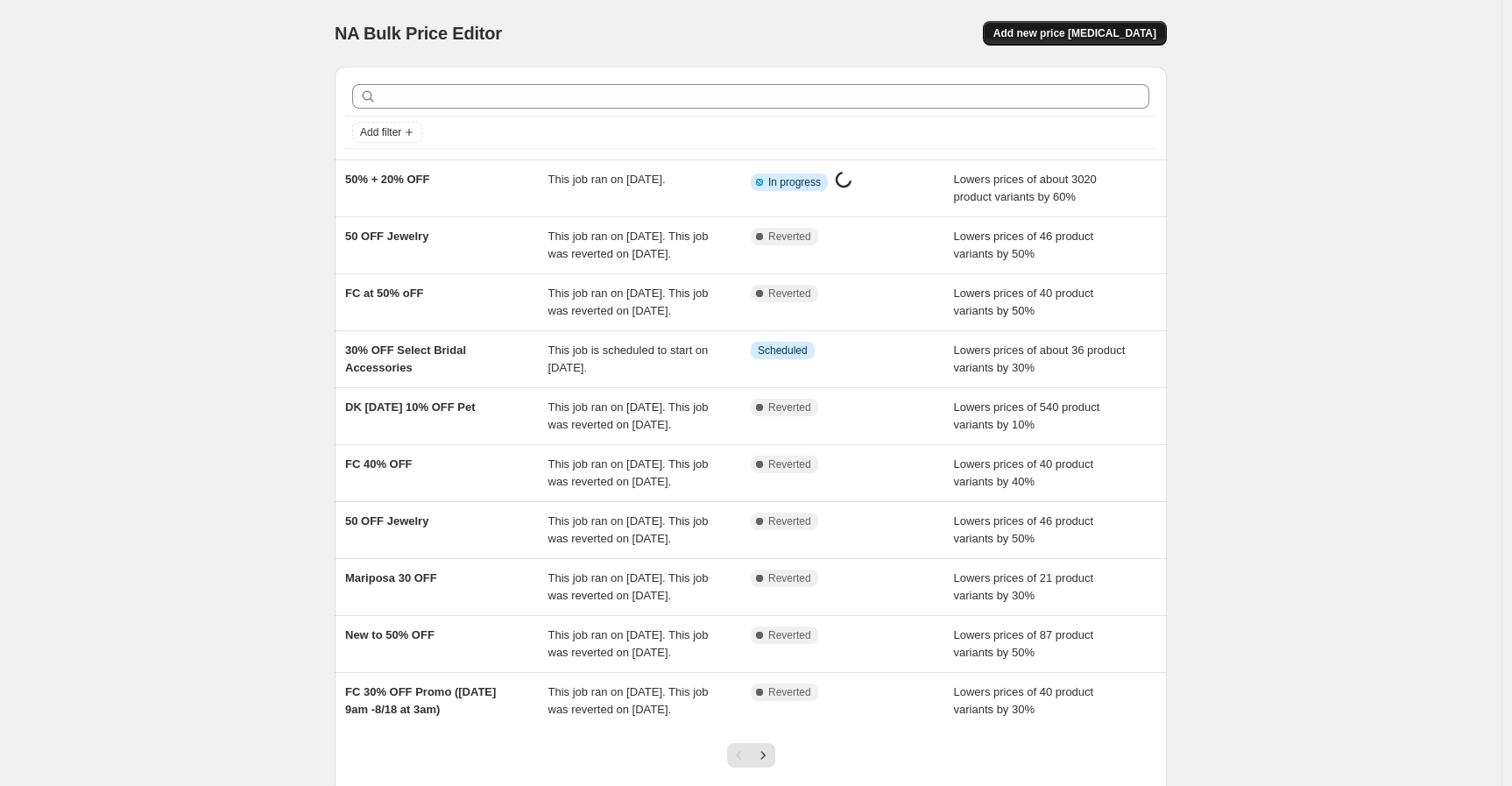
click at [1091, 29] on span "Add new price change job" at bounding box center [1075, 33] width 163 height 14
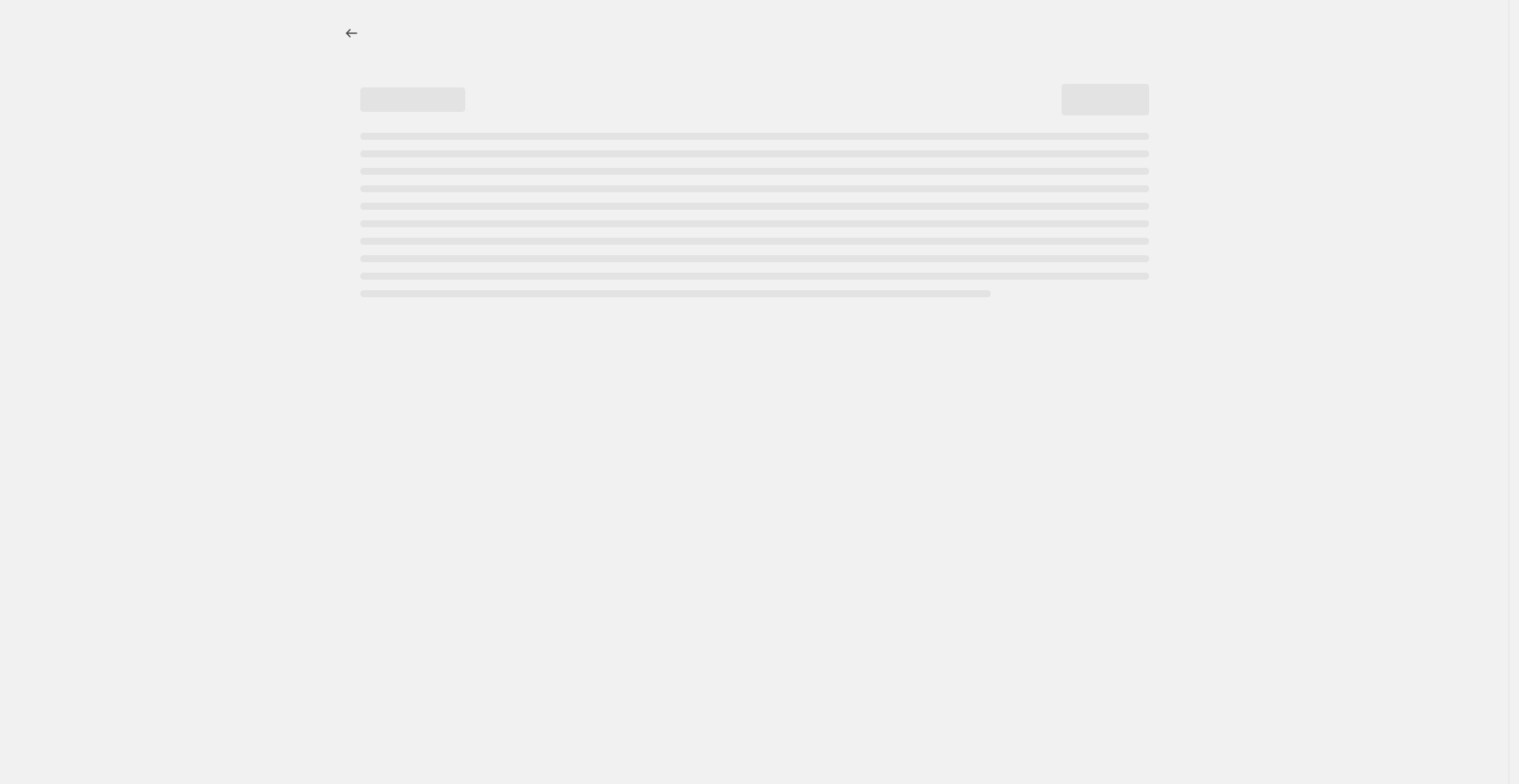
select select "percentage"
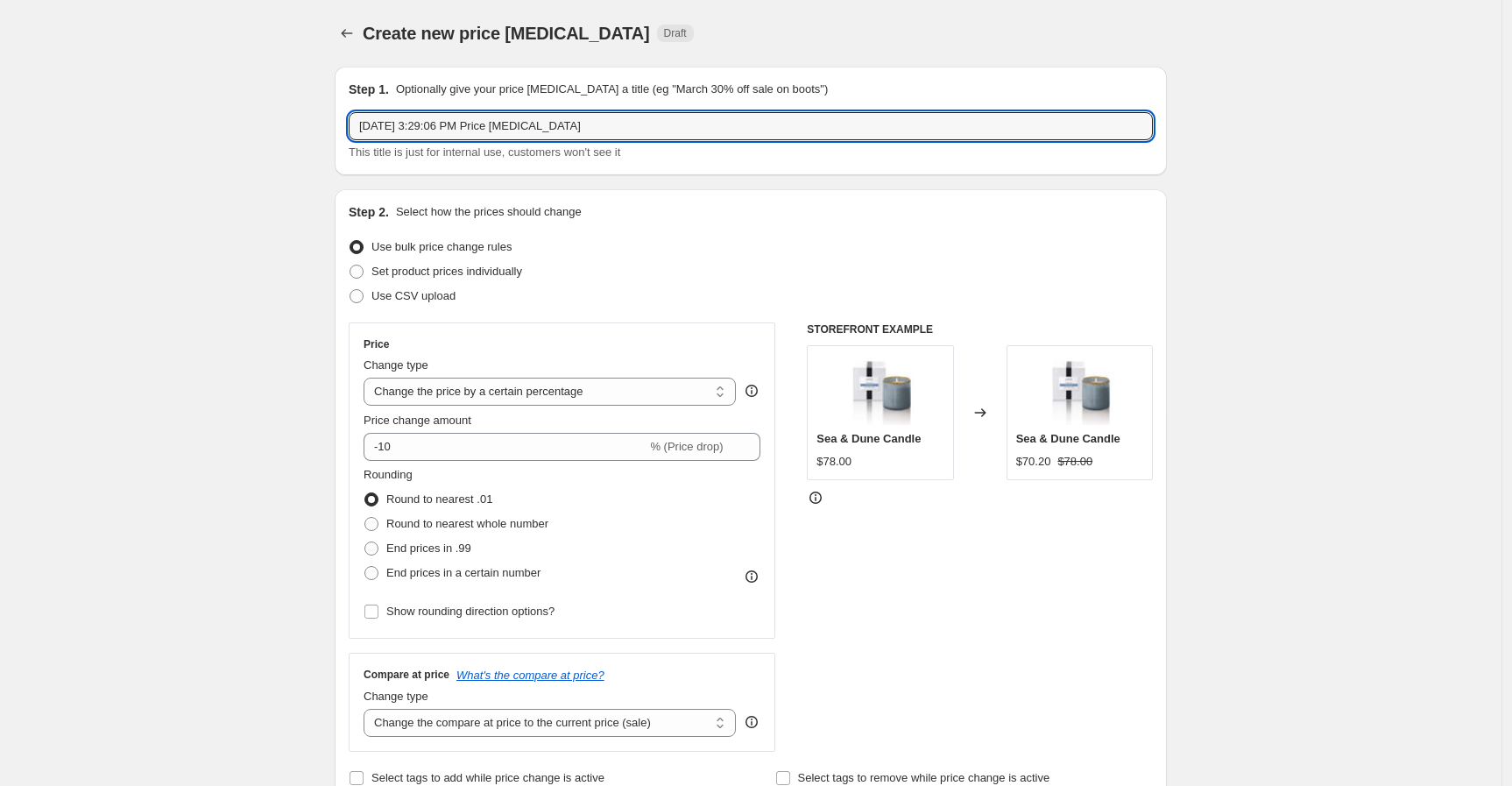
drag, startPoint x: 537, startPoint y: 142, endPoint x: 217, endPoint y: 156, distance: 320.3
type input "50% OFF + 20% OFF Luv AJ"
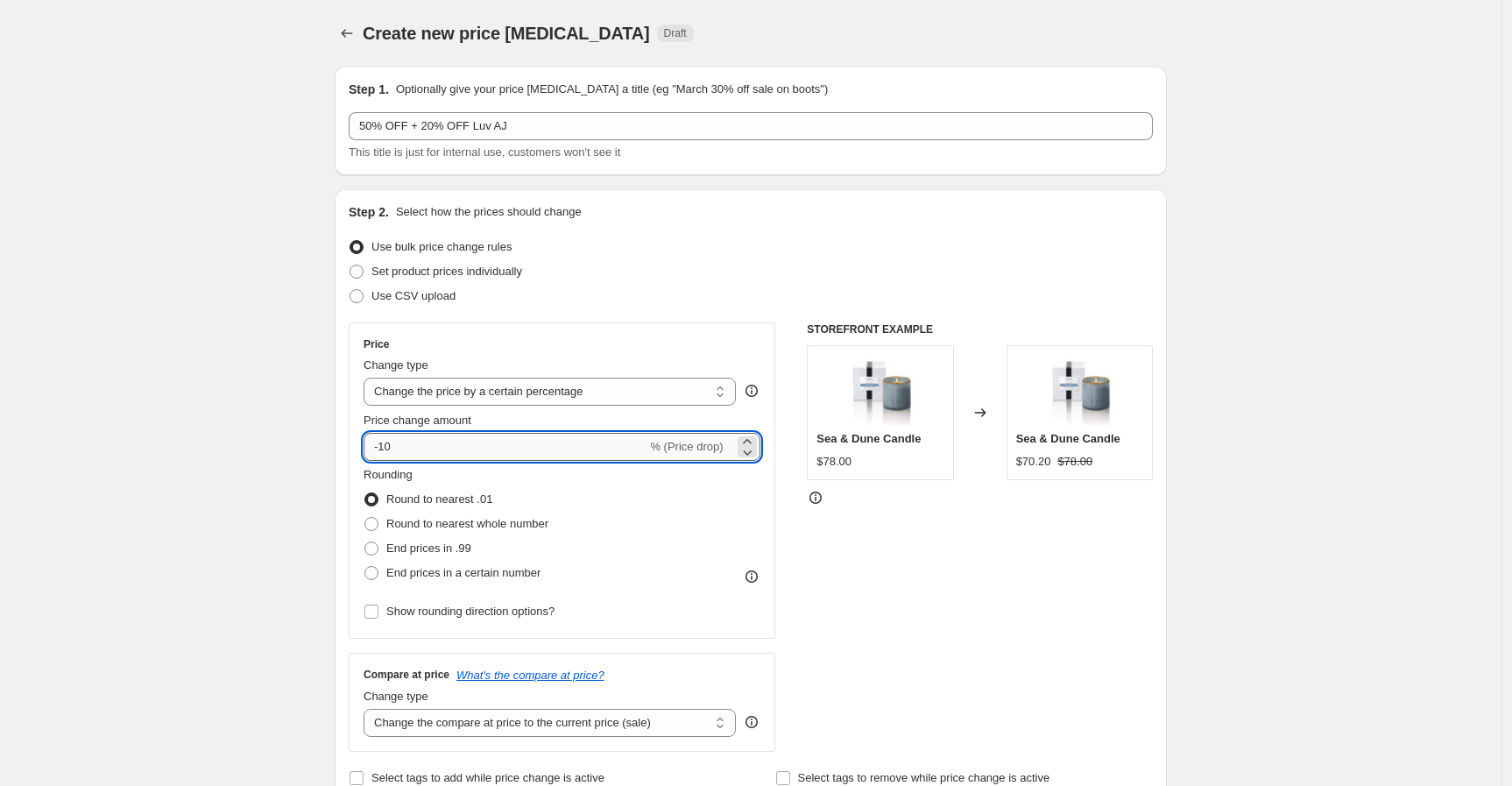
drag, startPoint x: 404, startPoint y: 445, endPoint x: 386, endPoint y: 447, distance: 18.1
click at [386, 447] on input "-10" at bounding box center [505, 447] width 283 height 28
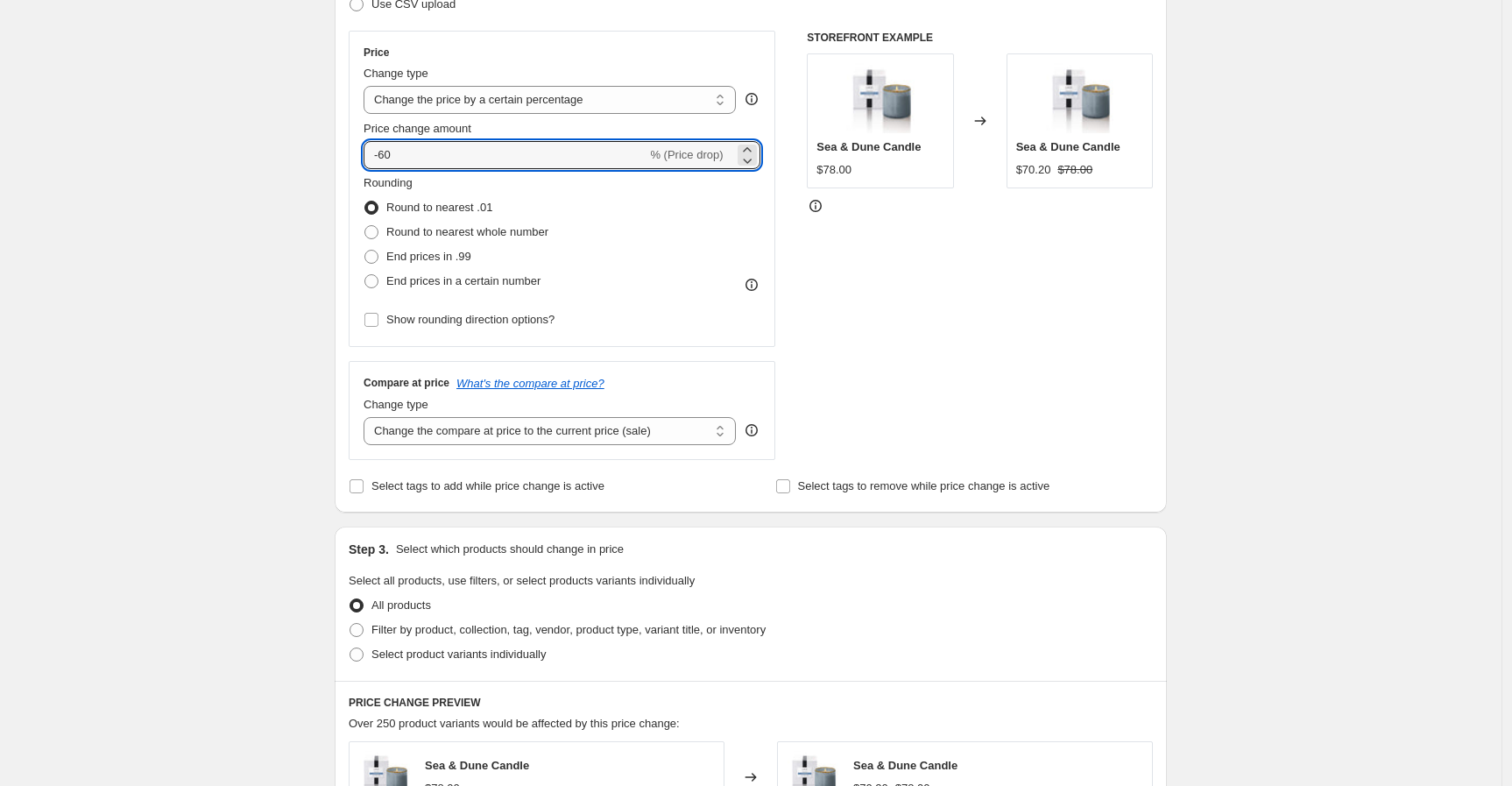
scroll to position [486, 0]
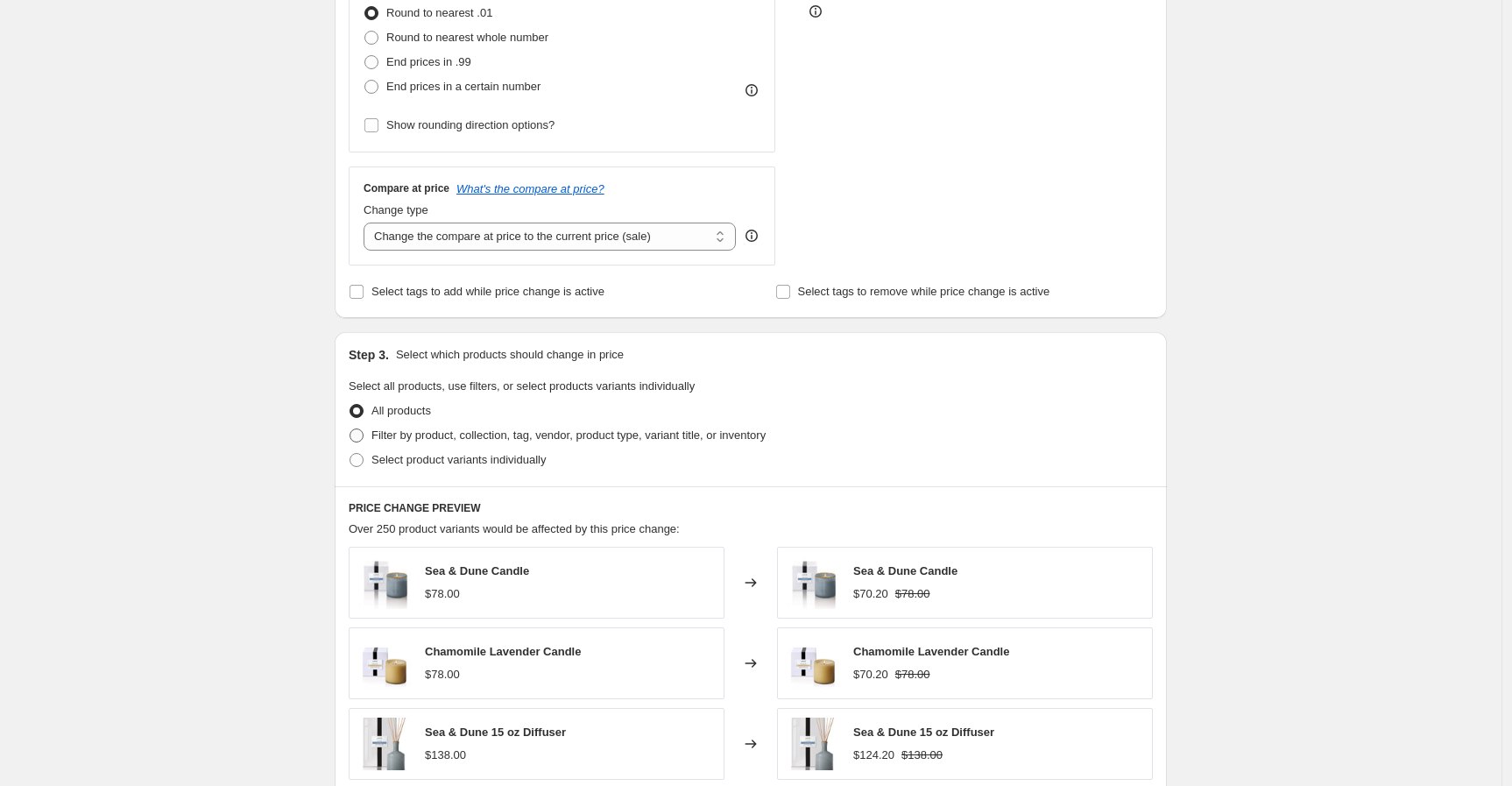
type input "-60"
click at [362, 435] on span at bounding box center [357, 435] width 14 height 14
click at [351, 429] on input "Filter by product, collection, tag, vendor, product type, variant title, or inv…" at bounding box center [350, 428] width 1 height 1
radio input "true"
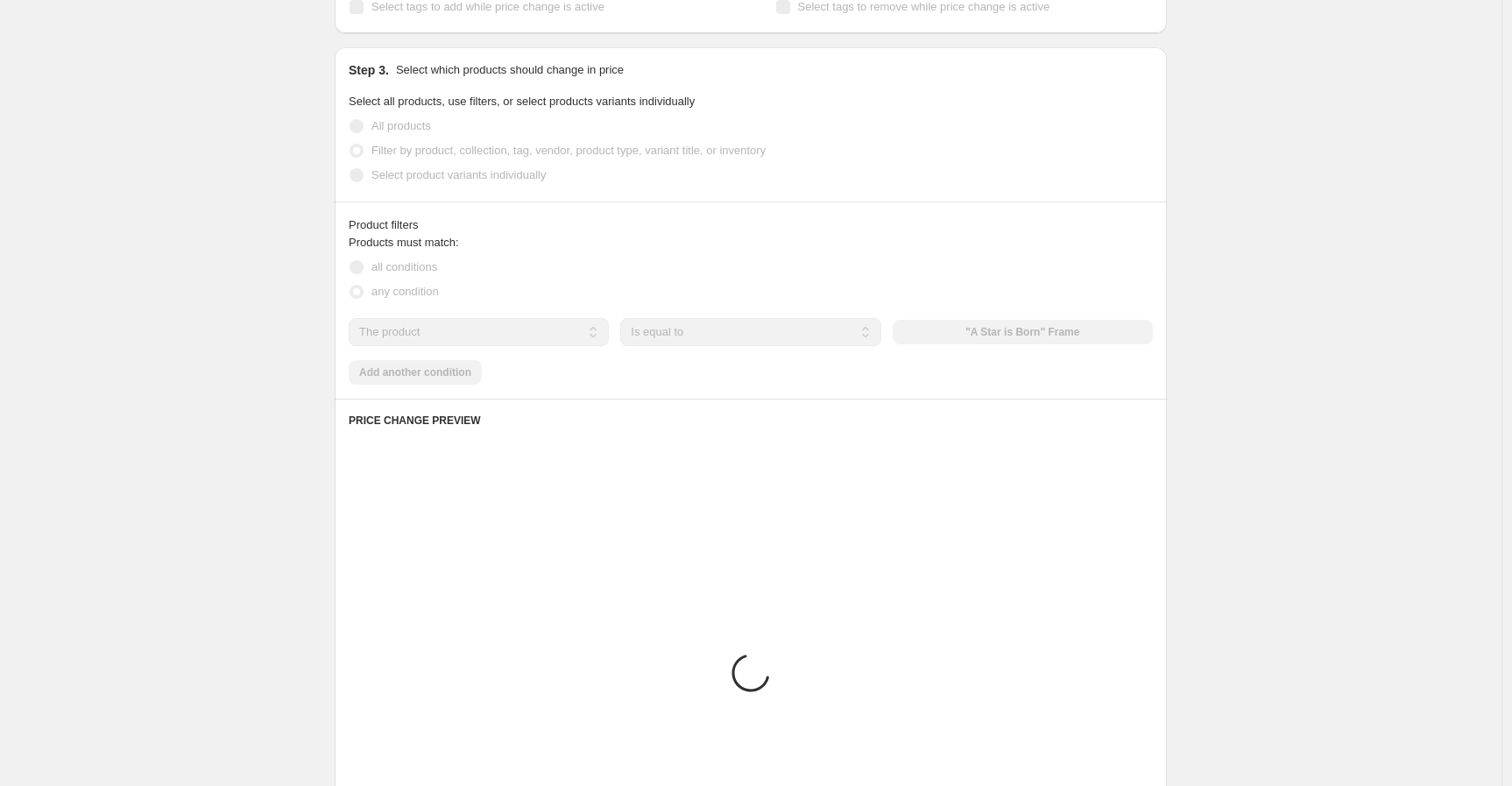
scroll to position [778, 0]
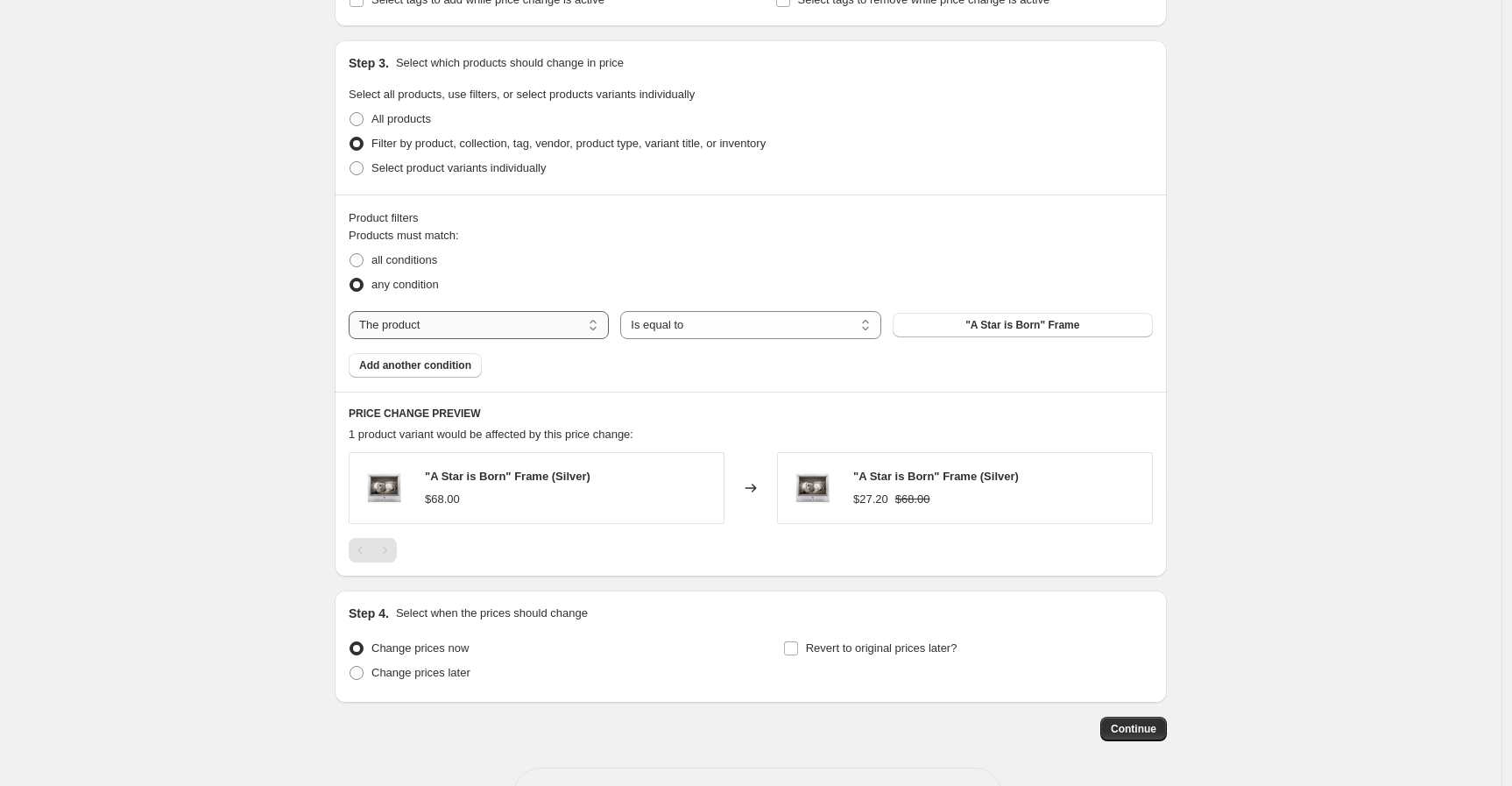
click at [531, 314] on select "The product The product's collection The product's tag The product's vendor The…" at bounding box center [479, 324] width 261 height 28
select select "vendor"
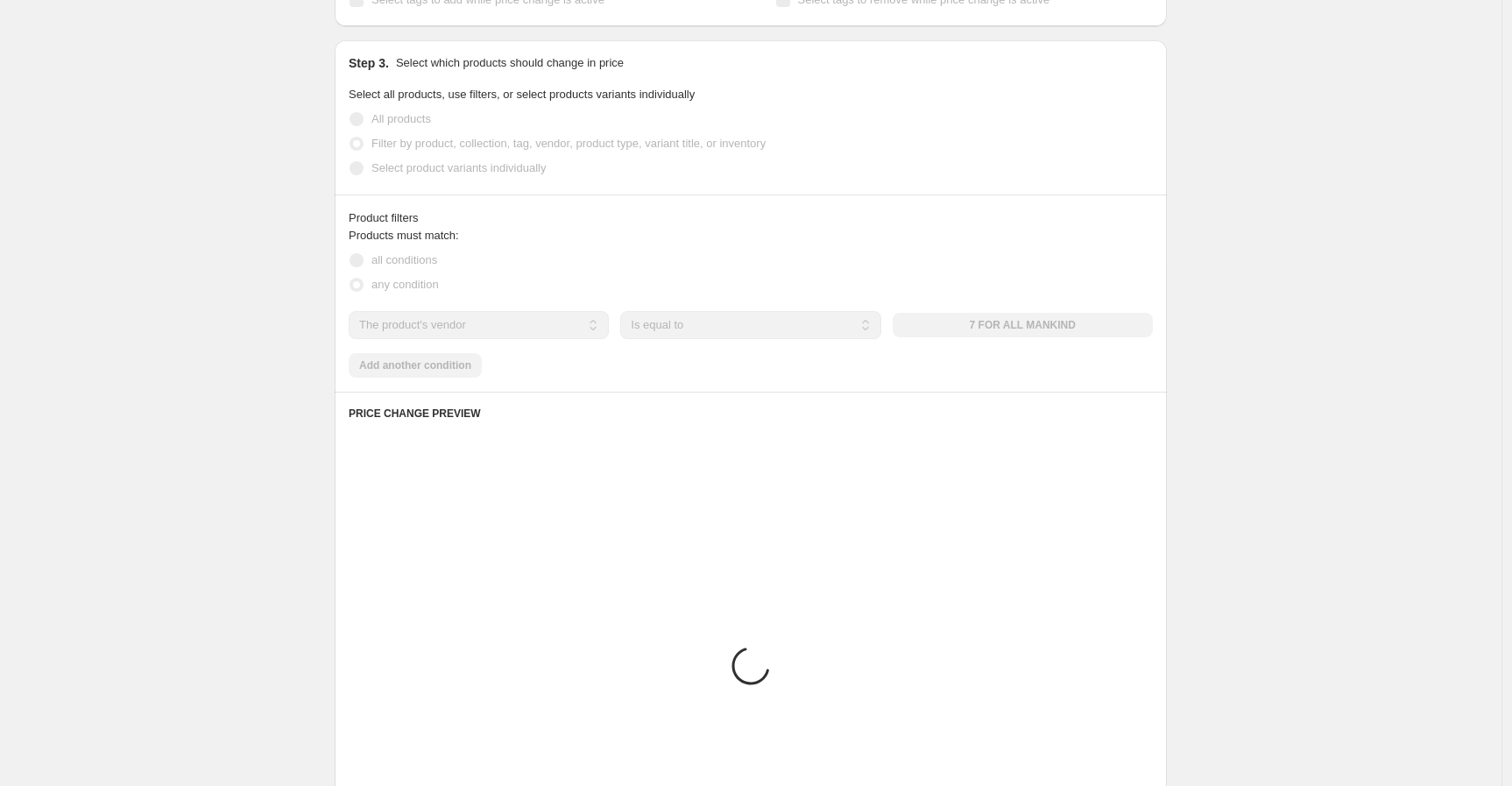
click at [1065, 327] on div "7 FOR ALL MANKIND" at bounding box center [1023, 324] width 261 height 25
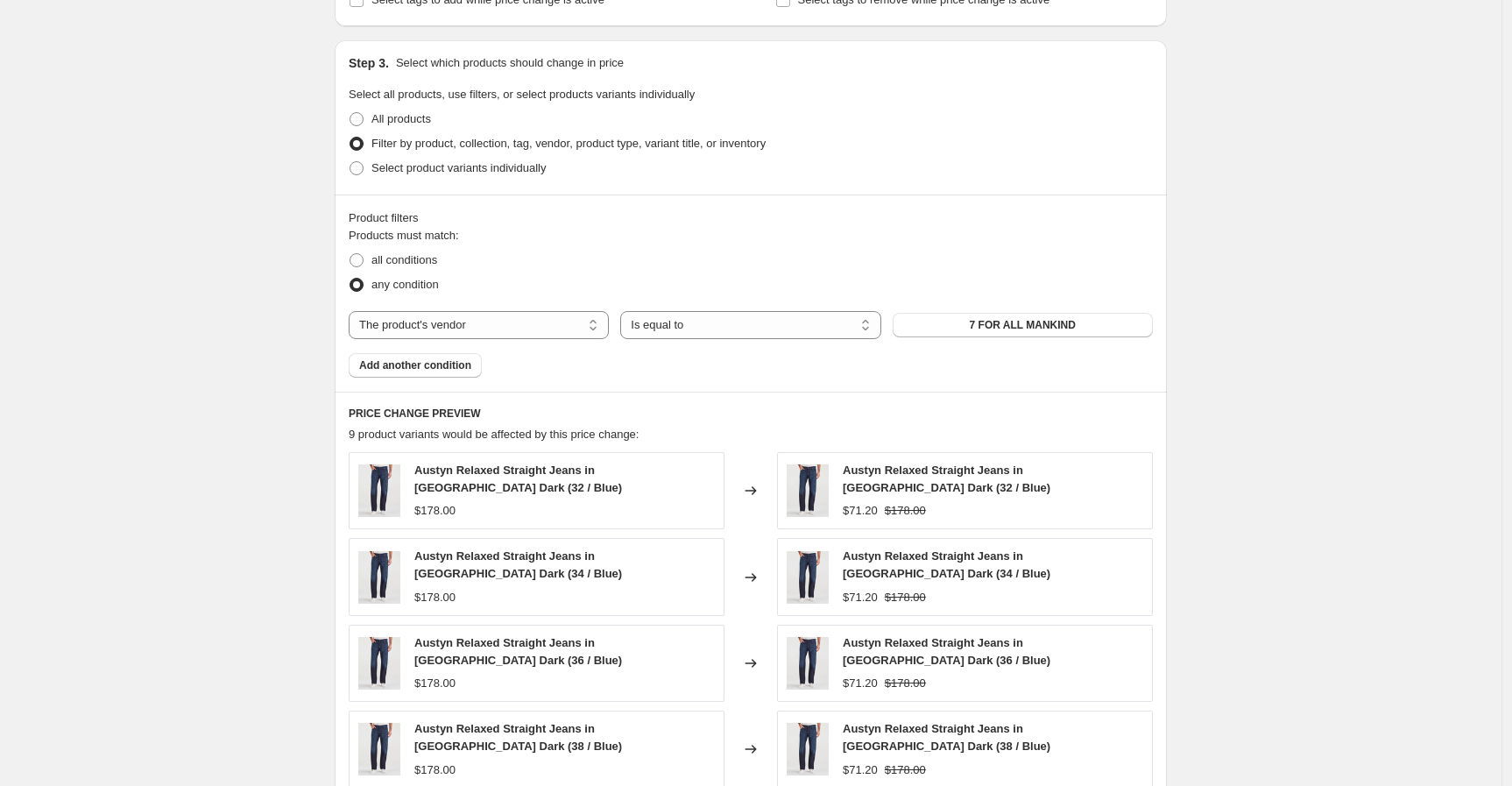
click at [1065, 327] on span "7 FOR ALL MANKIND" at bounding box center [1023, 325] width 106 height 14
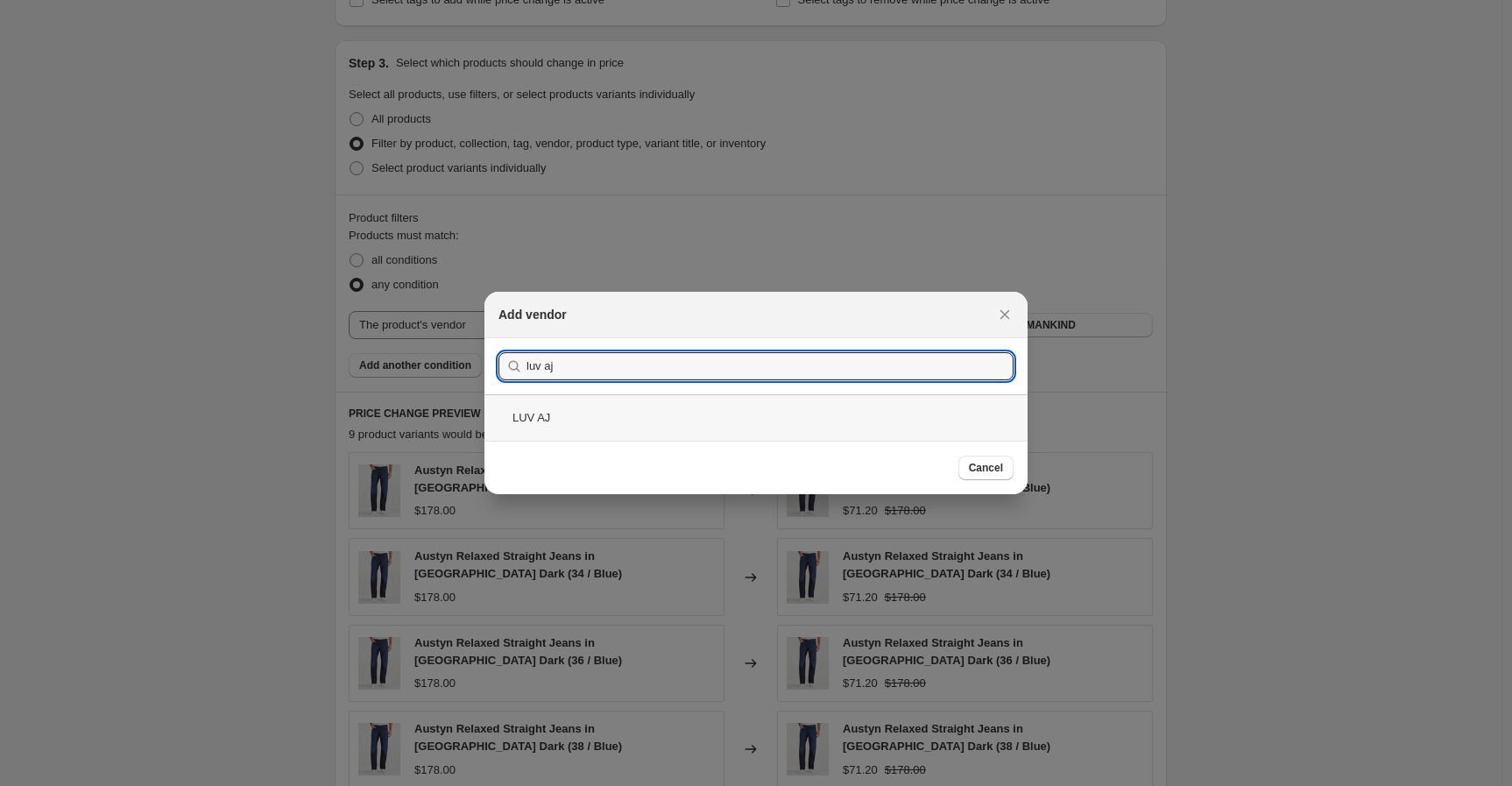
type input "luv aj"
click at [832, 410] on div "LUV AJ" at bounding box center [756, 417] width 543 height 46
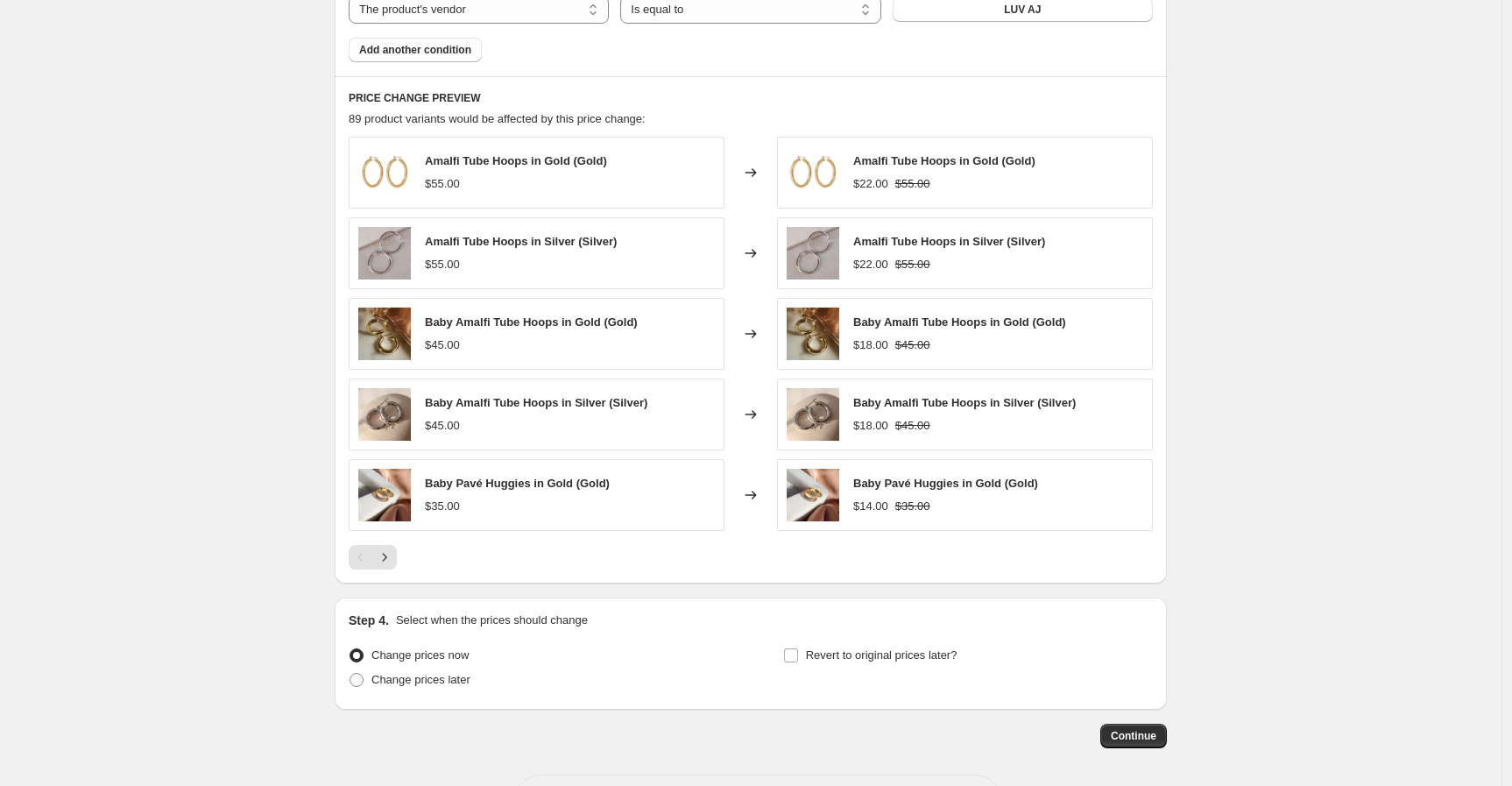
scroll to position [1164, 0]
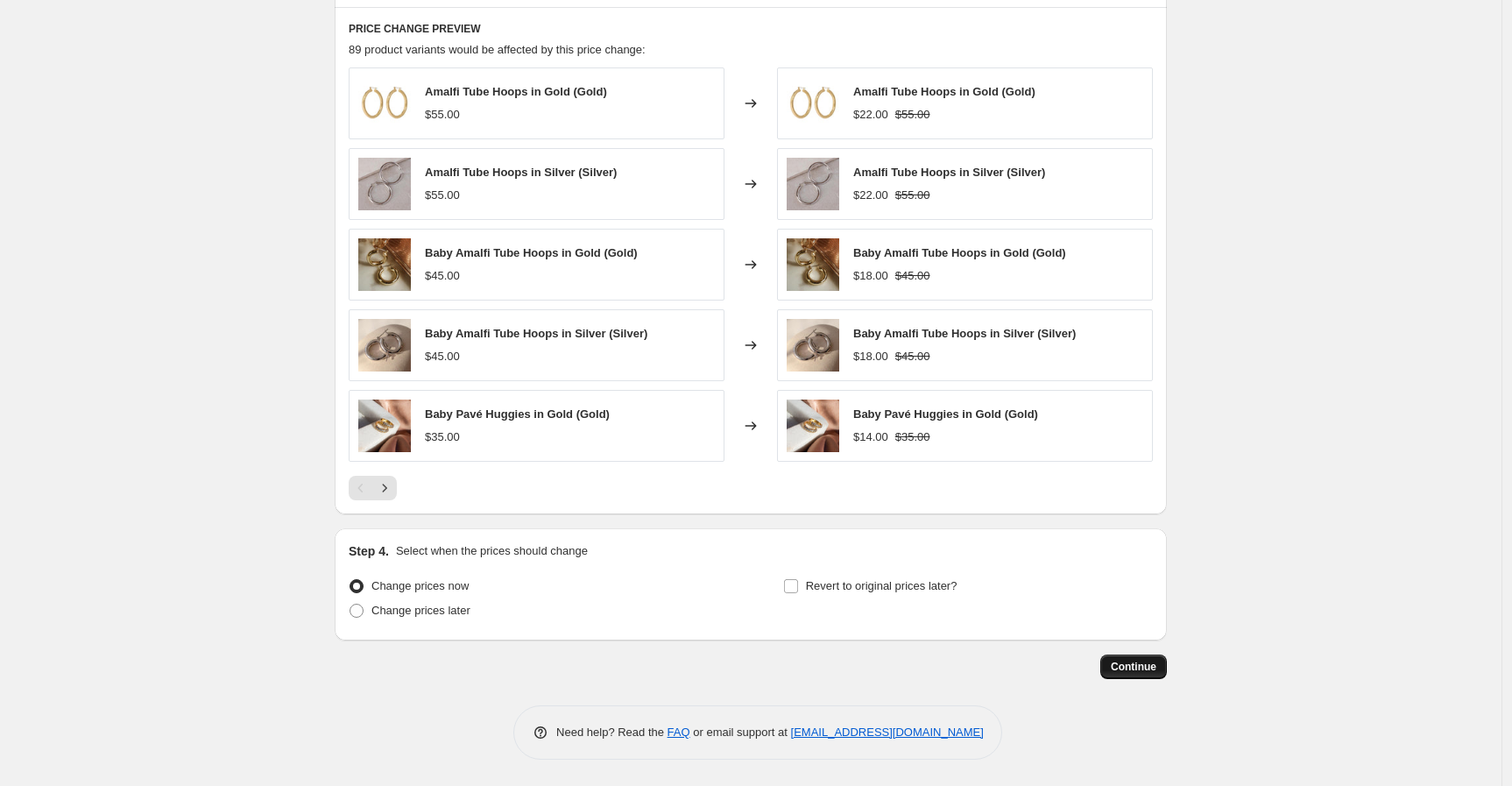
click at [1146, 666] on span "Continue" at bounding box center [1134, 666] width 45 height 14
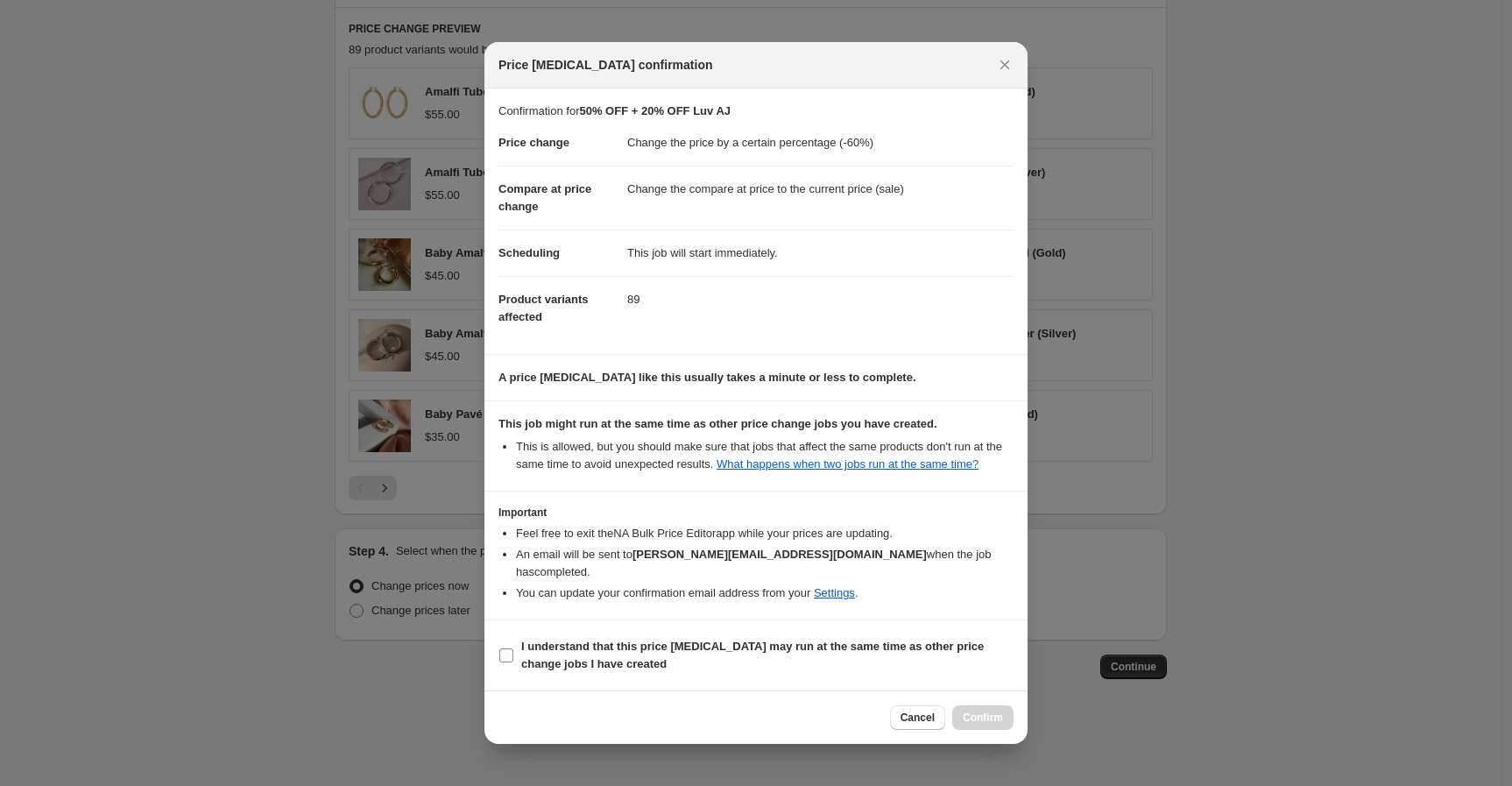
click at [506, 649] on input "I understand that this price change job may run at the same time as other price…" at bounding box center [507, 656] width 14 height 14
checkbox input "true"
click at [969, 711] on span "Confirm" at bounding box center [983, 717] width 40 height 14
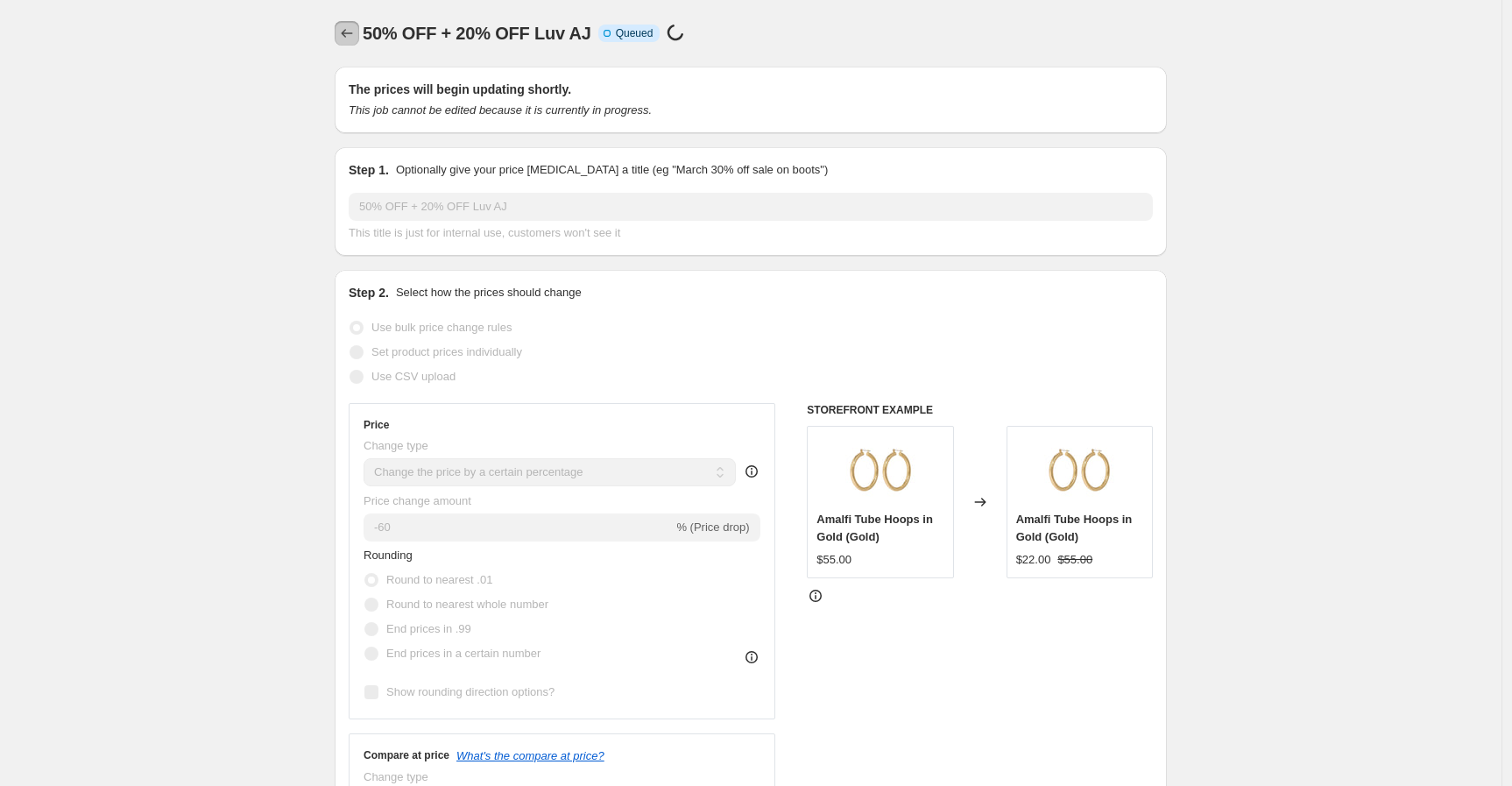
click at [352, 34] on icon "Price change jobs" at bounding box center [347, 33] width 18 height 18
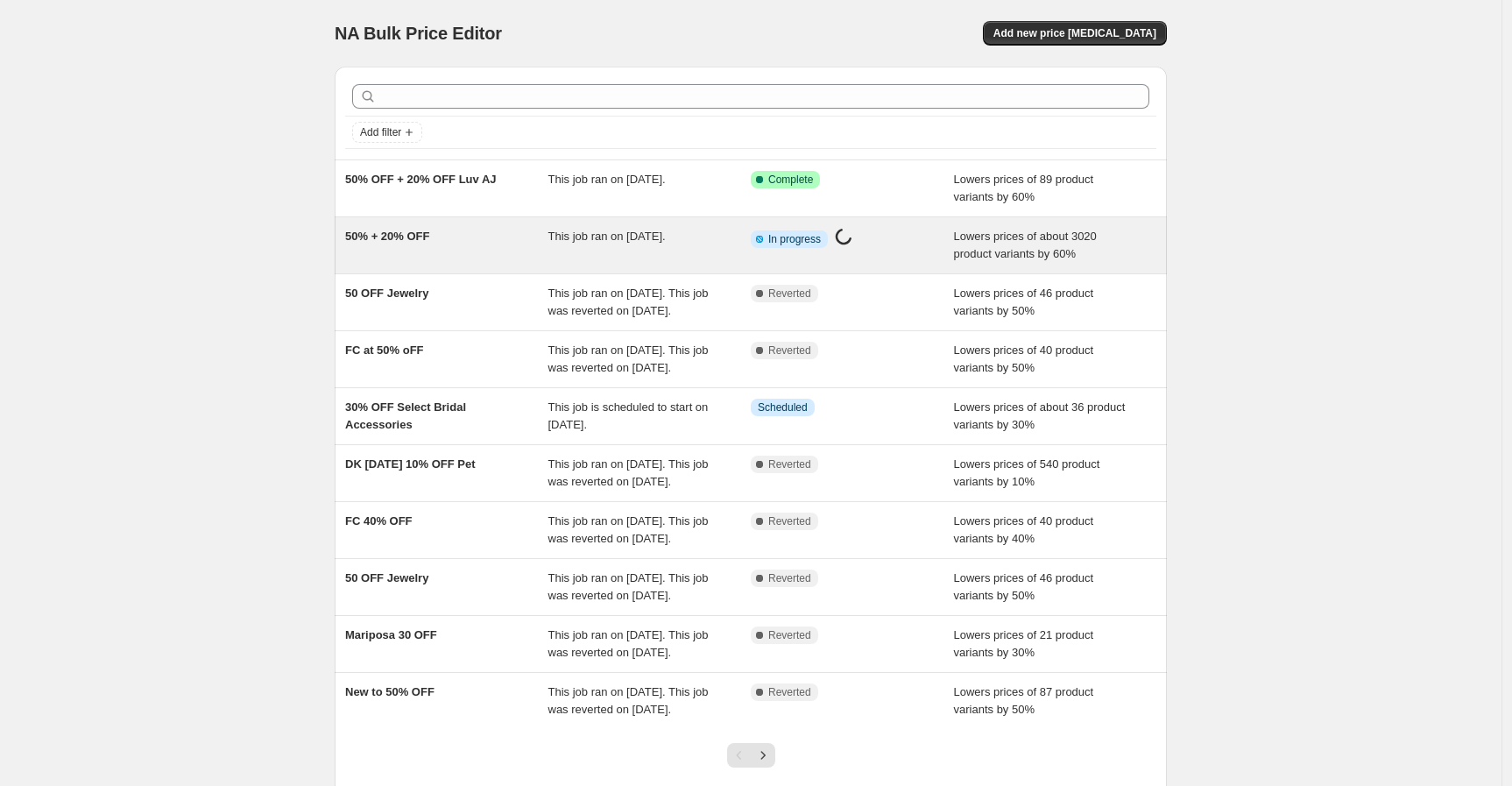
click at [474, 246] on div "50% + 20% OFF" at bounding box center [446, 245] width 203 height 35
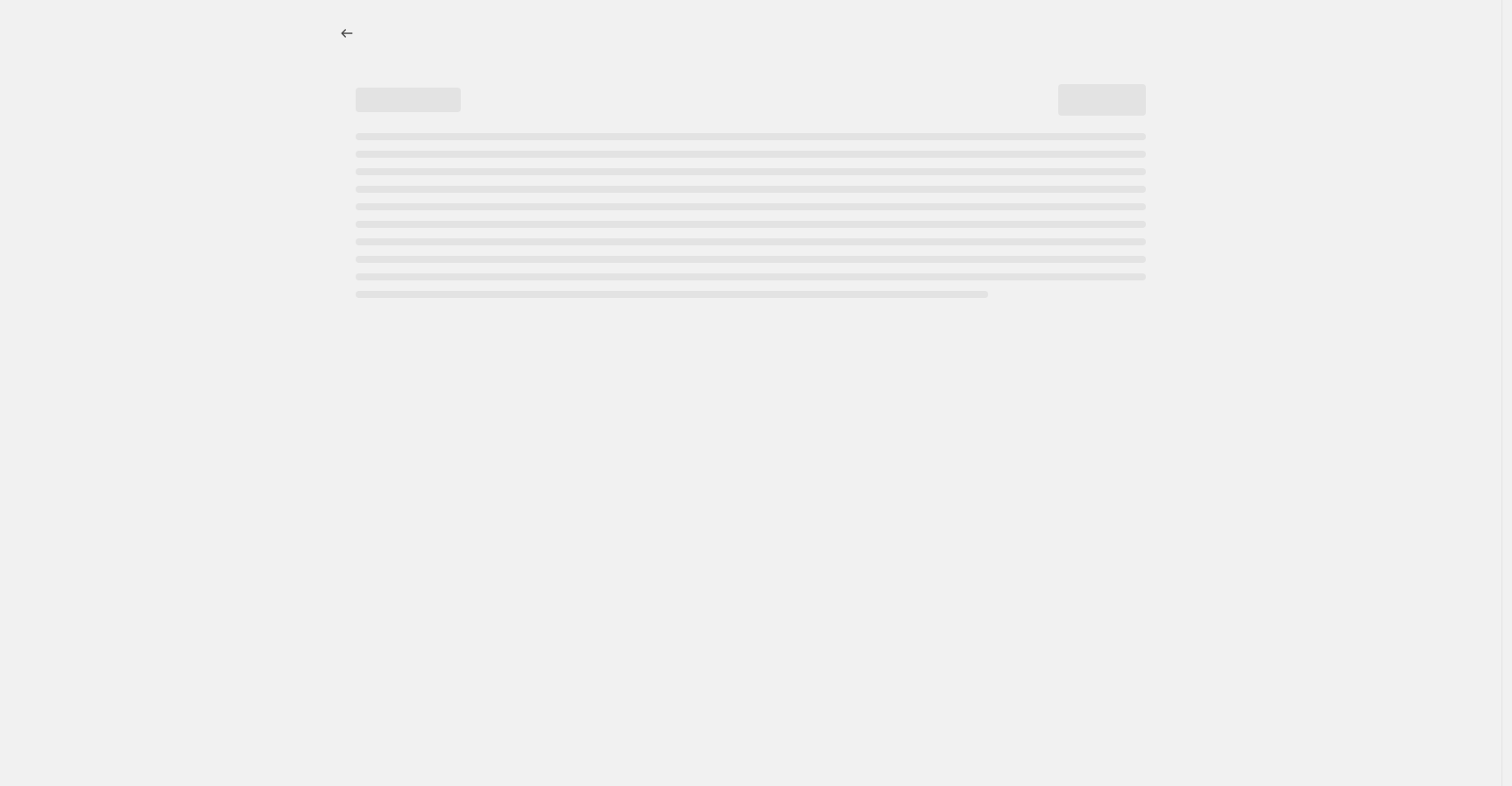
select select "percentage"
select select "tag"
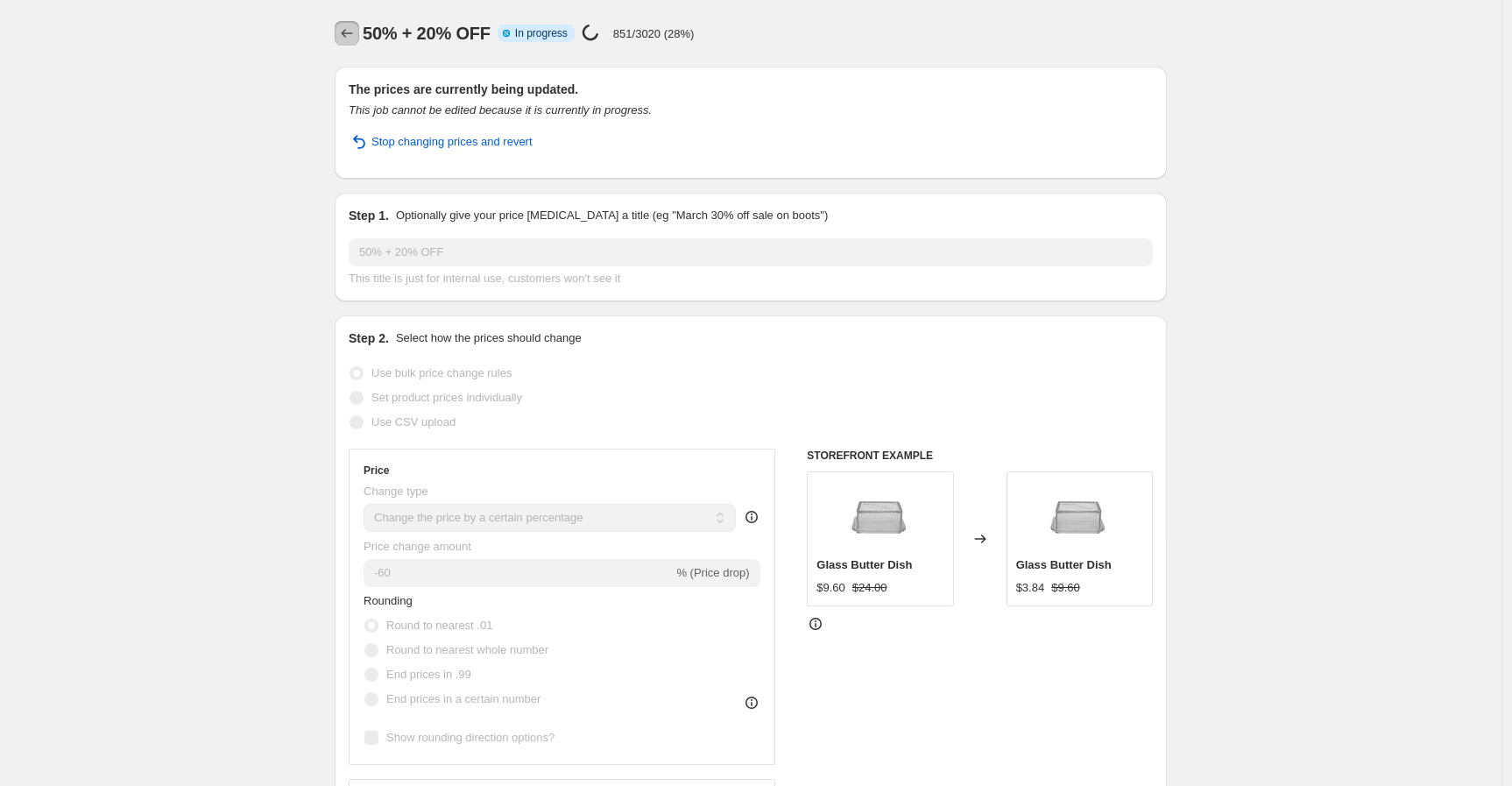
click at [348, 23] on button "Price change jobs" at bounding box center [347, 32] width 24 height 25
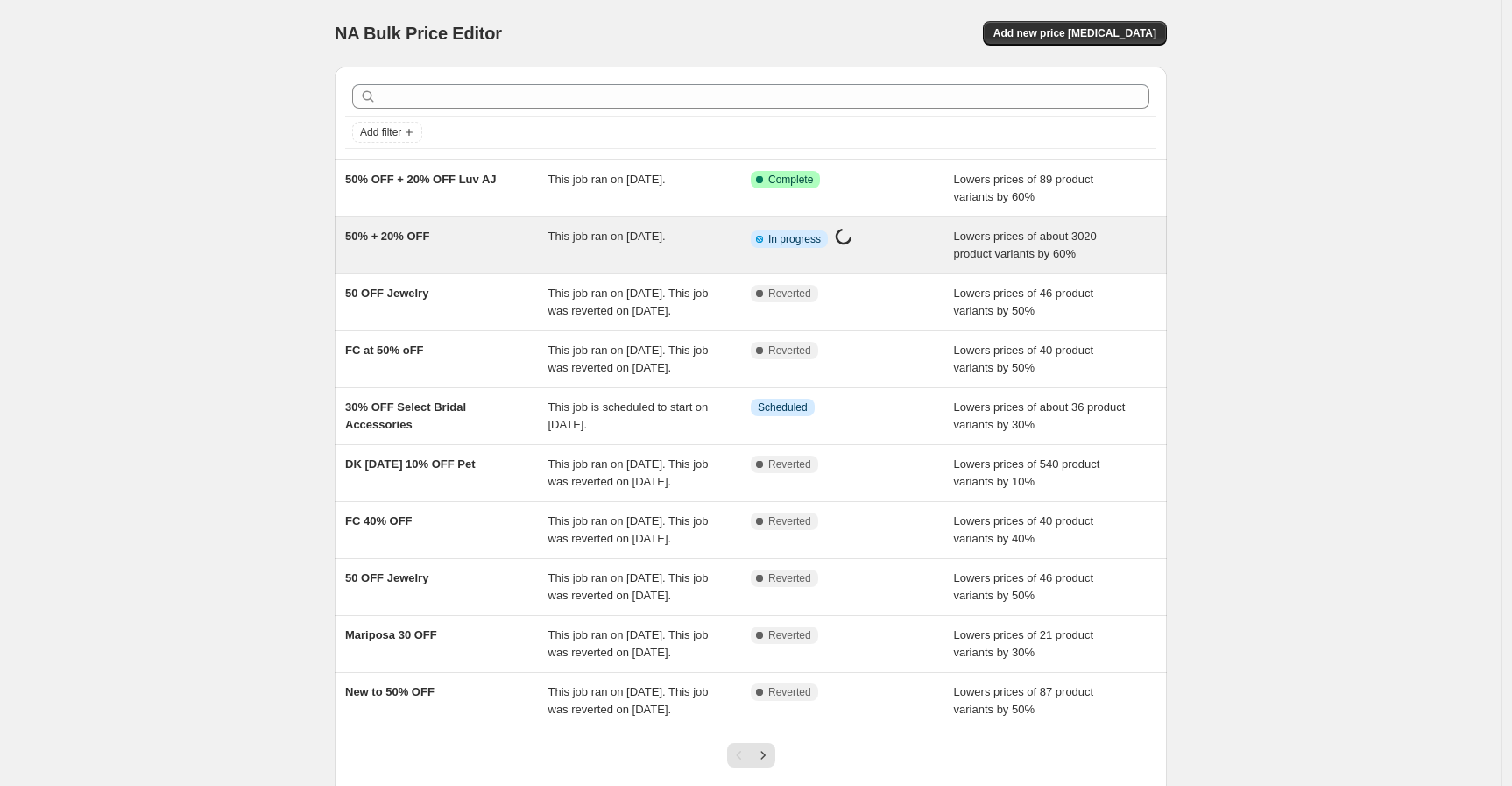
click at [506, 236] on div "50% + 20% OFF" at bounding box center [446, 245] width 203 height 35
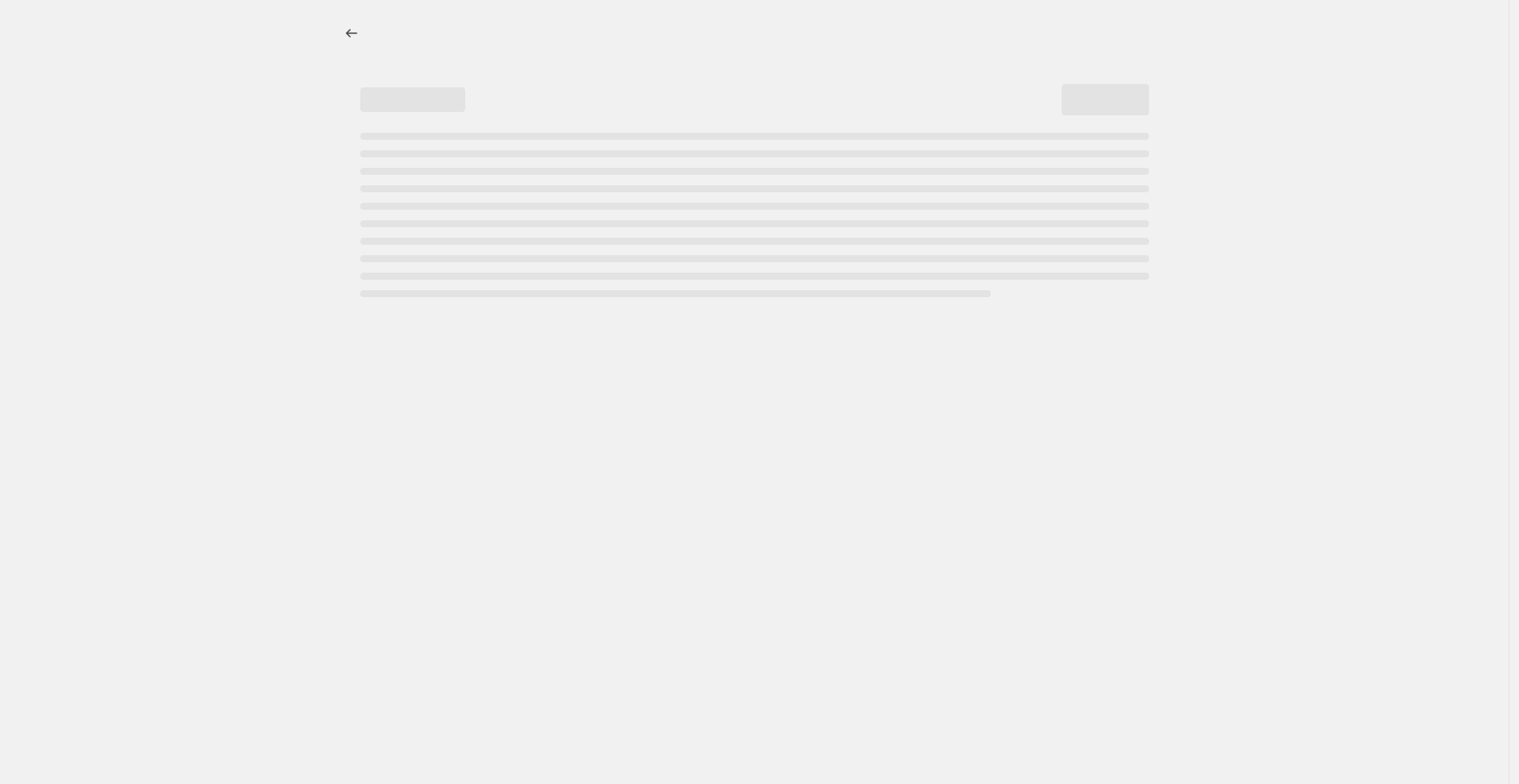
select select "percentage"
select select "tag"
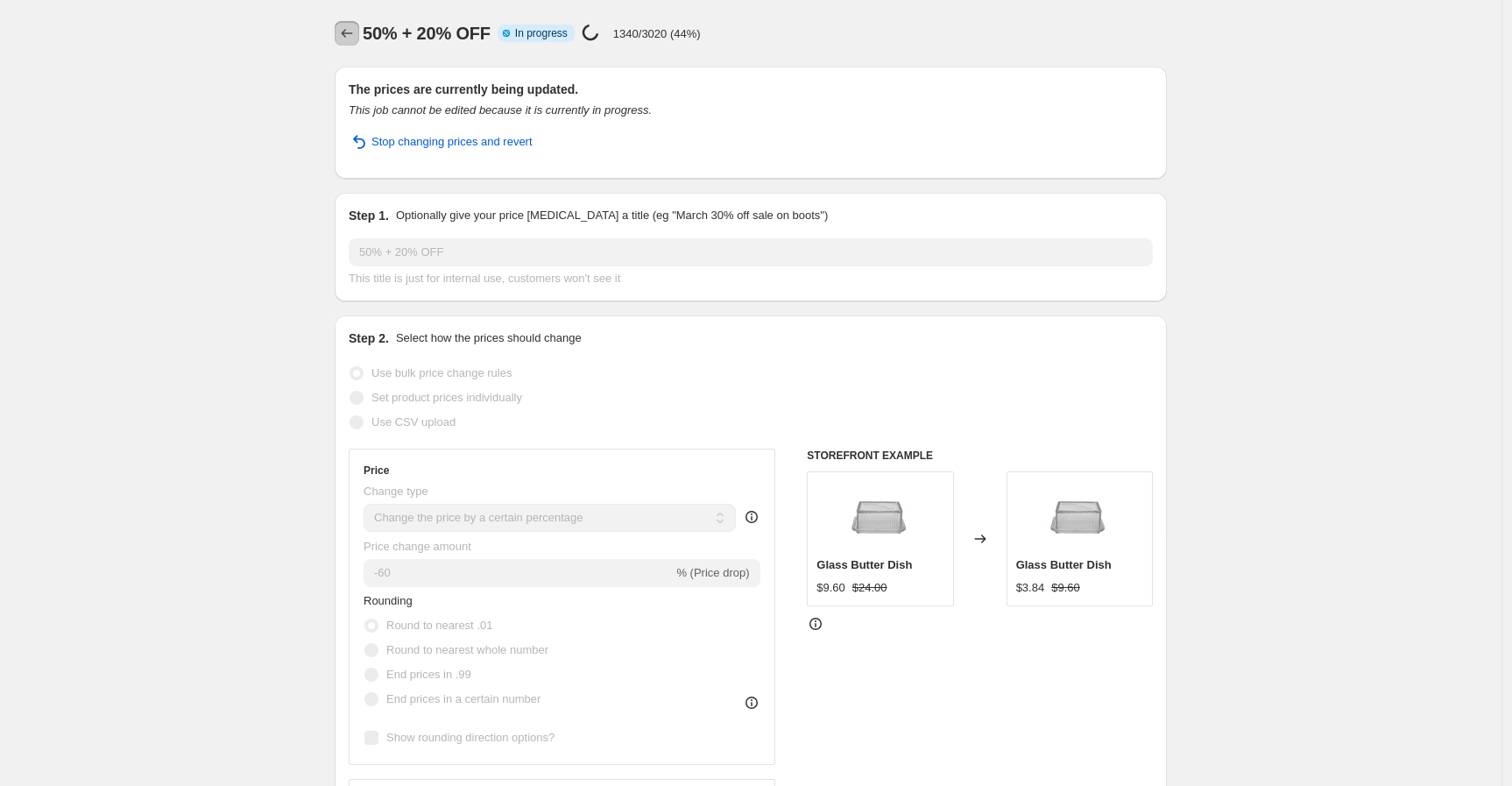
click at [356, 35] on icon "Price change jobs" at bounding box center [347, 33] width 18 height 18
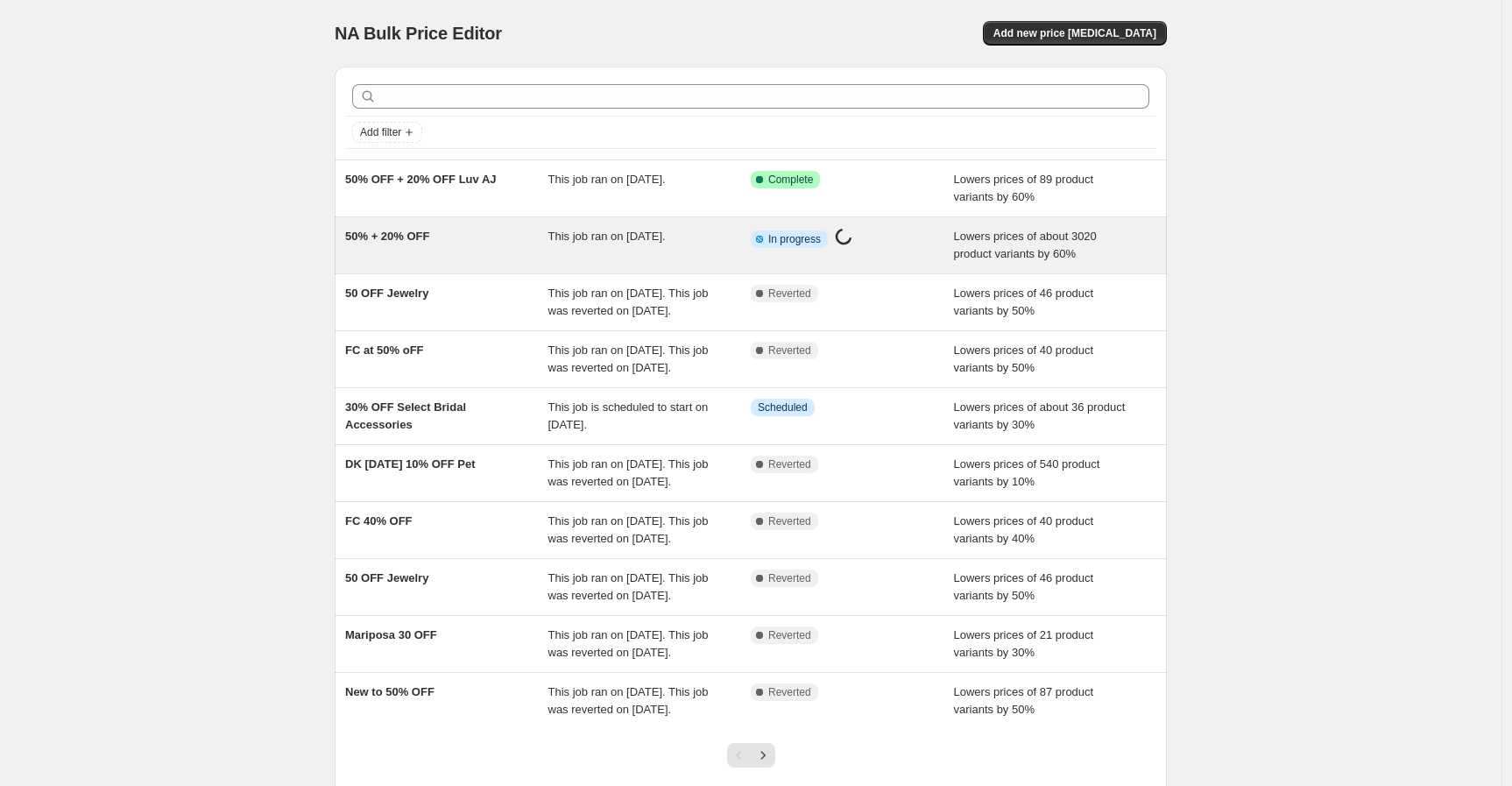
click at [537, 247] on div "50% + 20% OFF" at bounding box center [446, 245] width 203 height 35
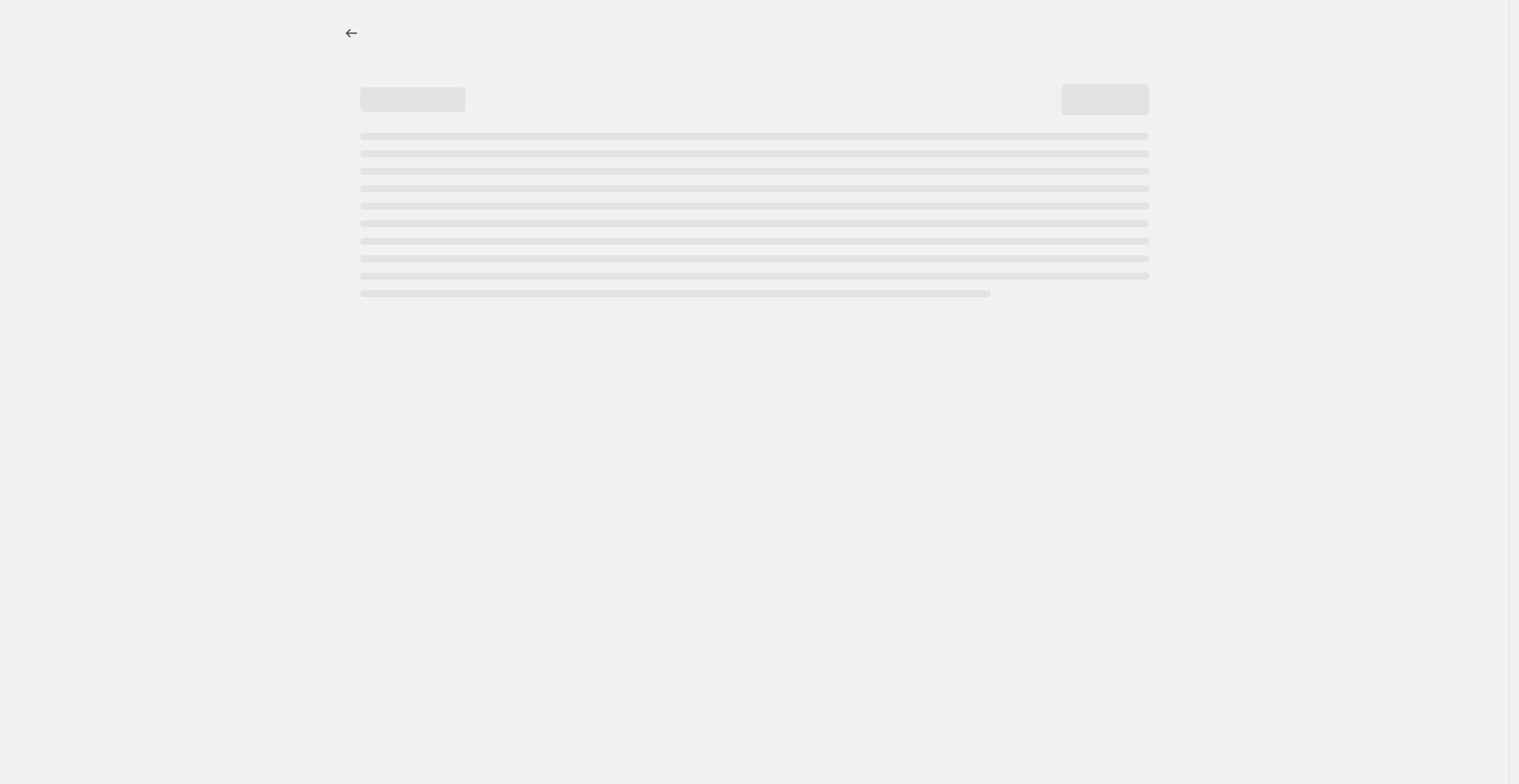
select select "percentage"
select select "tag"
select select "percentage"
select select "tag"
select select "percentage"
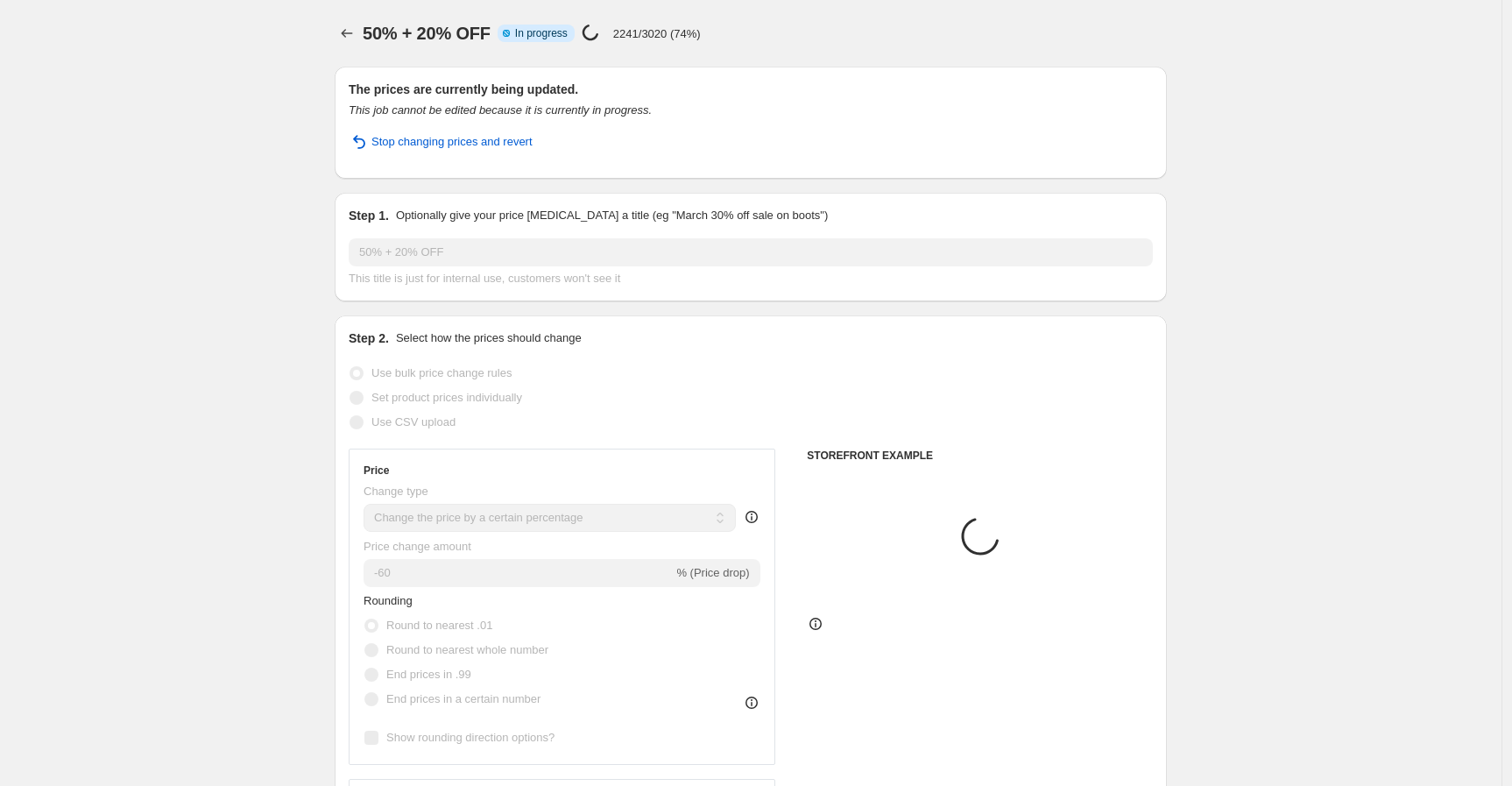
select select "tag"
